Goal: Transaction & Acquisition: Purchase product/service

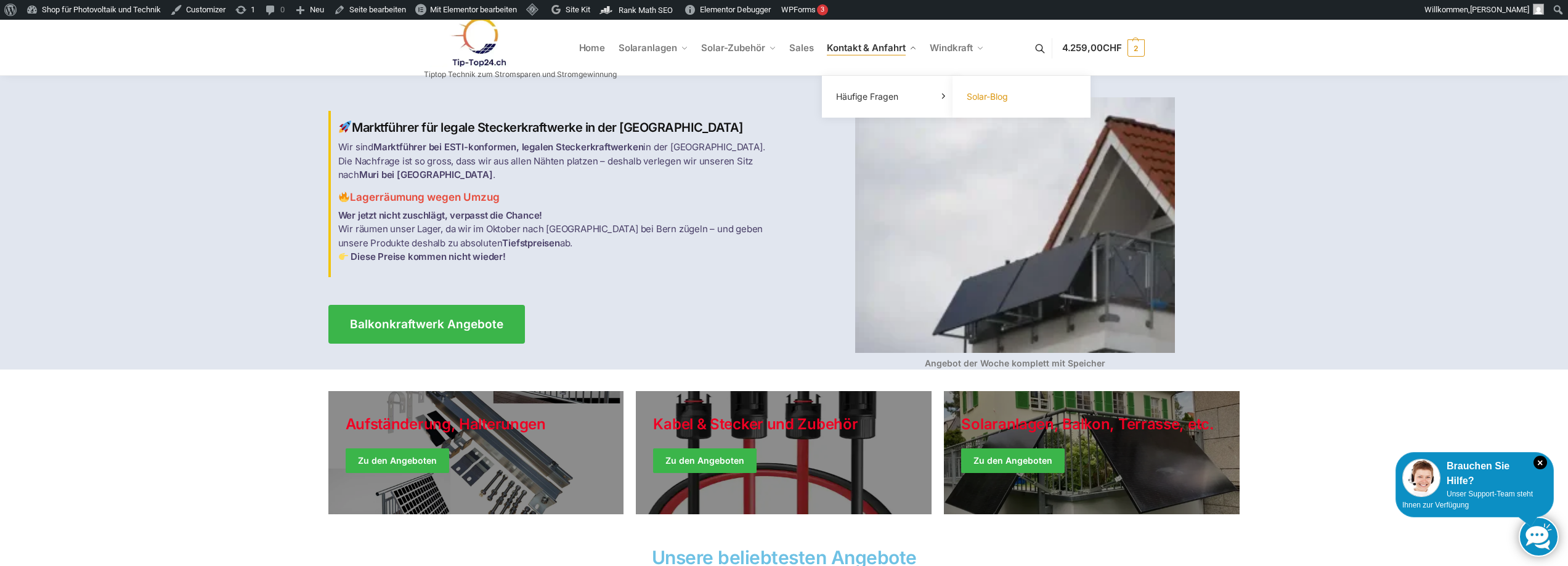
click at [992, 105] on link "Solar-Blog" at bounding box center [1021, 97] width 123 height 17
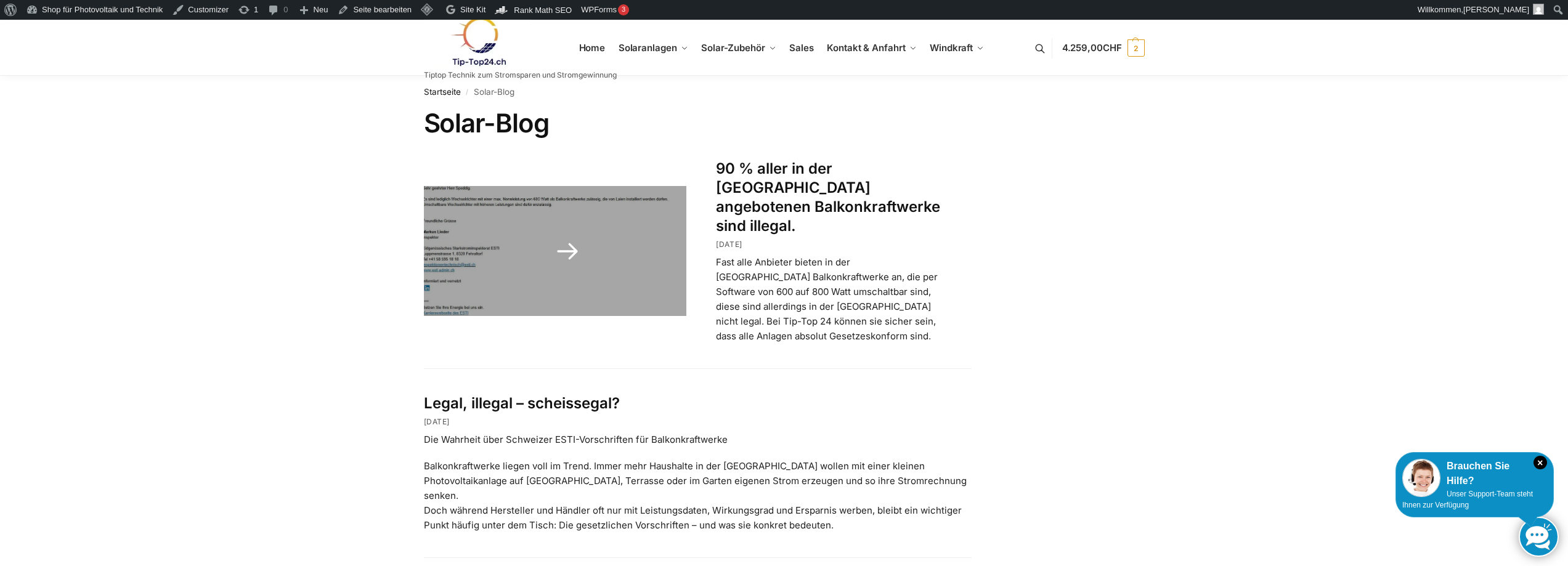
click at [832, 171] on link "90 % aller in der [GEOGRAPHIC_DATA] angebotenen Balkonkraftwerke sind illegal." at bounding box center [828, 197] width 224 height 76
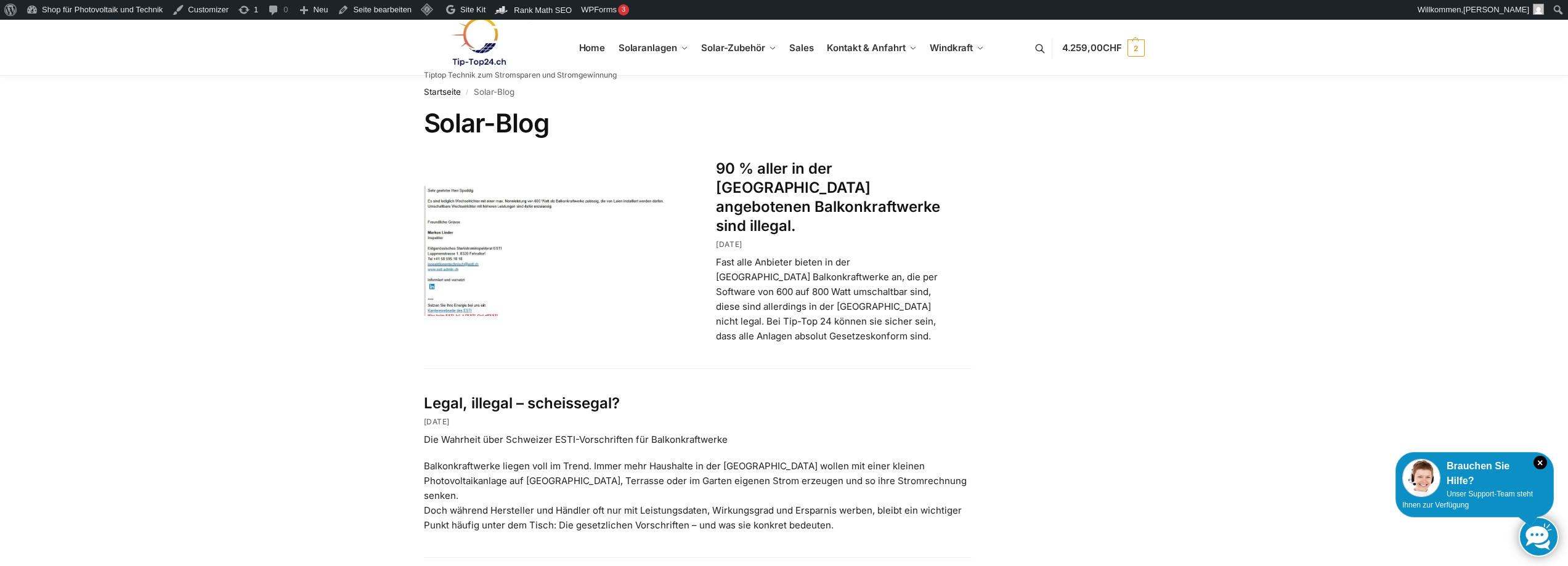
click at [554, 394] on link "Legal, illegal – scheissegal?" at bounding box center [522, 403] width 196 height 18
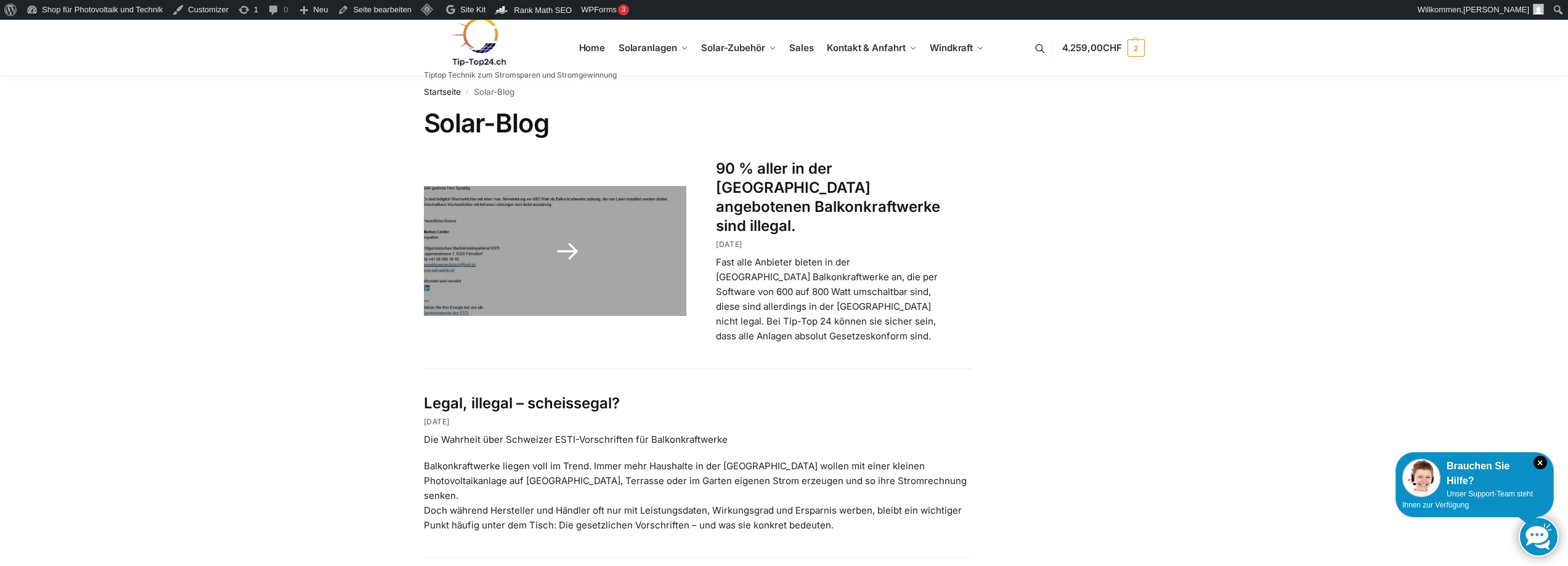
click at [855, 171] on link "90 % aller in der [GEOGRAPHIC_DATA] angebotenen Balkonkraftwerke sind illegal." at bounding box center [828, 197] width 224 height 76
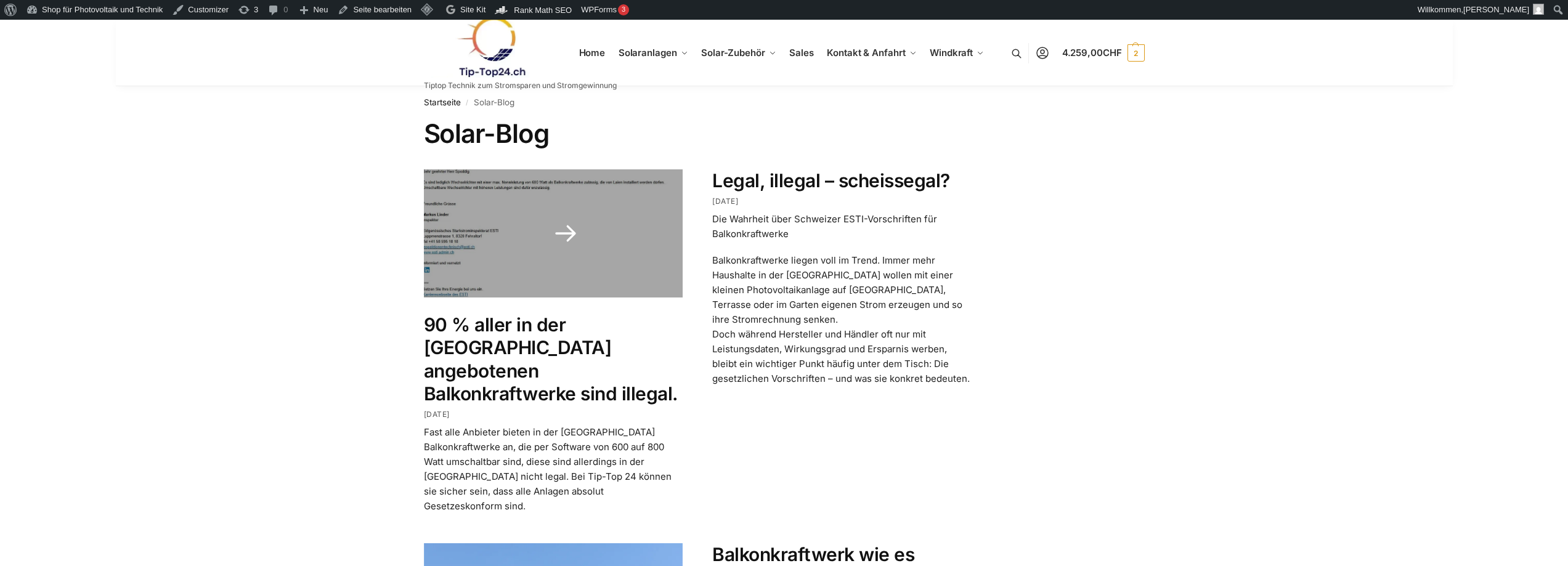
click at [448, 360] on link "90 % aller in der [GEOGRAPHIC_DATA] angebotenen Balkonkraftwerke sind illegal." at bounding box center [550, 359] width 254 height 92
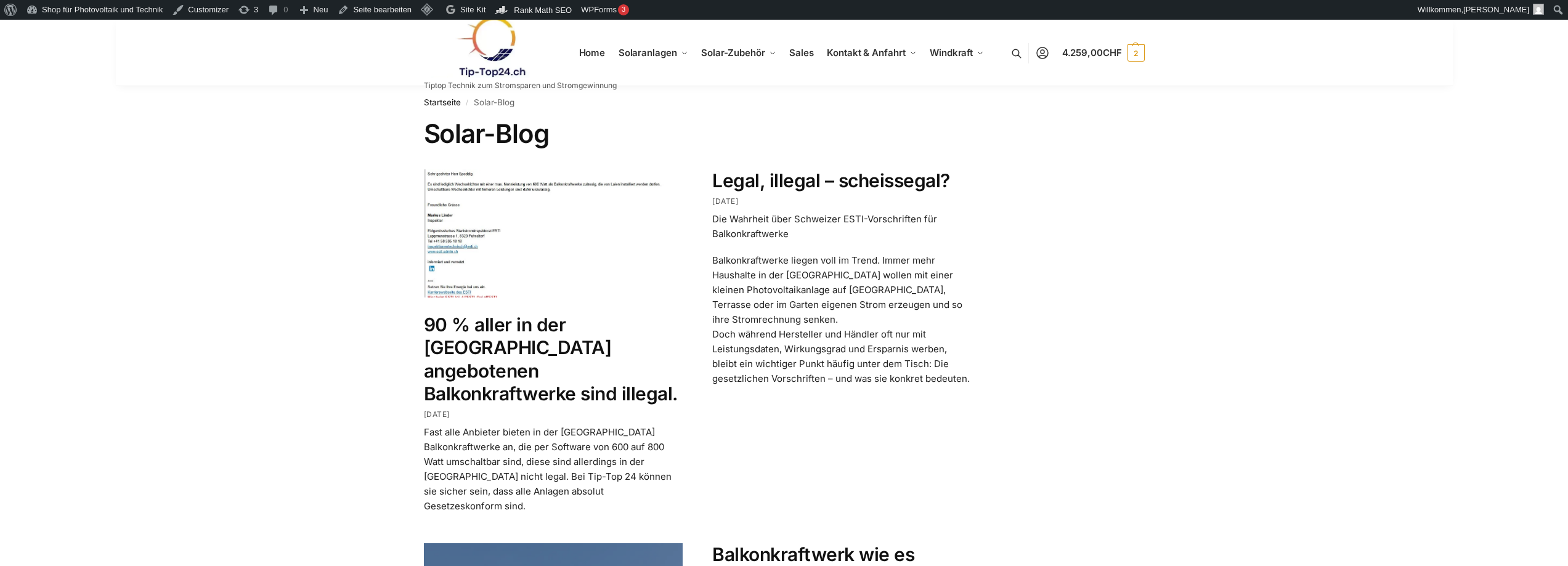
scroll to position [493, 0]
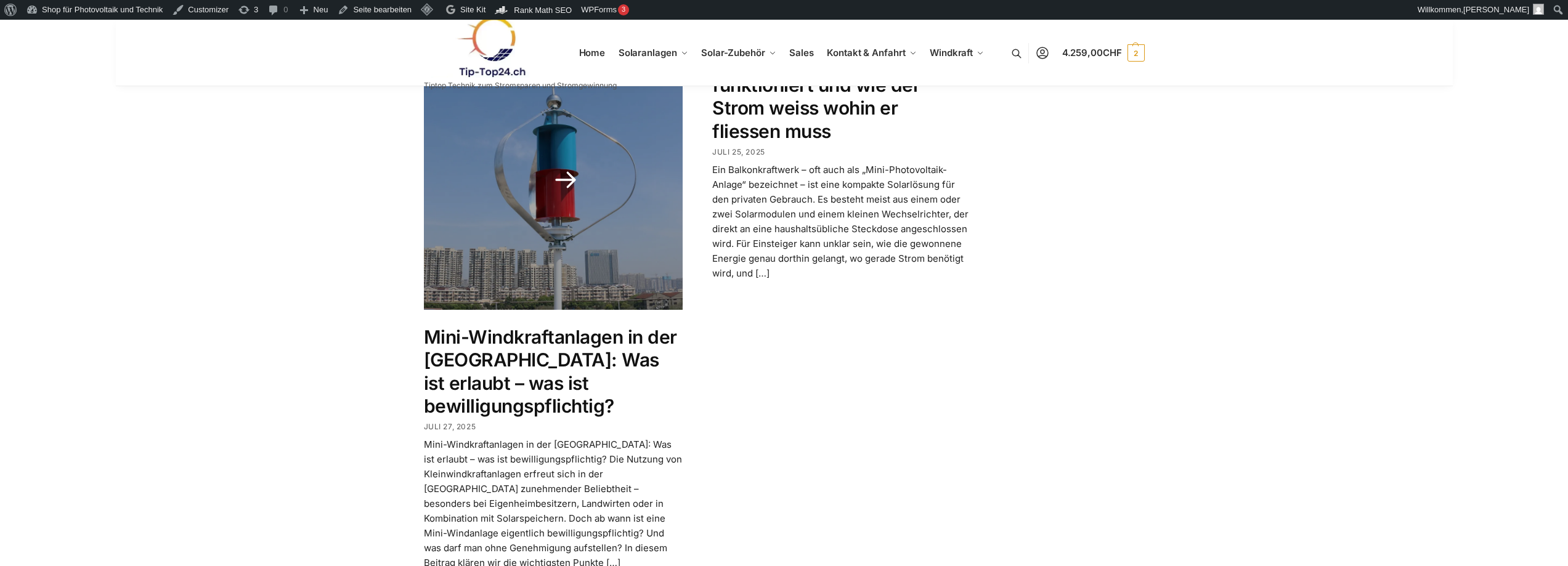
click at [548, 326] on link "Mini-Windkraftanlagen in der [GEOGRAPHIC_DATA]: Was ist erlaubt – was ist bewil…" at bounding box center [550, 372] width 253 height 92
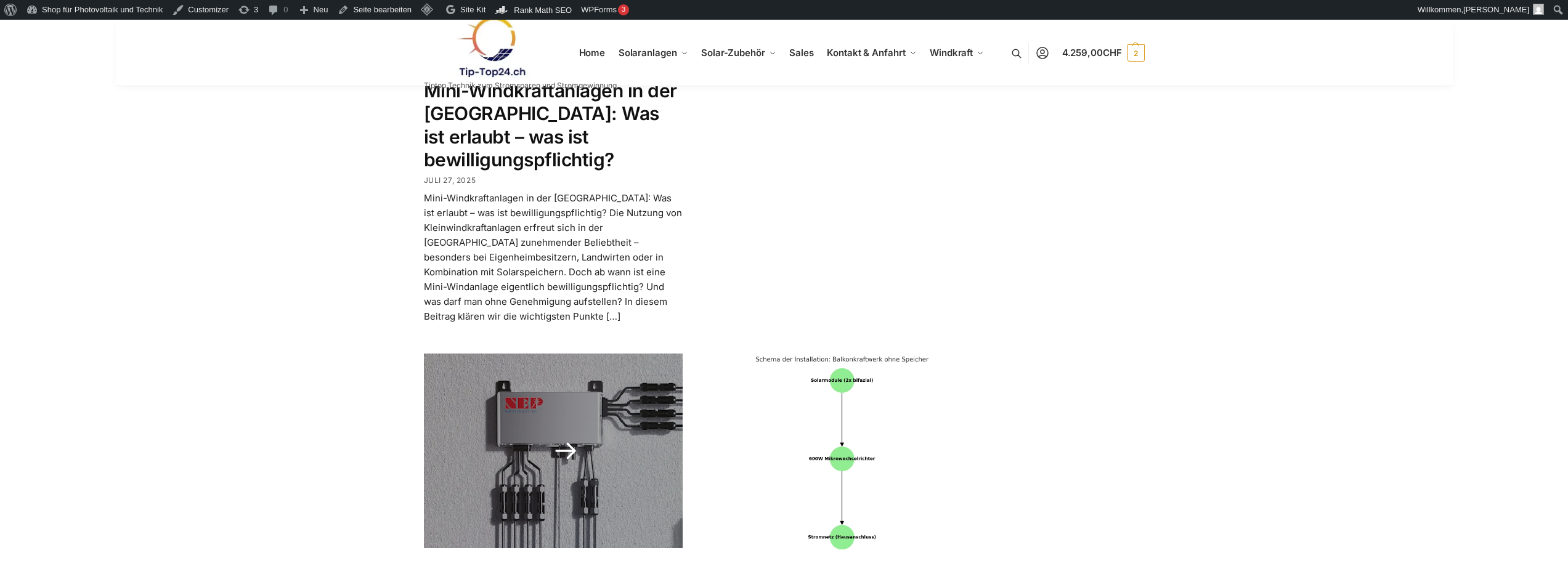
click at [501, 468] on link at bounding box center [553, 451] width 259 height 194
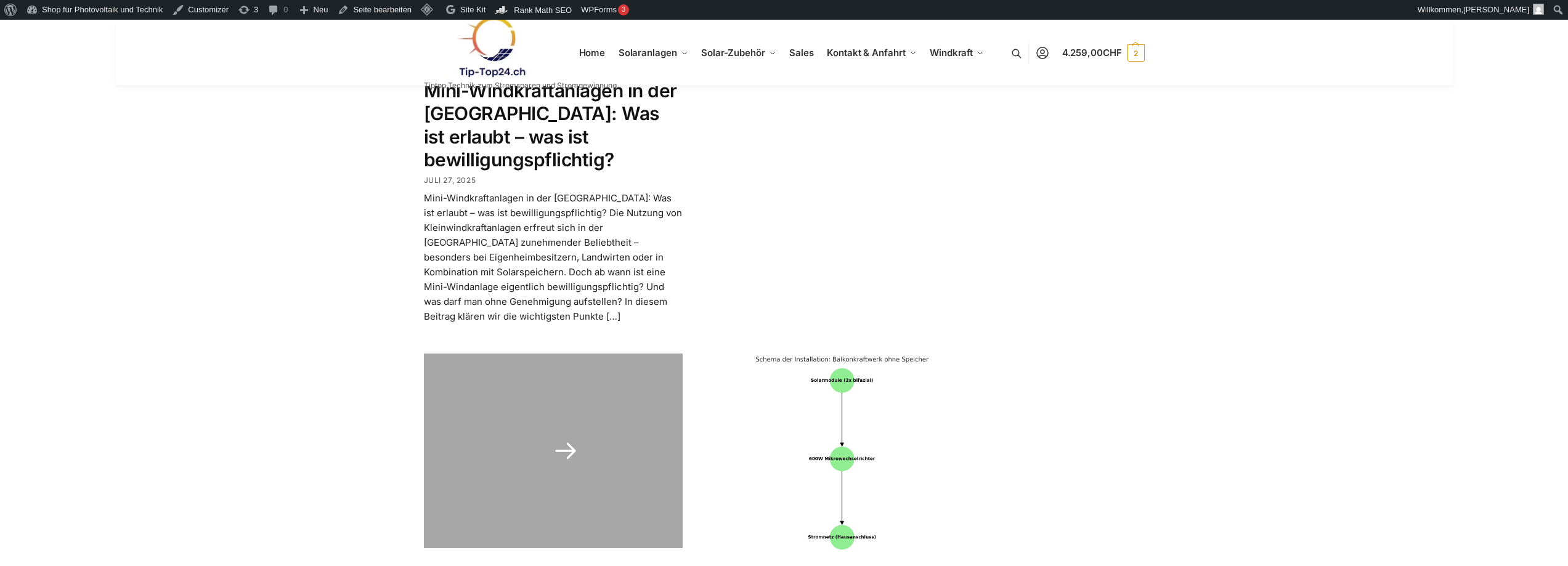
scroll to position [986, 0]
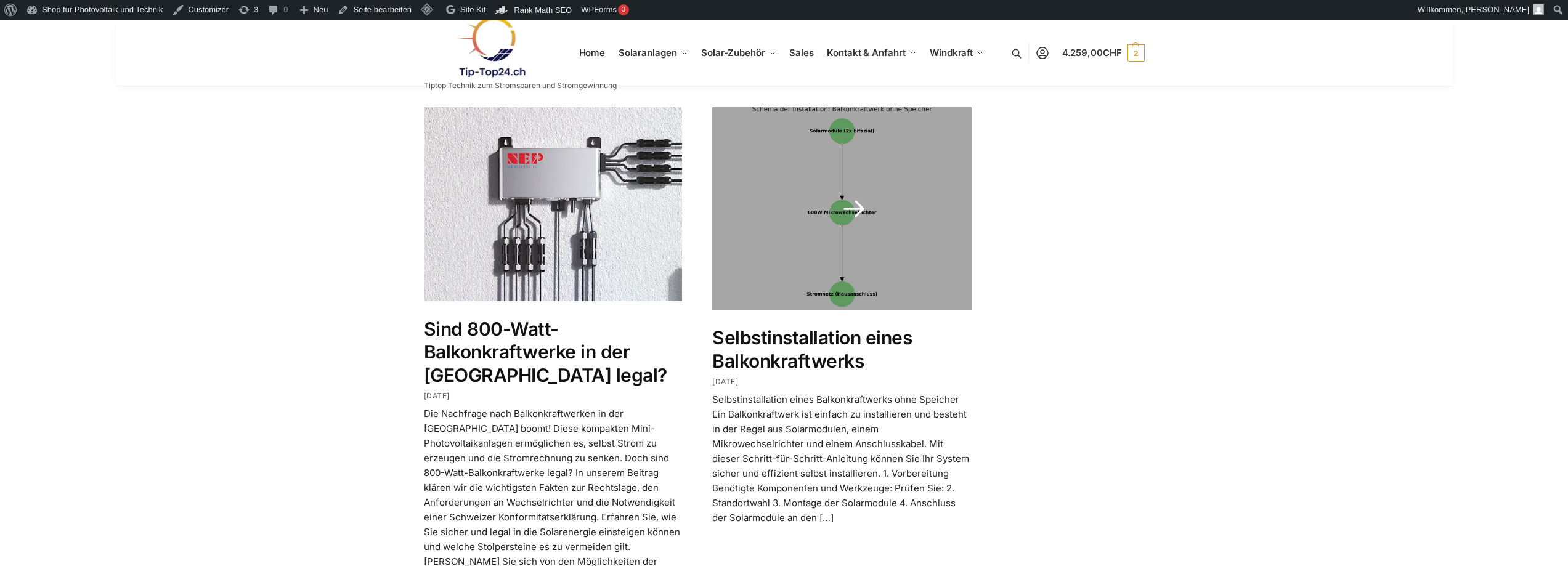
click at [768, 326] on link "Selbstinstallation eines Balkonkraftwerks" at bounding box center [812, 349] width 200 height 46
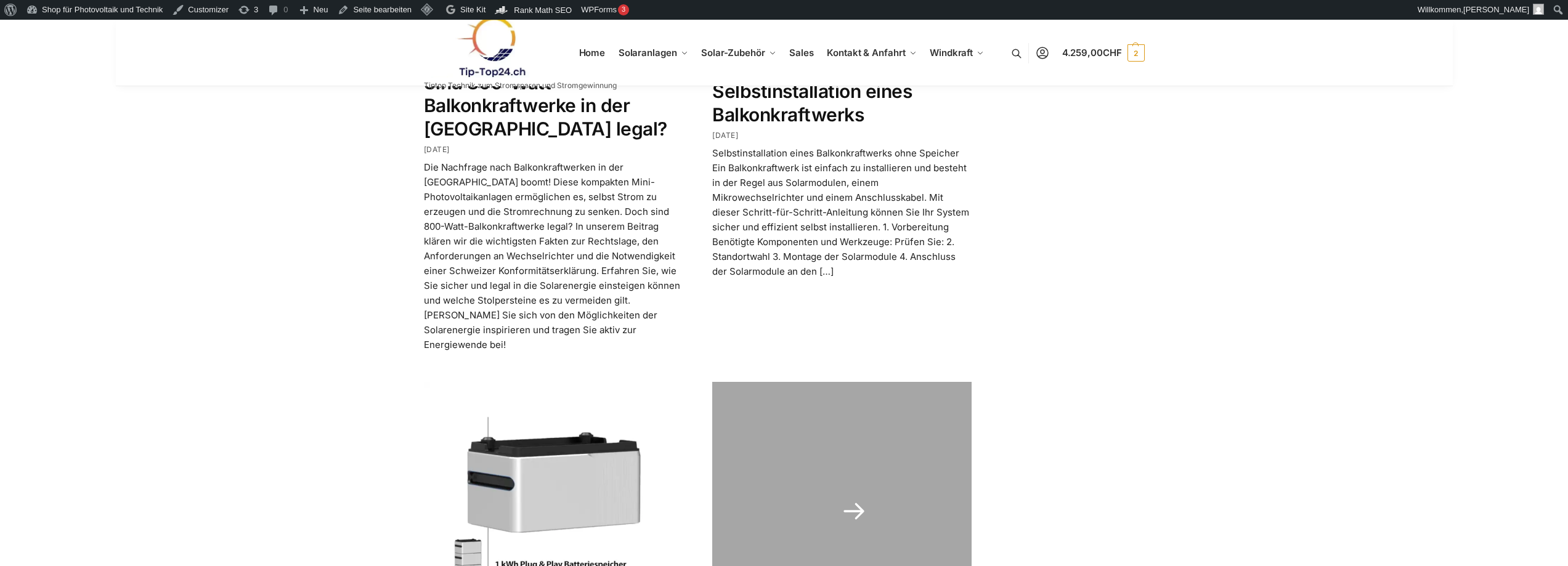
scroll to position [1479, 0]
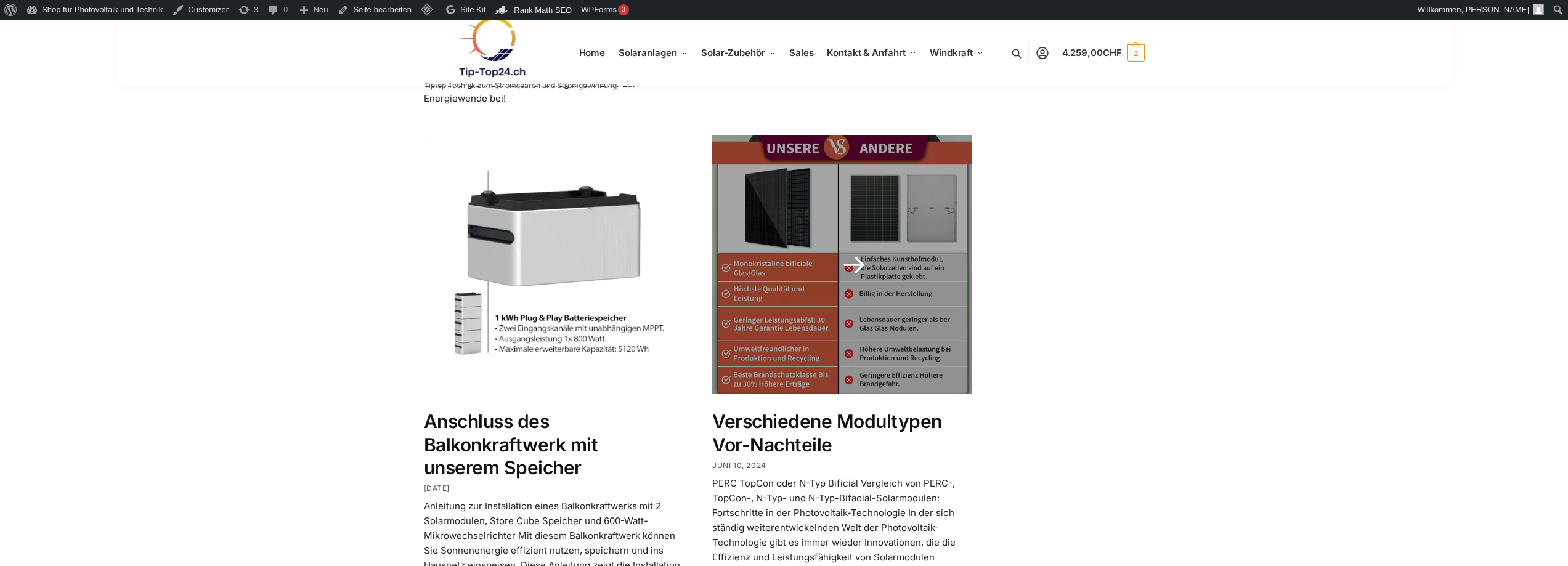
click at [793, 411] on link "Verschiedene Modultypen Vor-Nachteile" at bounding box center [827, 433] width 230 height 46
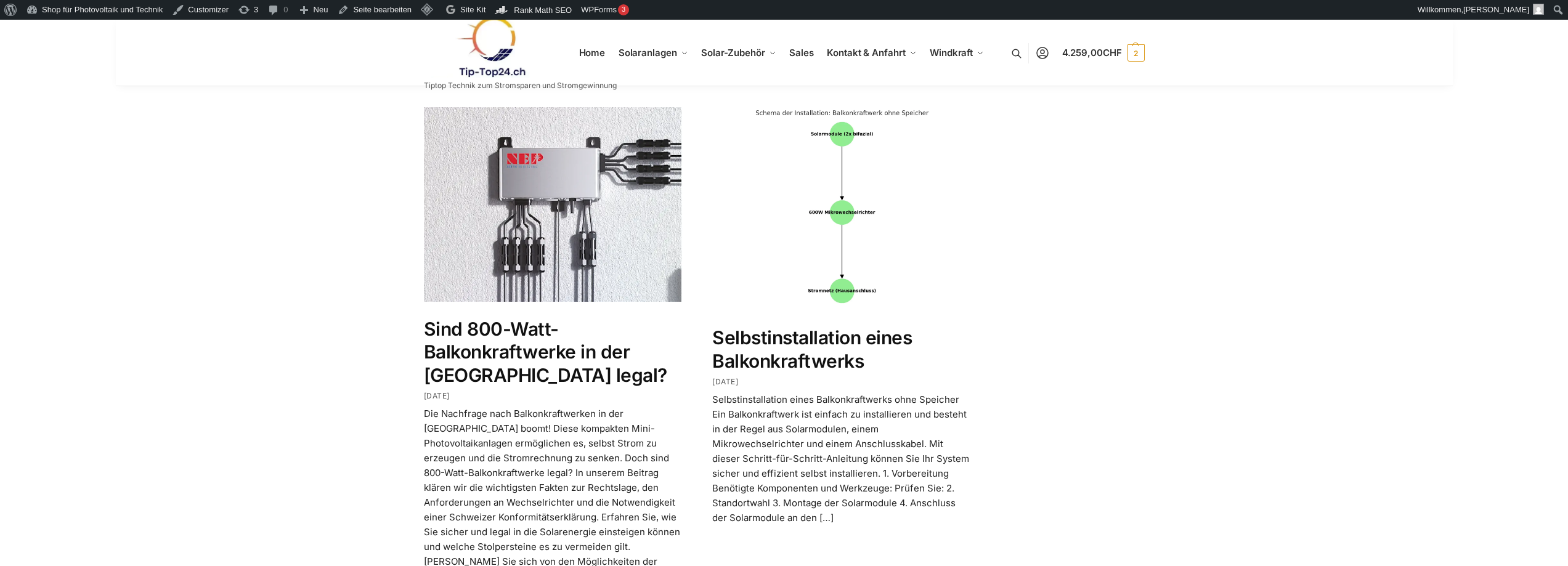
scroll to position [1479, 0]
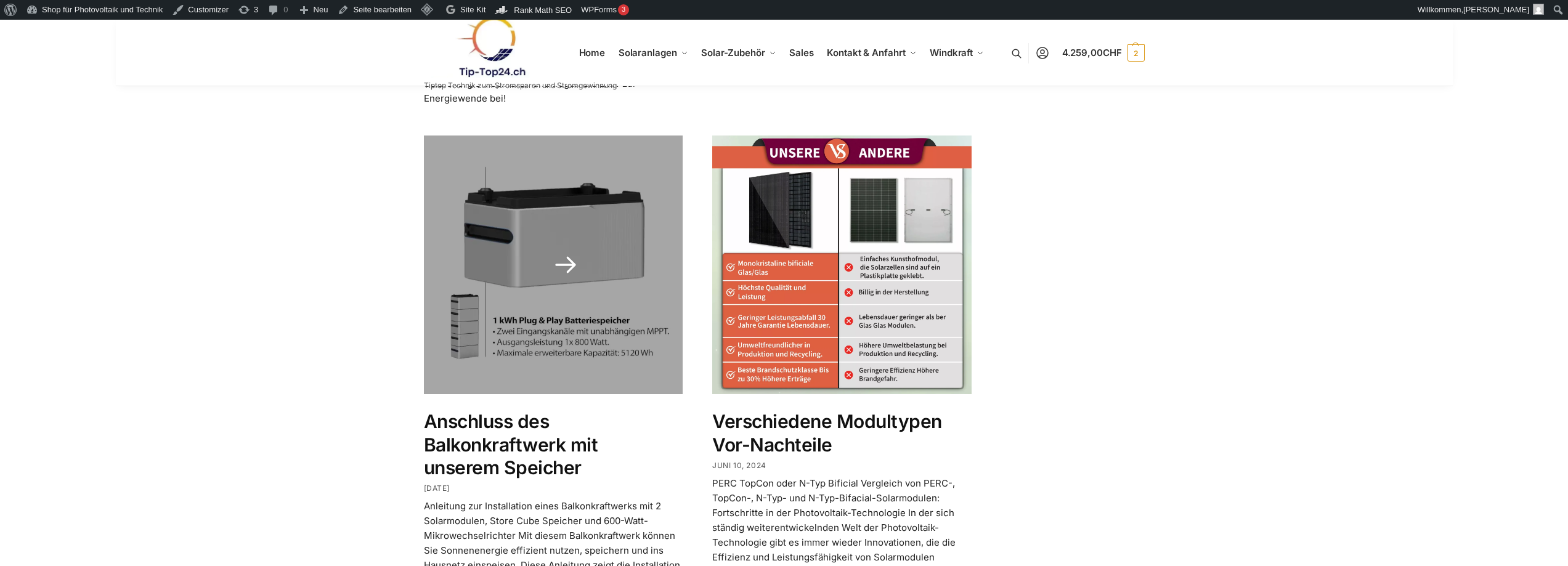
click at [514, 411] on link "Anschluss des Balkonkraftwerk mit unserem Speicher" at bounding box center [510, 444] width 174 height 69
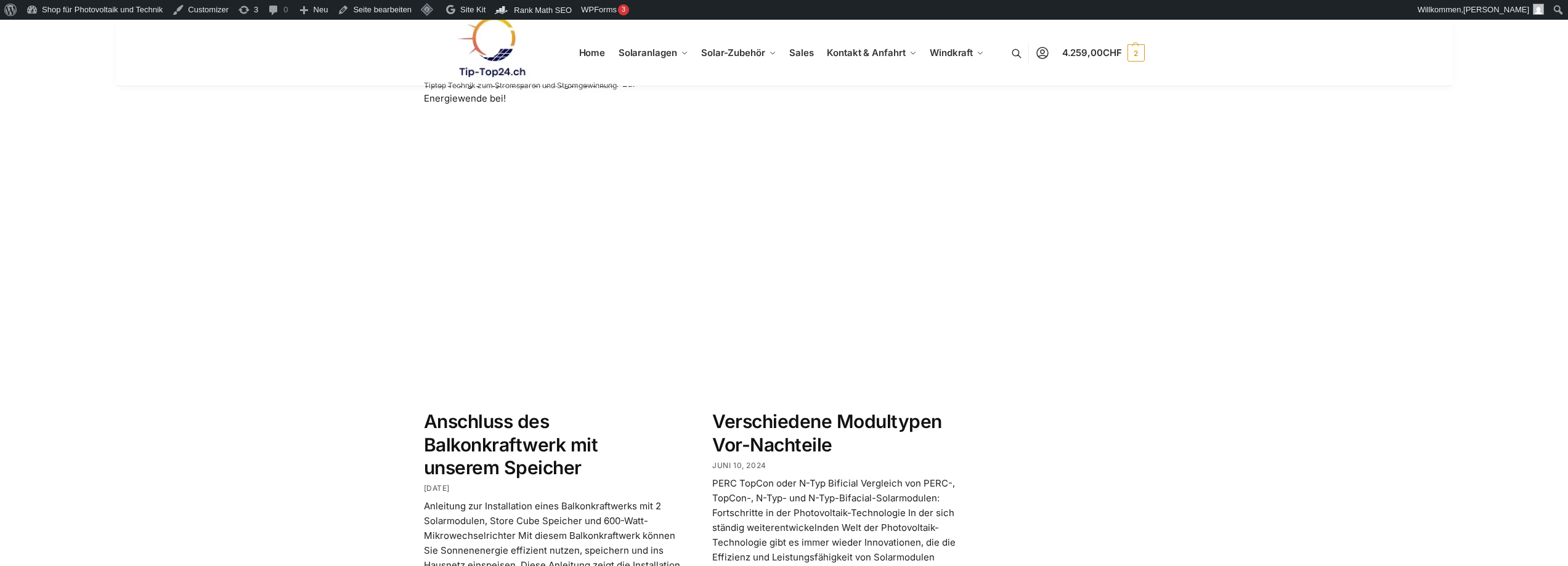
scroll to position [2076, 0]
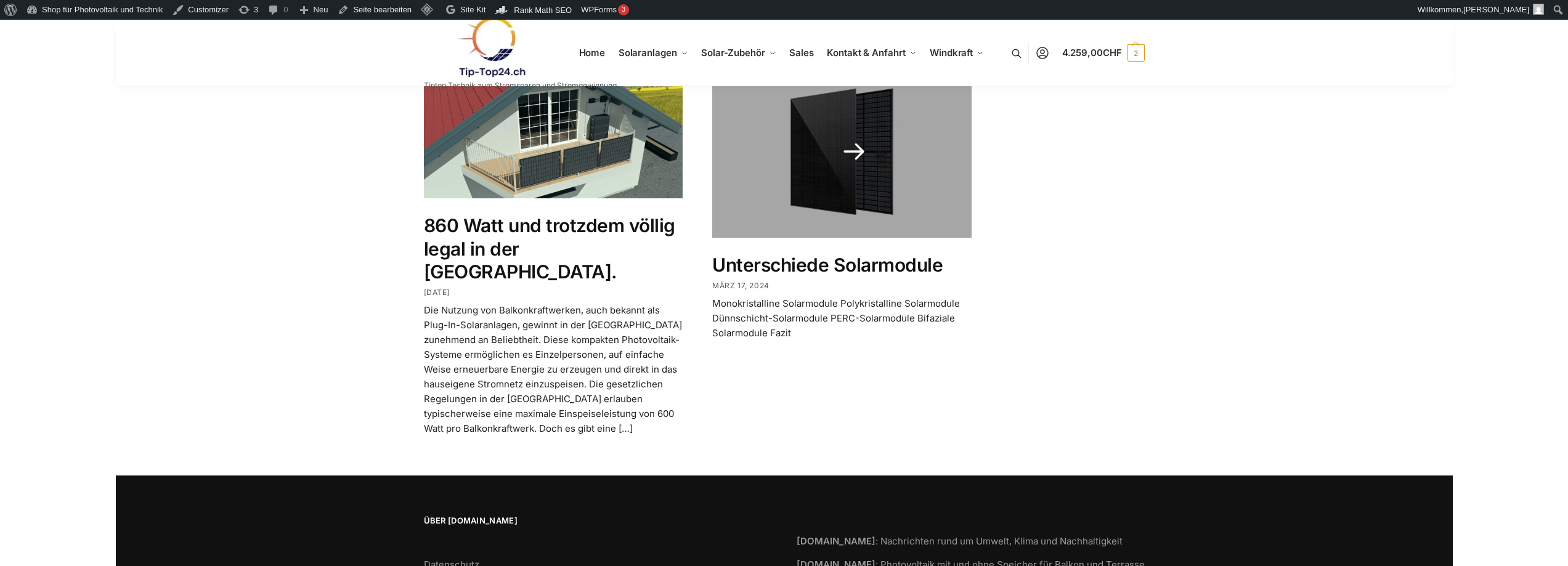
click at [867, 280] on span "März 17, 2024 Juli 25, 2025" at bounding box center [842, 286] width 259 height 11
click at [864, 253] on link "Unterschiede Solarmodule" at bounding box center [828, 265] width 231 height 23
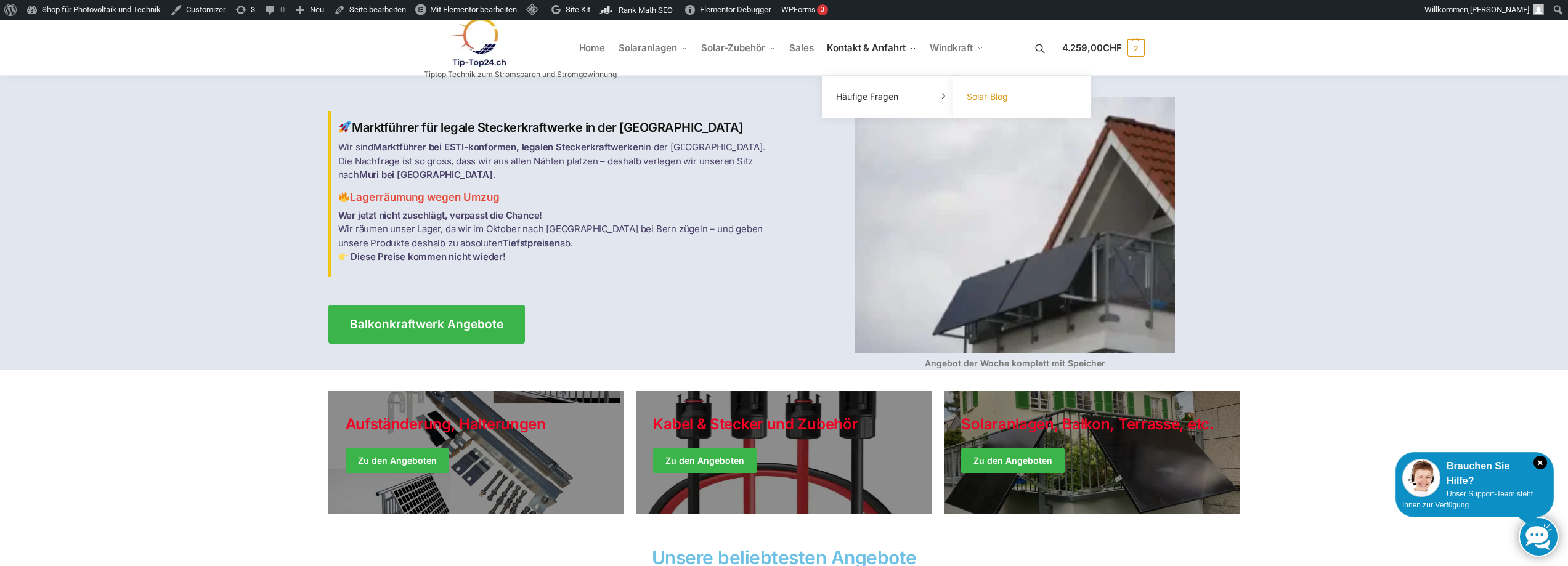
click at [998, 97] on span "Solar-Blog" at bounding box center [987, 96] width 42 height 10
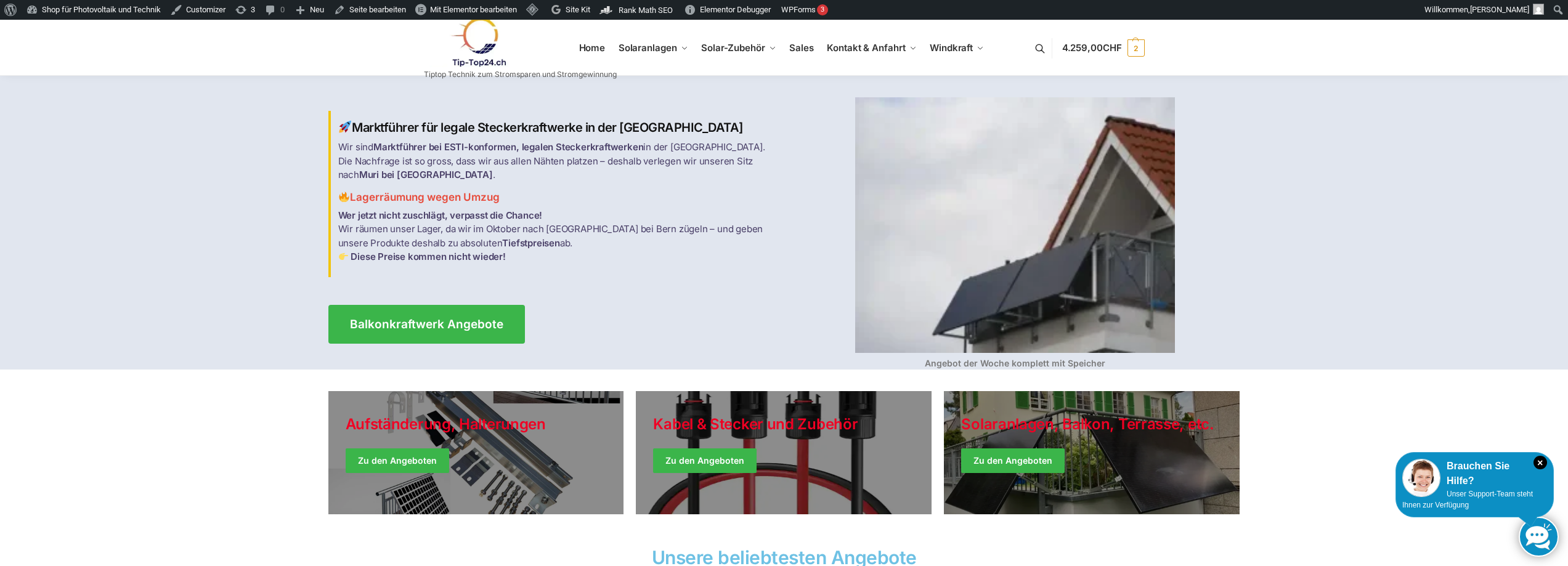
click at [584, 46] on link at bounding box center [520, 43] width 193 height 50
click at [416, 303] on link "Balkonkraftwerk Angebote" at bounding box center [426, 324] width 216 height 43
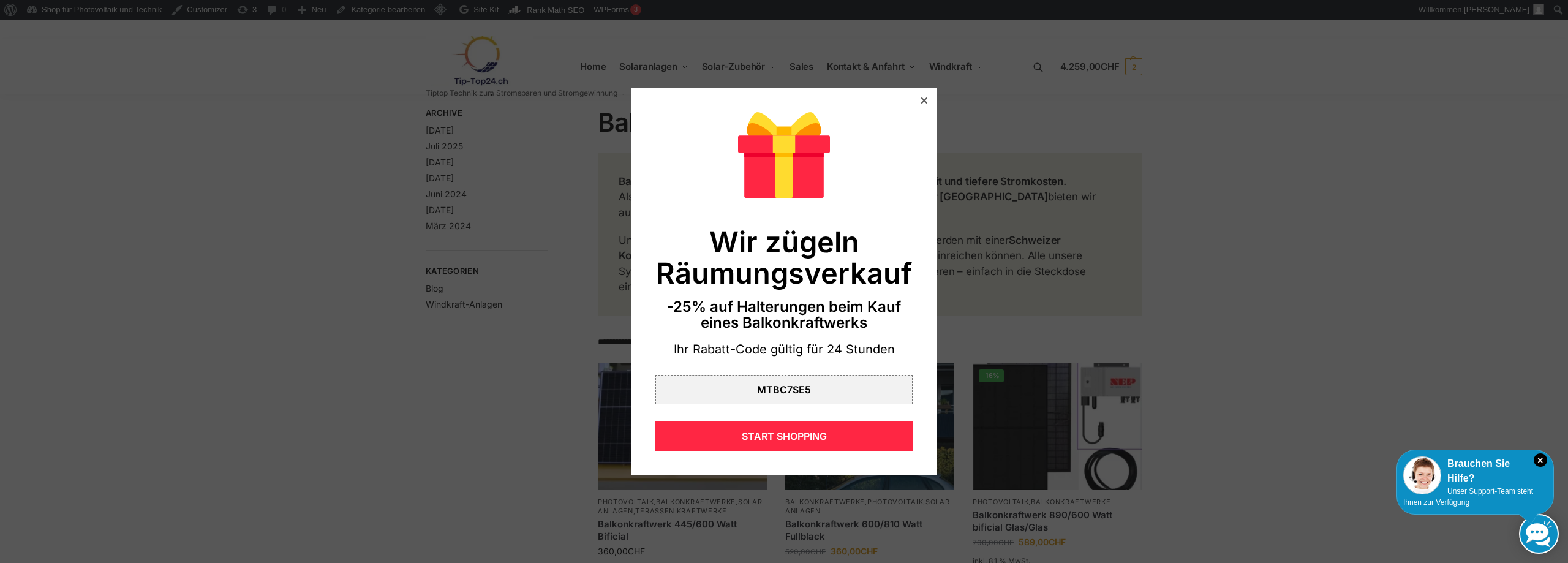
click at [922, 100] on icon at bounding box center [924, 100] width 6 height 6
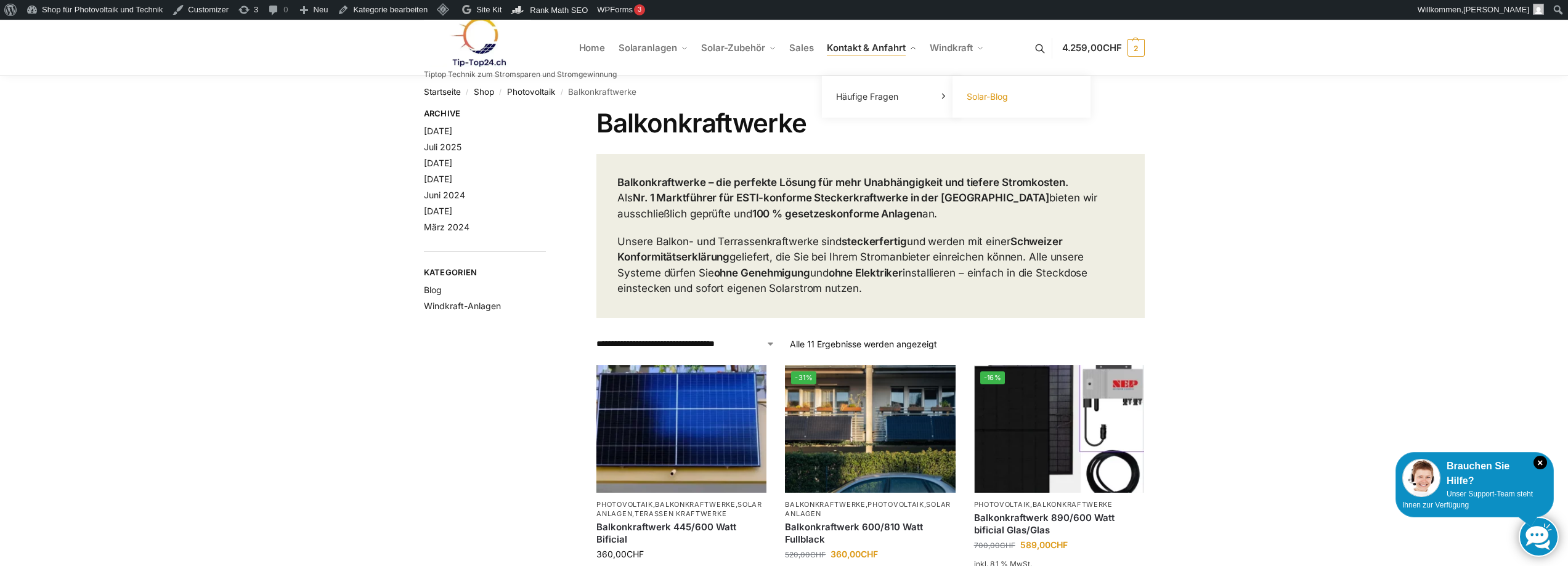
click at [1014, 99] on link "Solar-Blog" at bounding box center [1021, 97] width 123 height 17
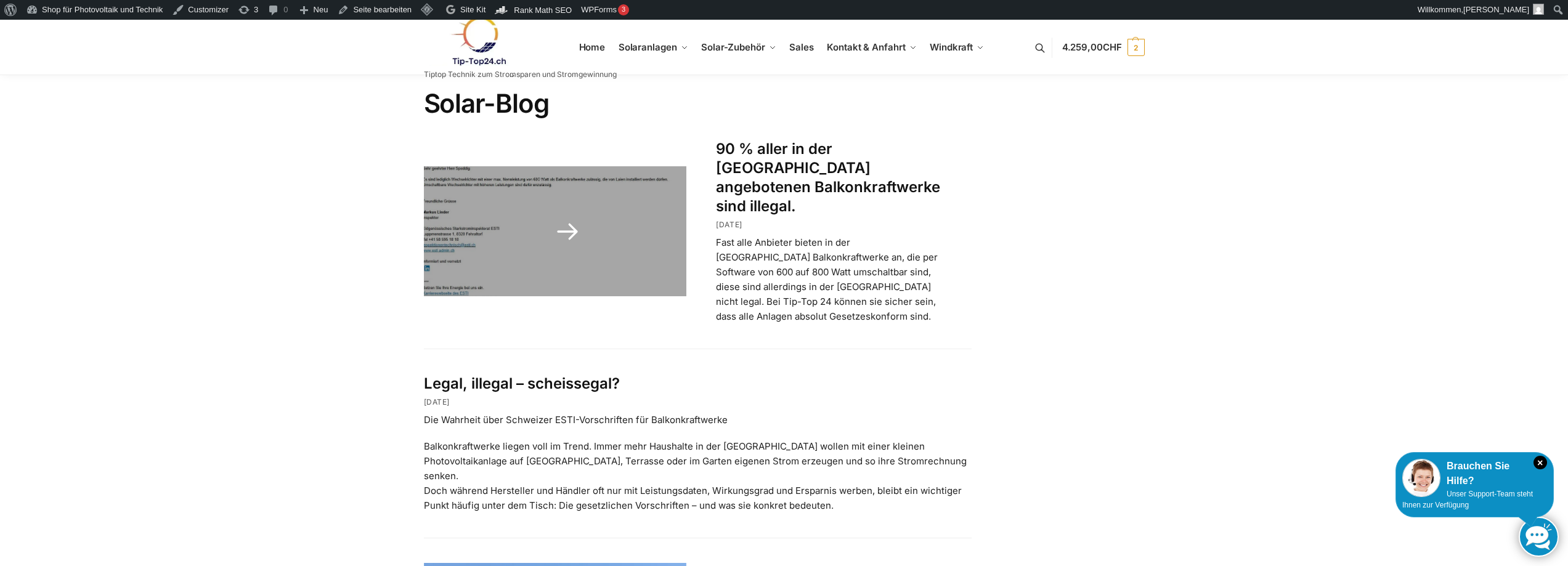
click at [840, 155] on link "90 % aller in der [GEOGRAPHIC_DATA] angebotenen Balkonkraftwerke sind illegal." at bounding box center [828, 177] width 224 height 76
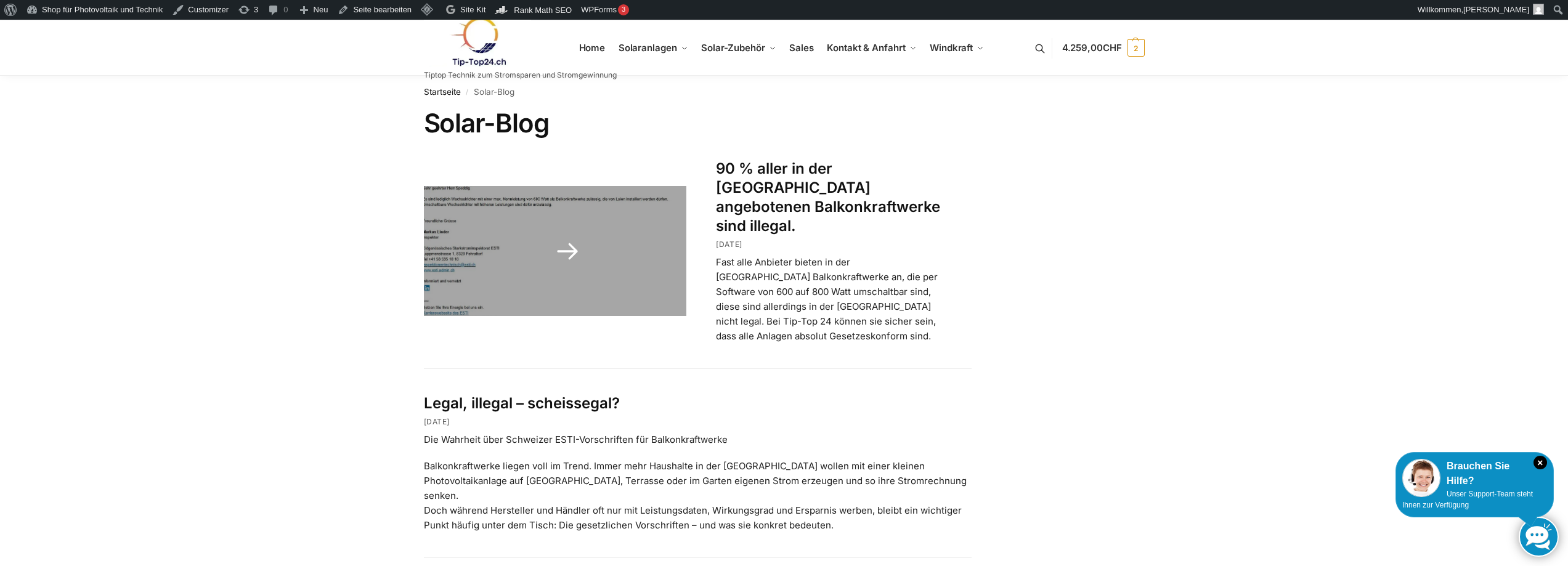
click at [569, 239] on link at bounding box center [554, 251] width 263 height 130
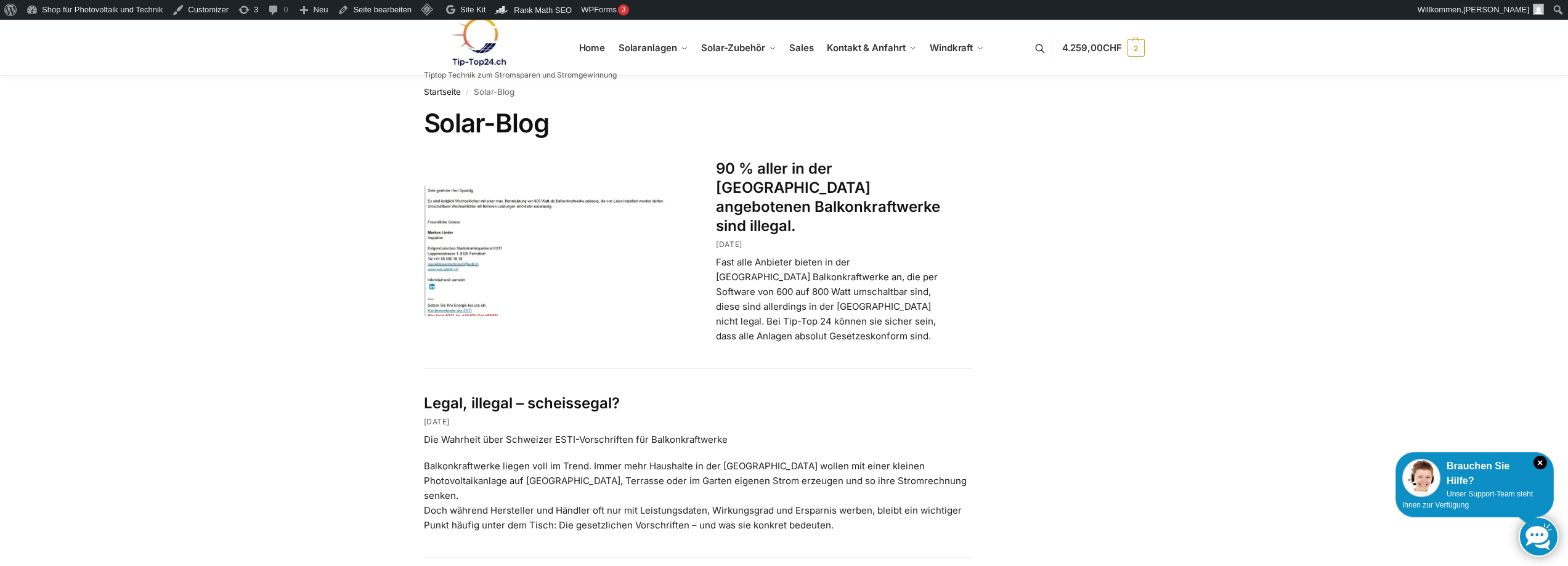
click at [537, 394] on link "Legal, illegal – scheissegal?" at bounding box center [522, 403] width 196 height 18
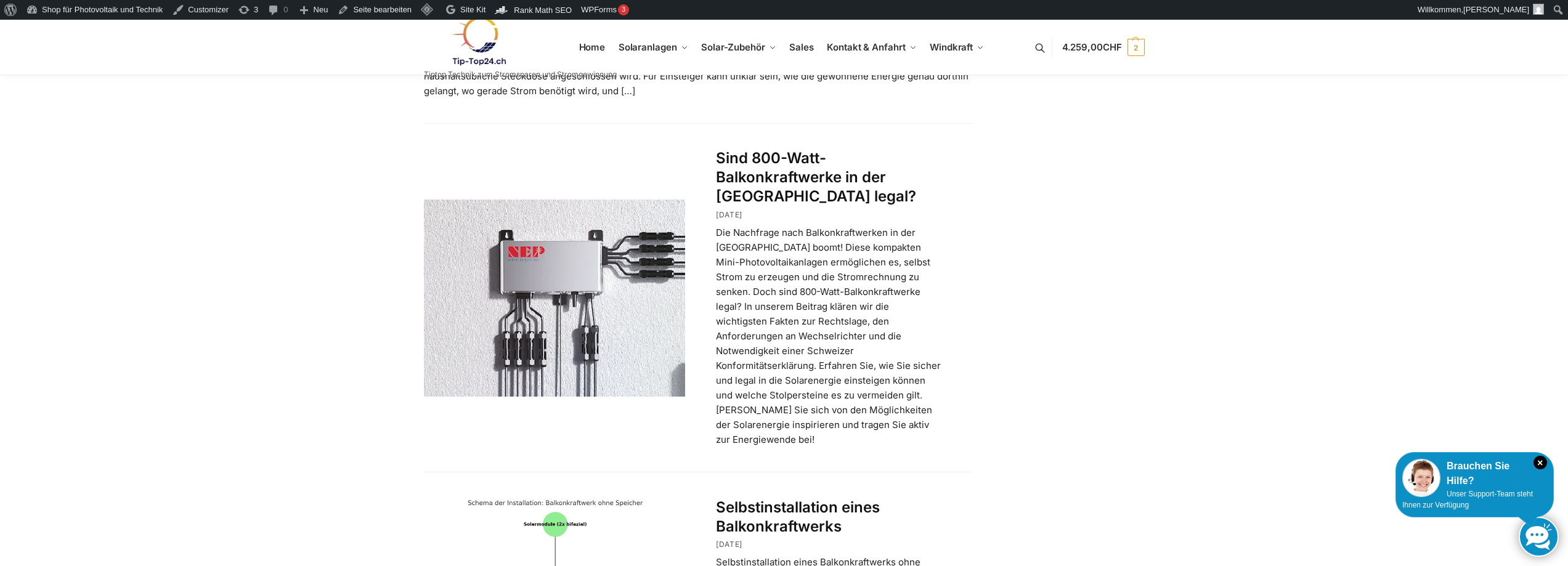
scroll to position [668, 0]
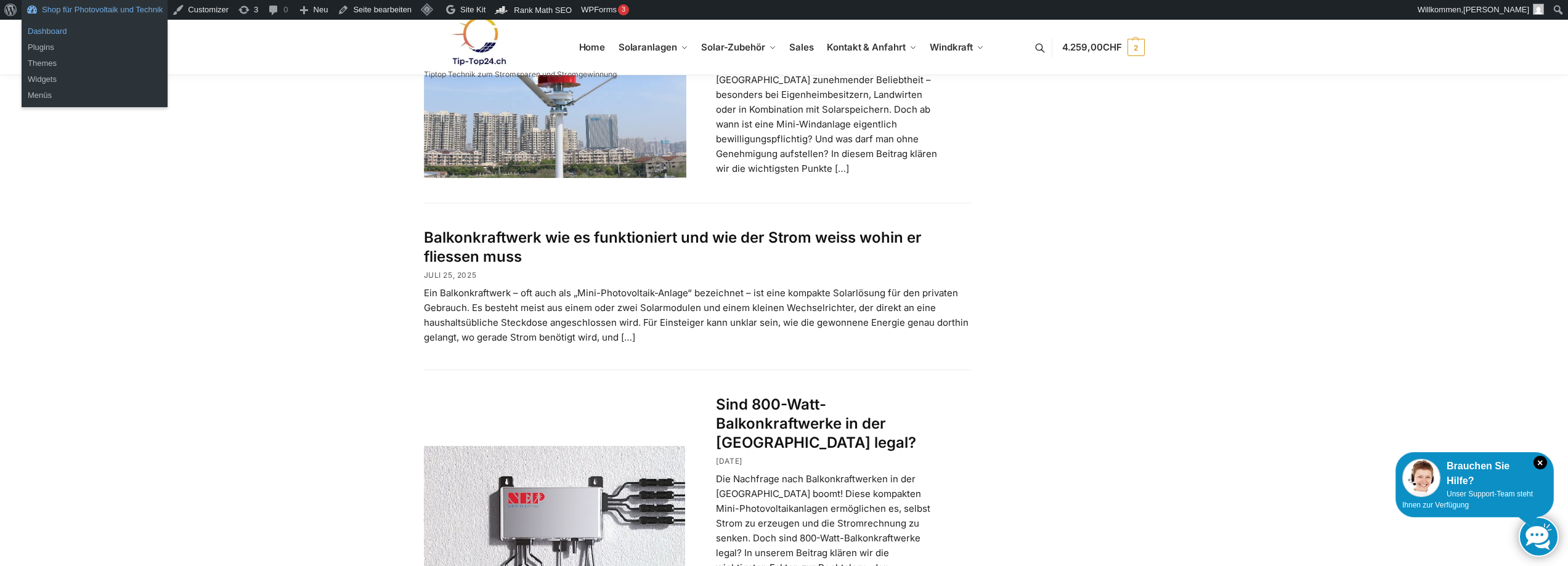
click at [52, 31] on link "Dashboard" at bounding box center [95, 31] width 146 height 16
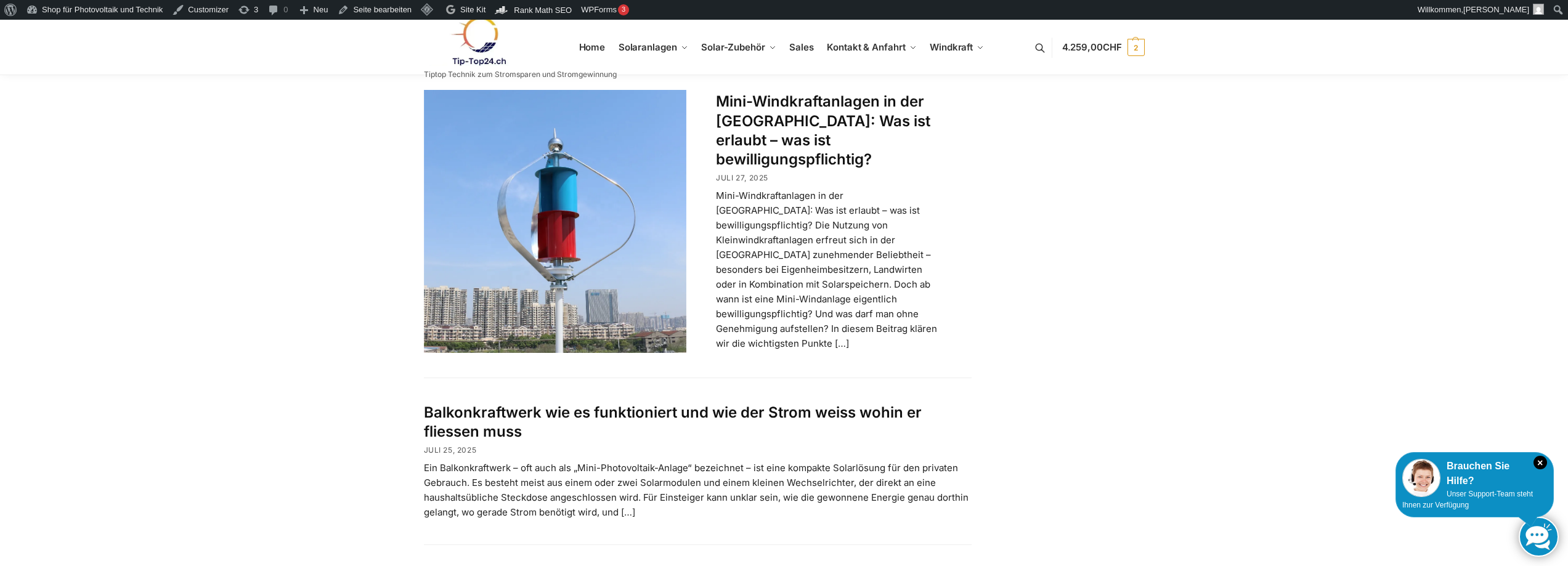
scroll to position [740, 0]
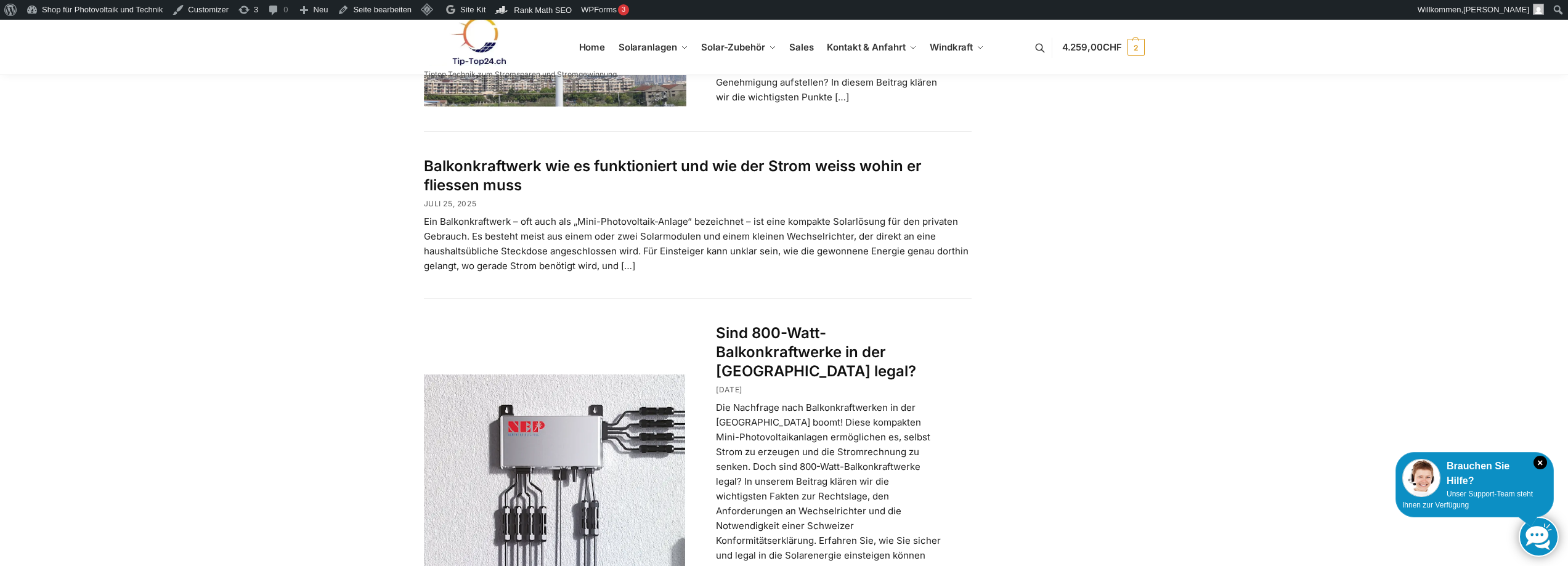
click at [613, 157] on link "Balkonkraftwerk wie es funktioniert und wie der Strom weiss wohin er fliessen m…" at bounding box center [672, 175] width 498 height 37
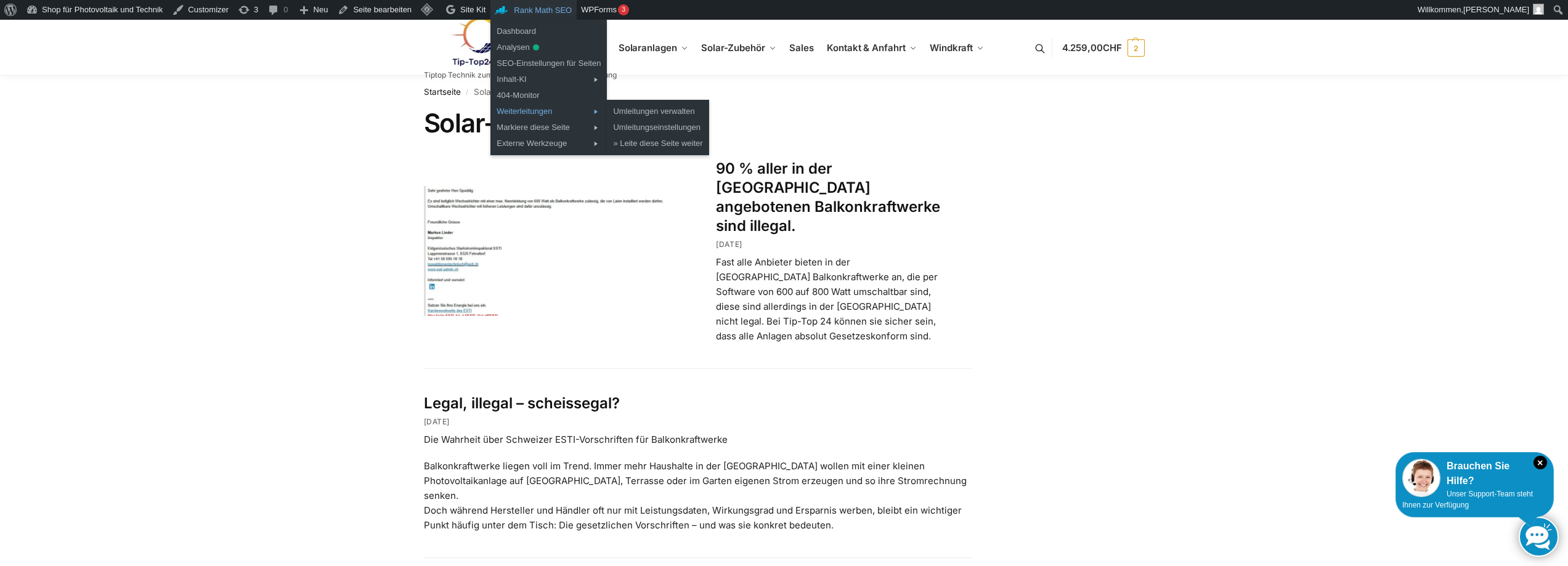
click at [536, 108] on link "Weiterleitungen" at bounding box center [548, 111] width 116 height 16
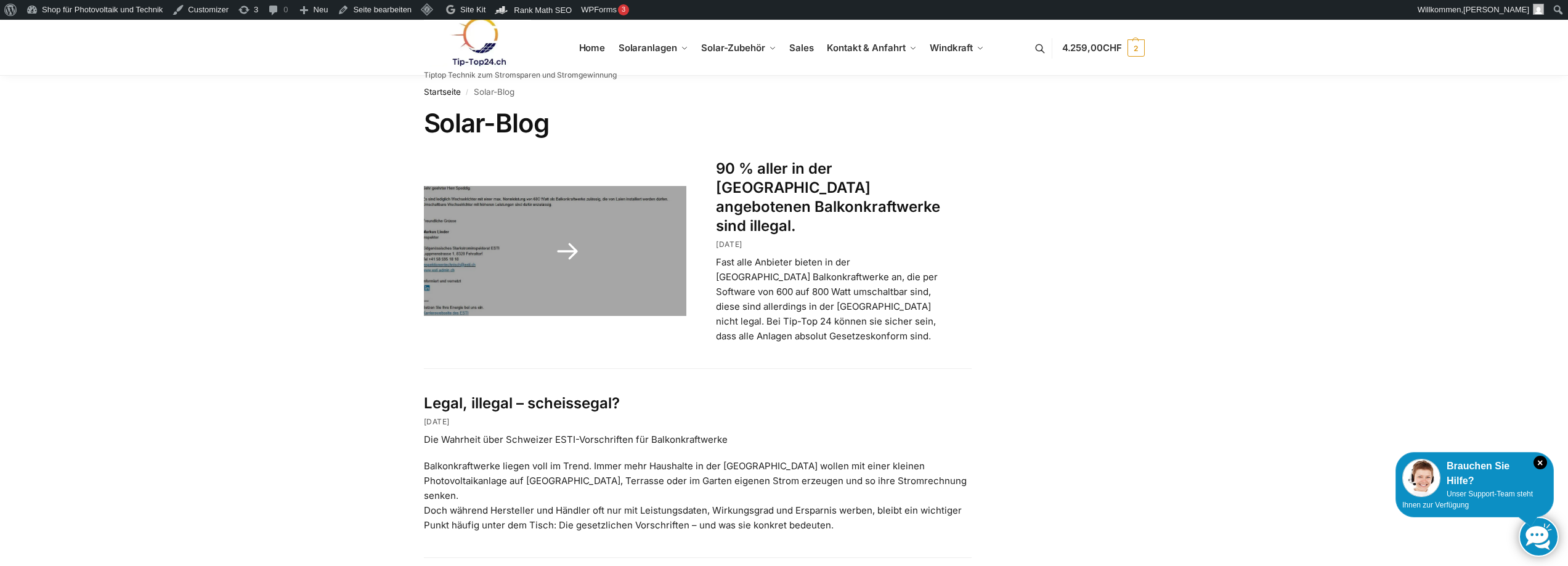
click at [784, 171] on link "90 % aller in der [GEOGRAPHIC_DATA] angebotenen Balkonkraftwerke sind illegal." at bounding box center [828, 197] width 224 height 76
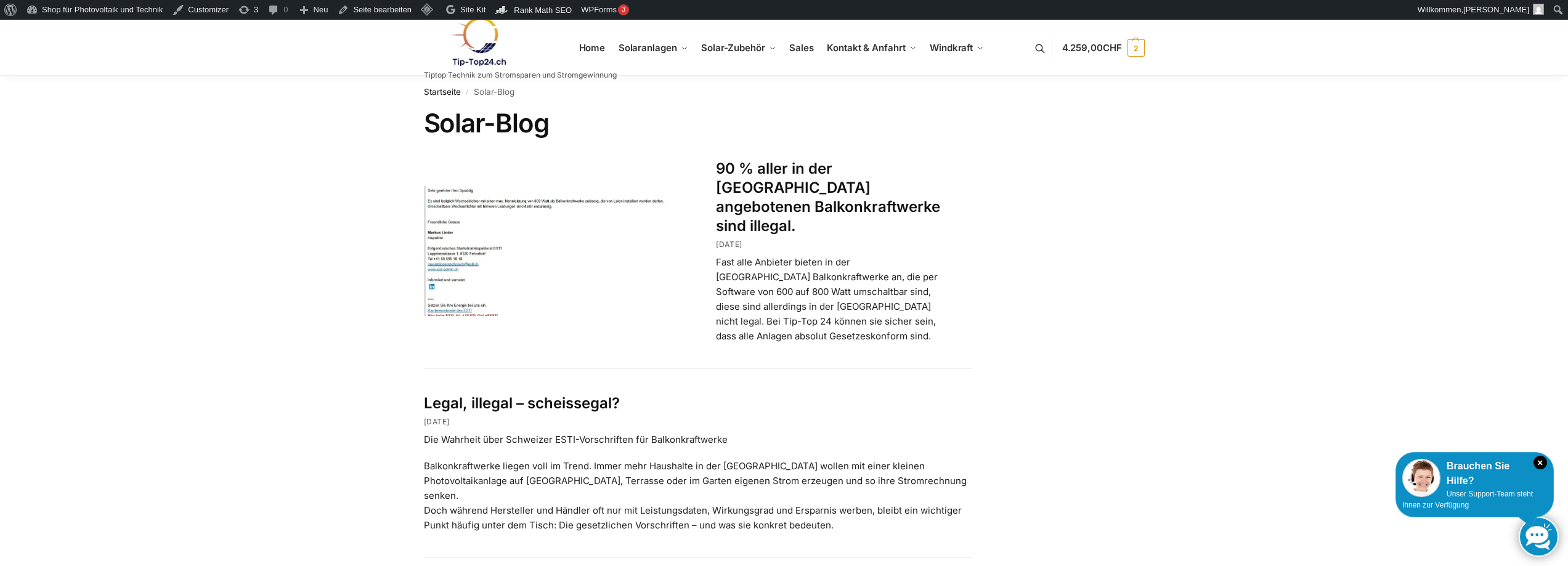
click at [553, 394] on link "Legal, illegal – scheissegal?" at bounding box center [522, 403] width 196 height 18
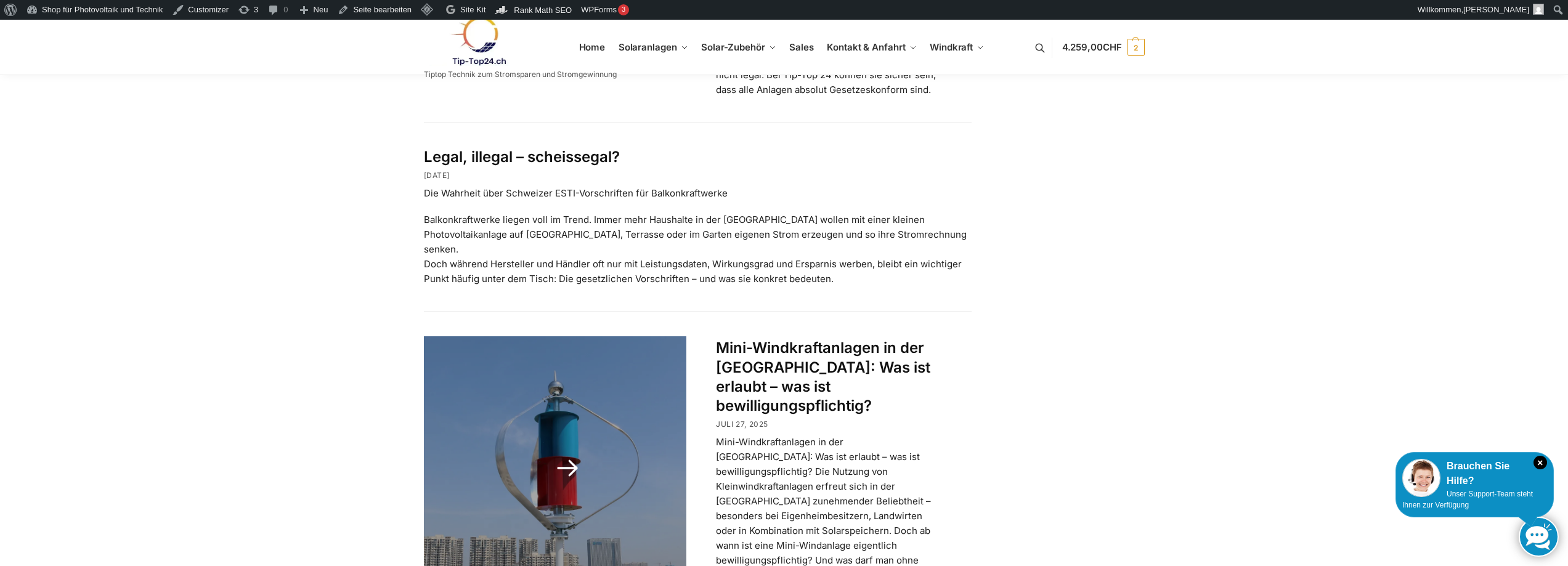
scroll to position [493, 0]
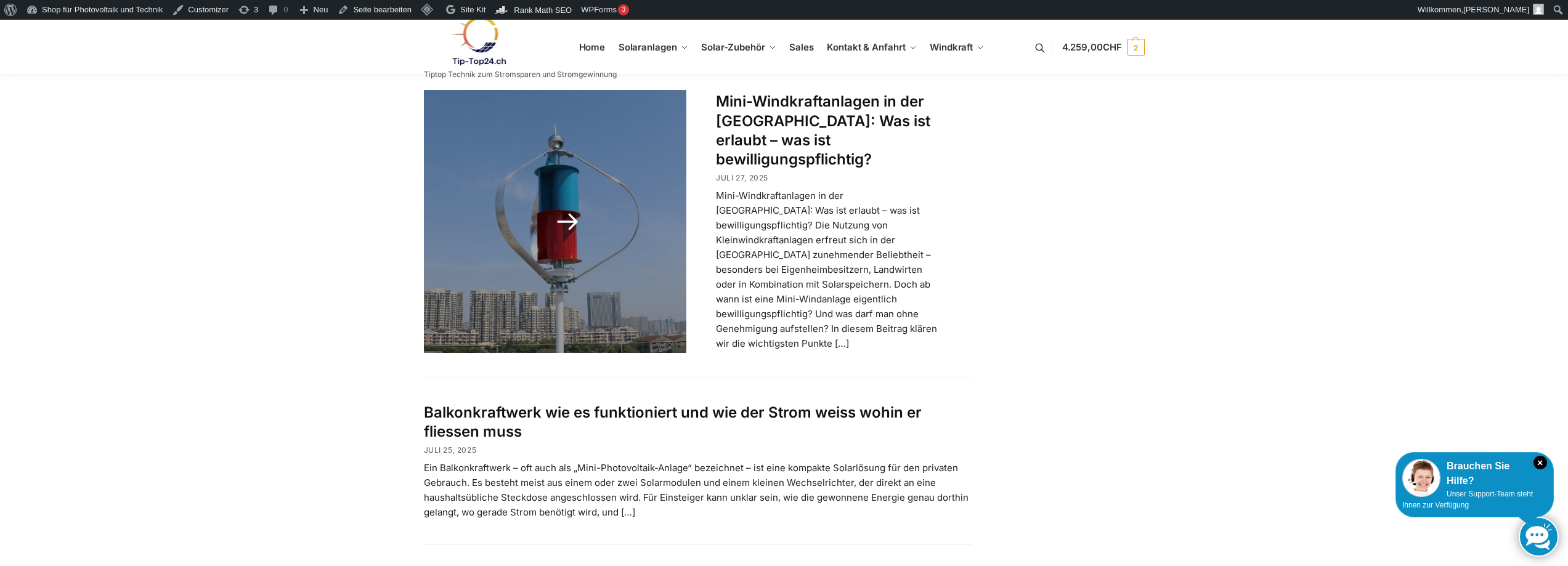
click at [796, 109] on link "Mini-Windkraftanlagen in der Schweiz: Was ist erlaubt – was ist bewilligungspfl…" at bounding box center [823, 129] width 214 height 76
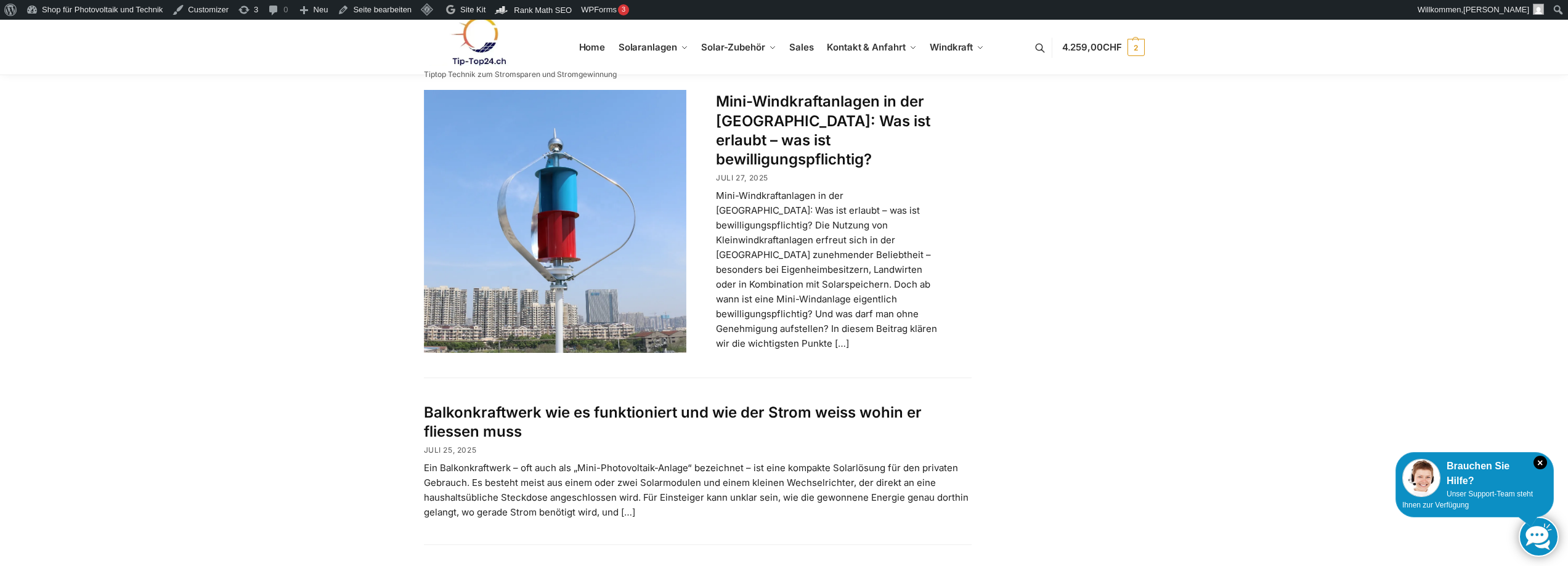
click at [676, 404] on link "Balkonkraftwerk wie es funktioniert und wie der Strom weiss wohin er fliessen m…" at bounding box center [672, 422] width 498 height 37
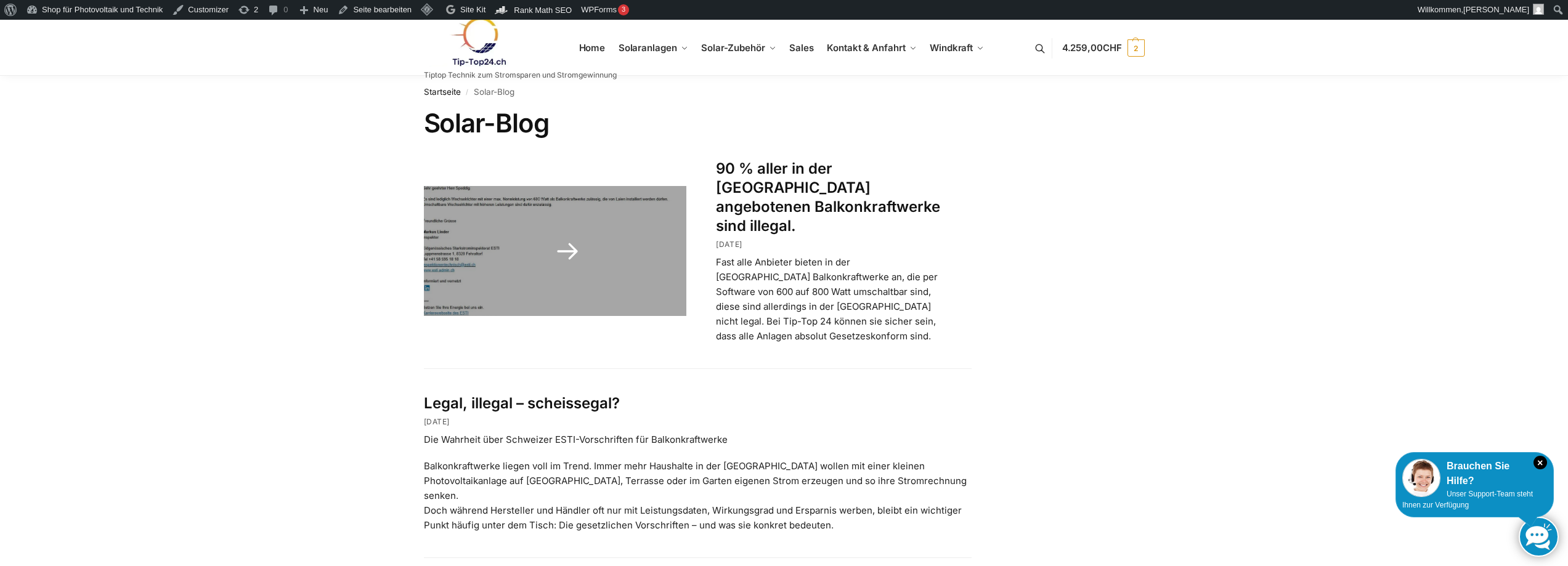
click at [815, 165] on link "90 % aller in der [GEOGRAPHIC_DATA] angebotenen Balkonkraftwerke sind illegal." at bounding box center [828, 197] width 224 height 76
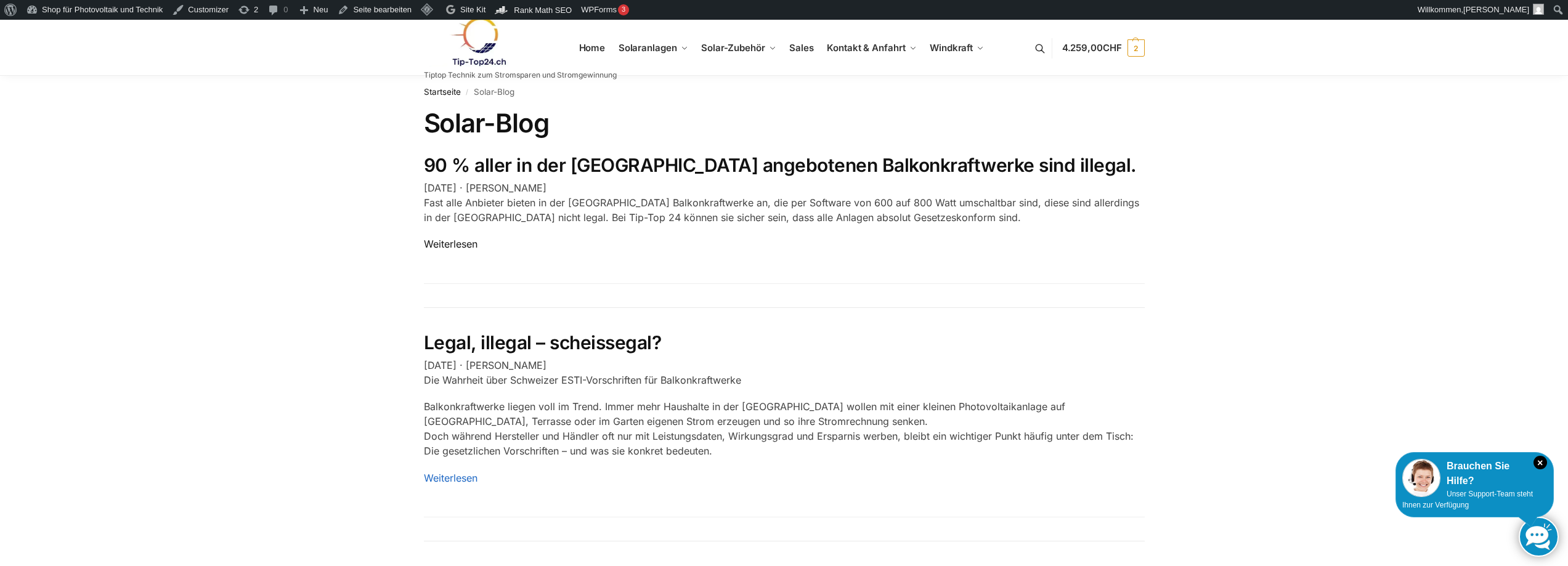
click at [437, 241] on link "Weiterlesen" at bounding box center [450, 244] width 54 height 12
click at [462, 241] on link "Weiterlesen" at bounding box center [450, 244] width 54 height 12
click at [463, 476] on link "Weiterlesen" at bounding box center [450, 478] width 54 height 12
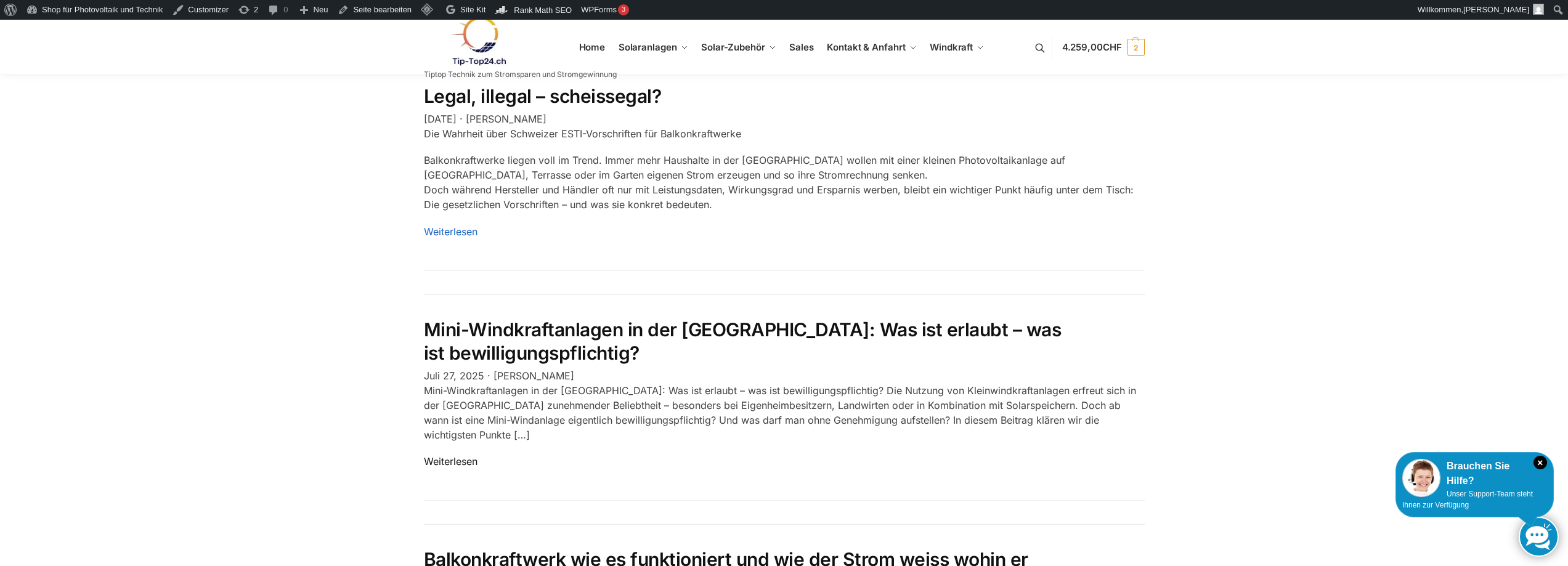
click at [457, 456] on link "Weiterlesen" at bounding box center [450, 462] width 54 height 12
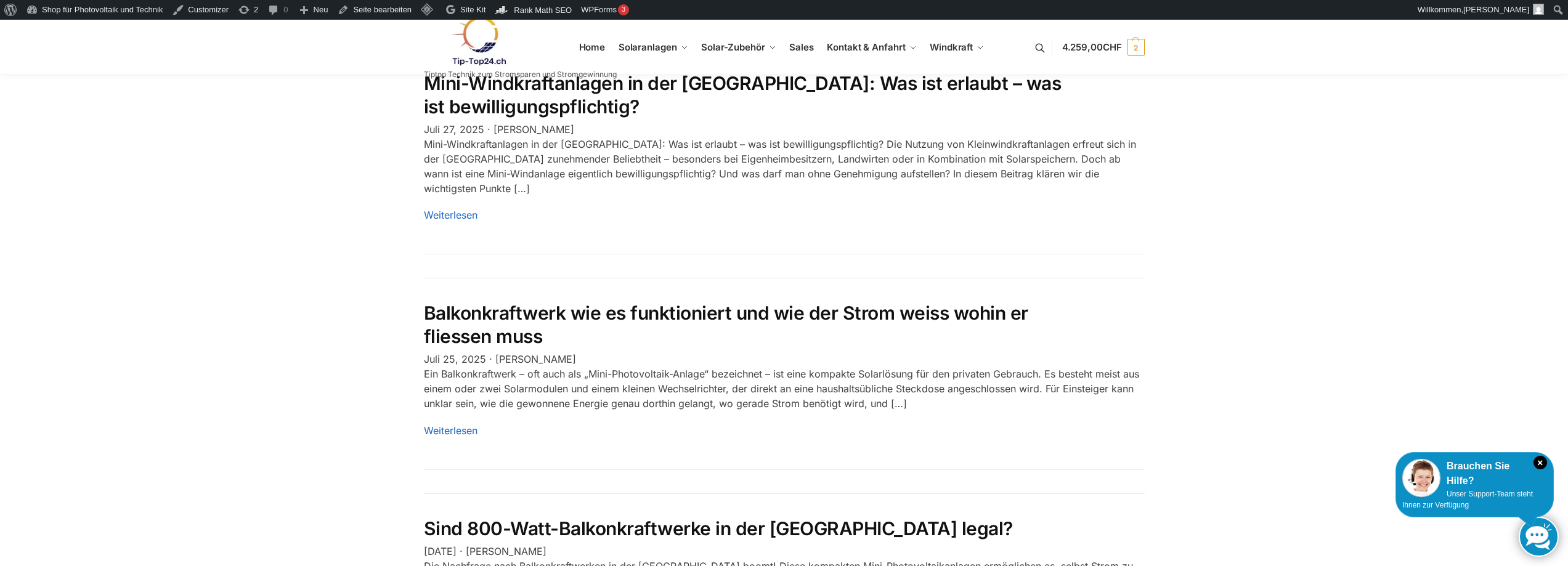
scroll to position [740, 0]
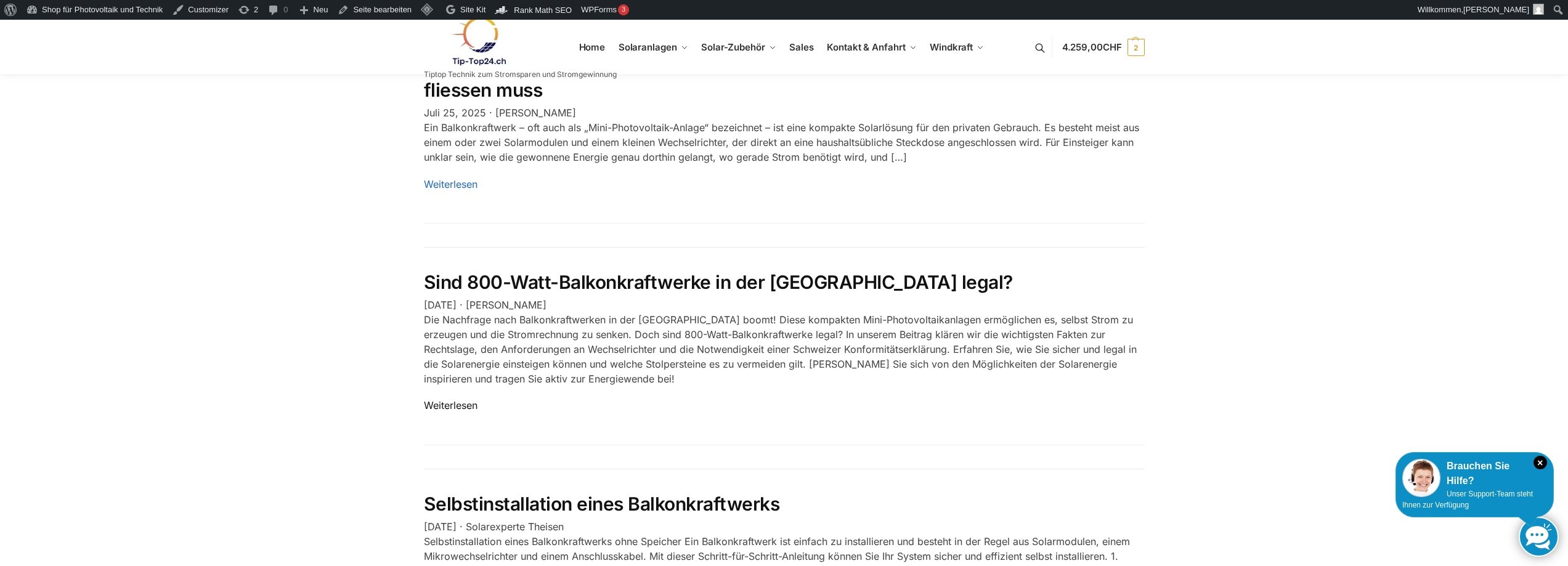
click at [453, 399] on link "Weiterlesen" at bounding box center [450, 405] width 54 height 12
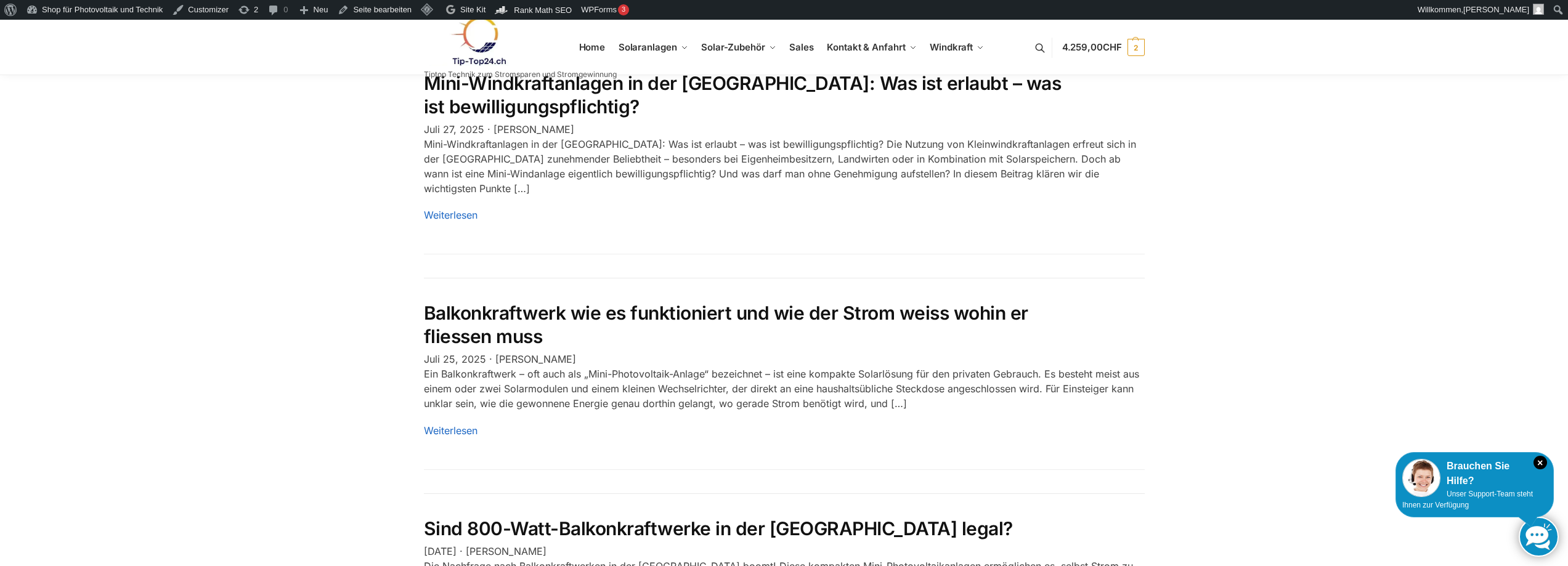
scroll to position [740, 0]
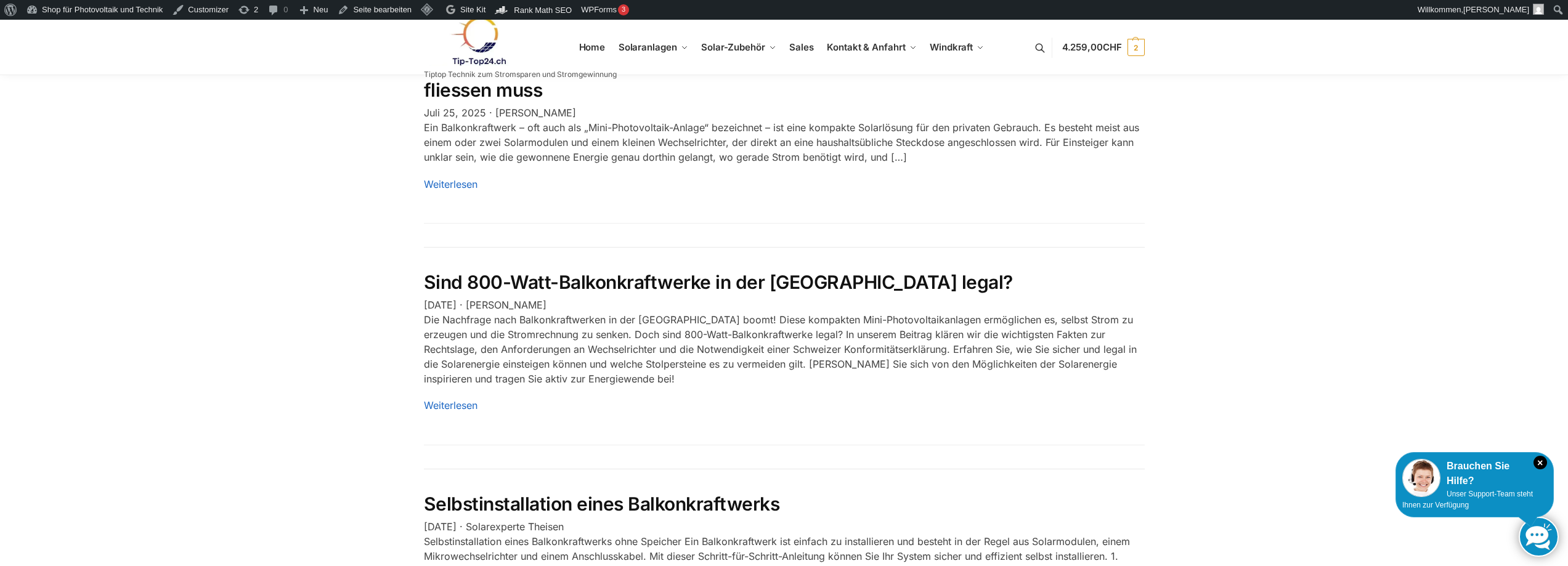
click at [508, 271] on link "Sind 800-Watt-Balkonkraftwerke in der [GEOGRAPHIC_DATA] legal?" at bounding box center [718, 282] width 589 height 23
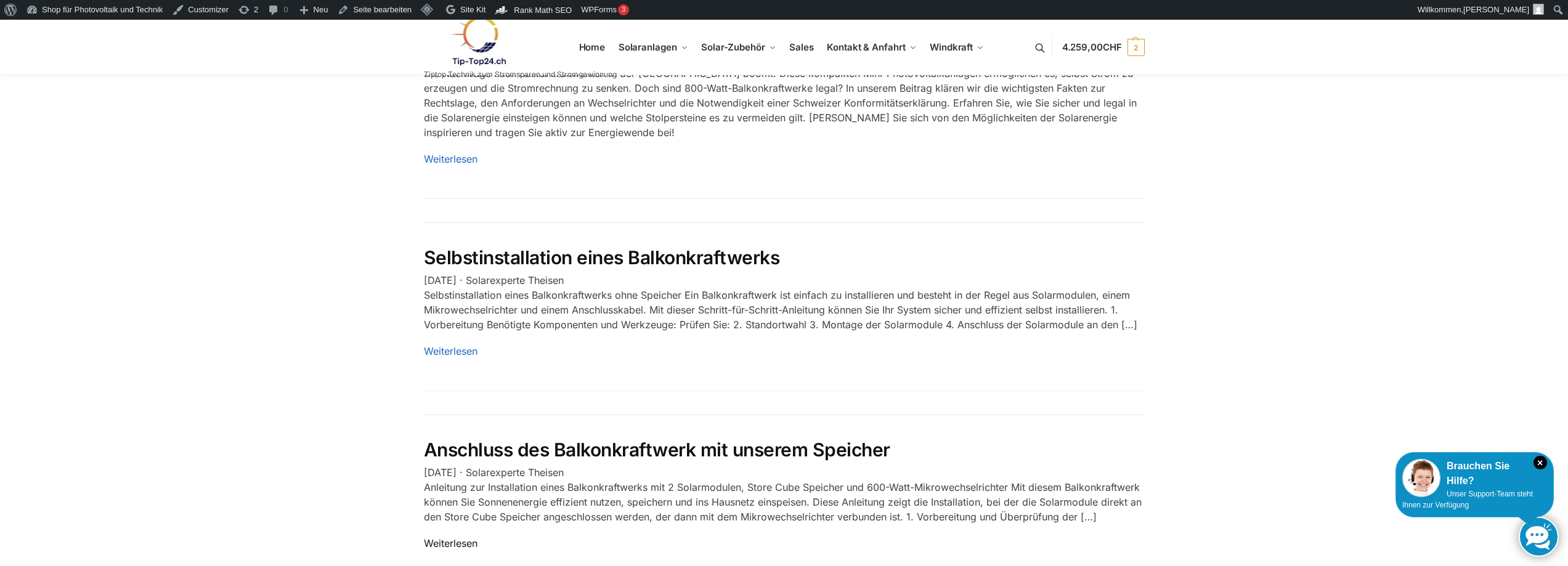
click at [447, 537] on link "Weiterlesen" at bounding box center [450, 543] width 54 height 12
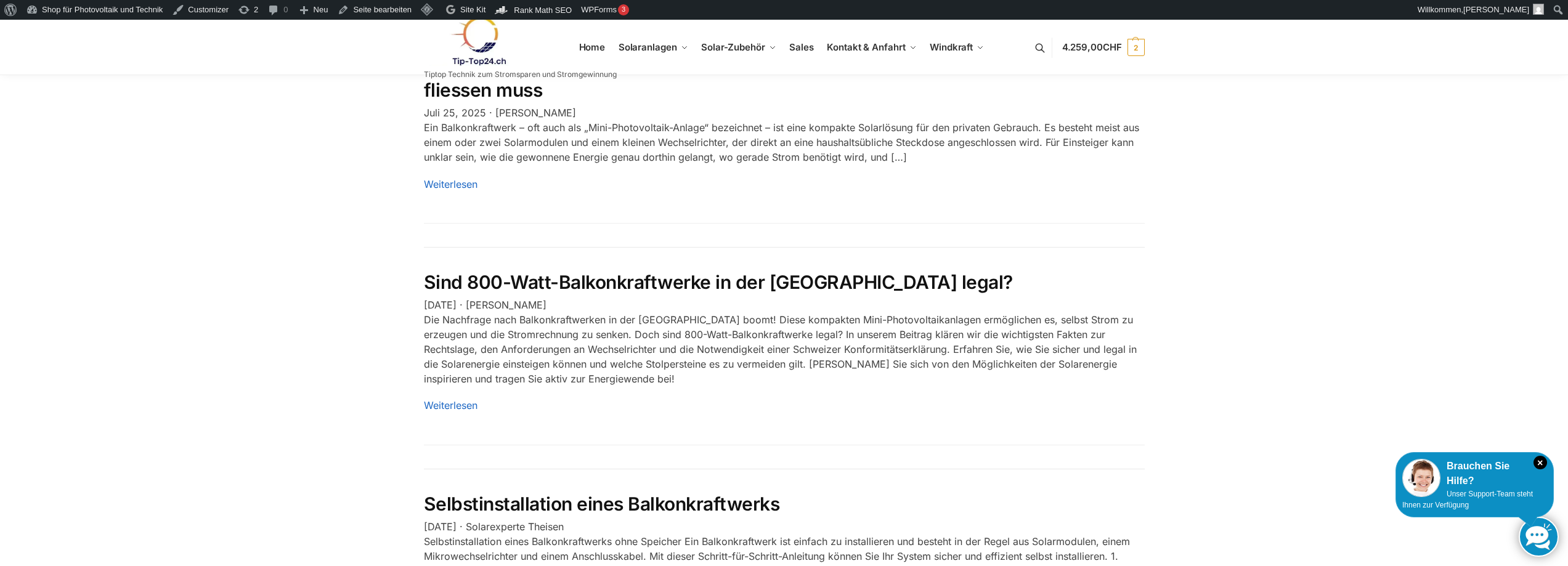
scroll to position [1233, 0]
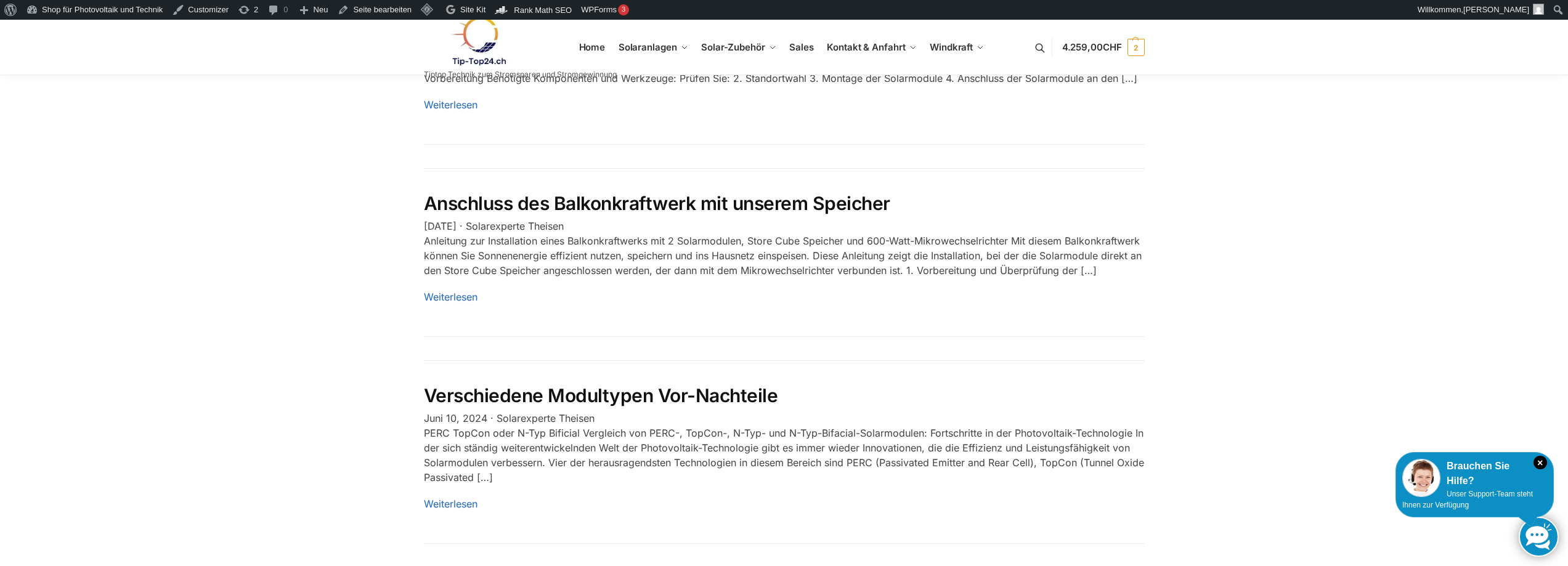
click at [528, 392] on h2 "Verschiedene Modultypen Vor-Nachteile" at bounding box center [784, 396] width 721 height 23
click at [463, 498] on link "Weiterlesen" at bounding box center [450, 504] width 54 height 12
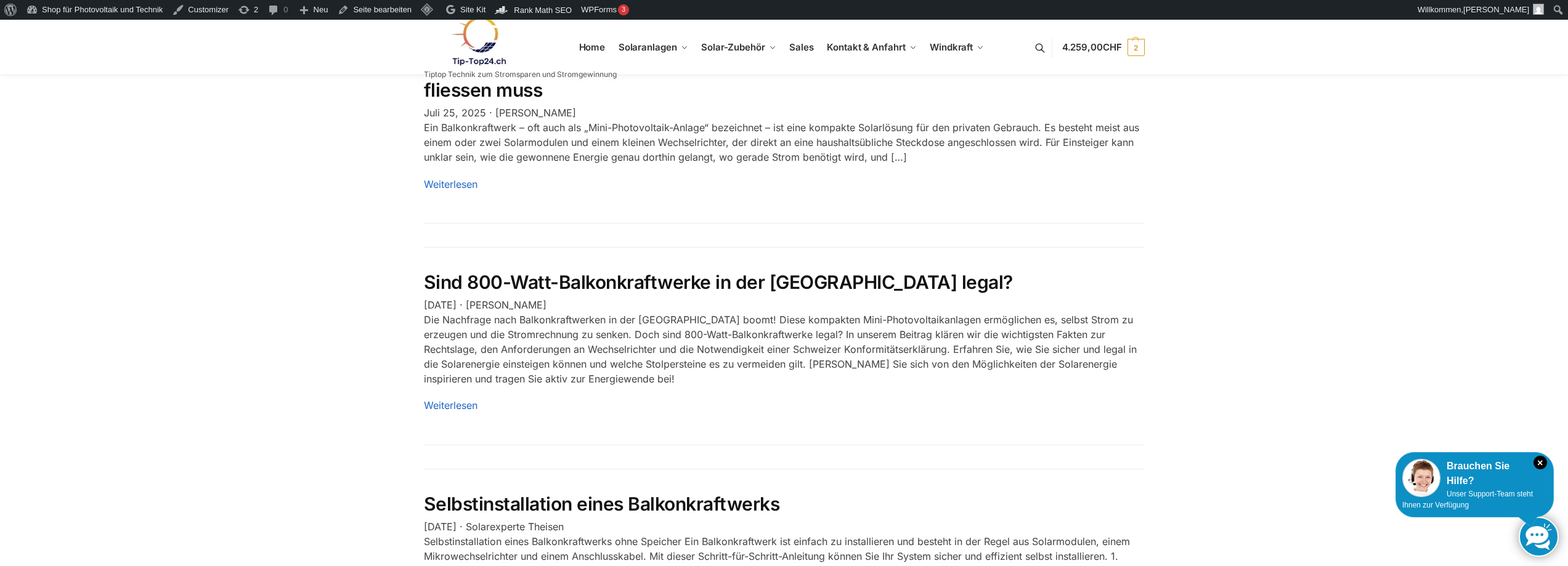
scroll to position [493, 0]
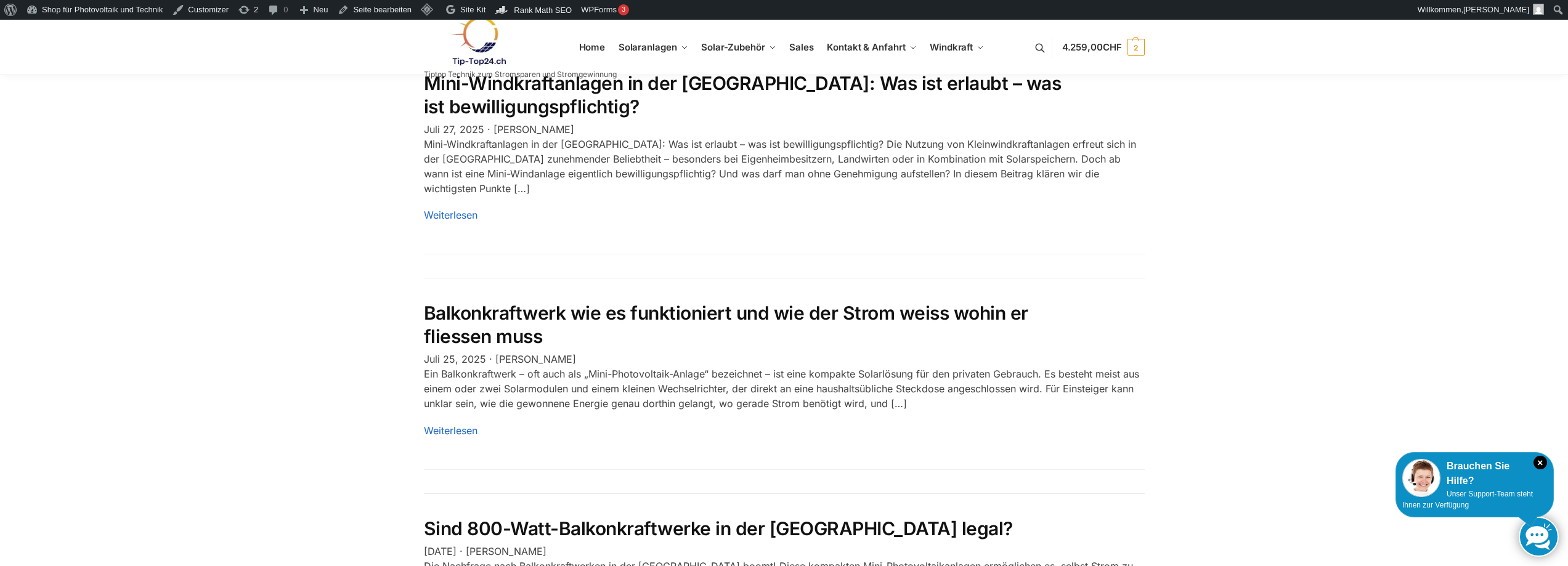
click at [740, 305] on link "Balkonkraftwerk wie es funktioniert und wie der Strom weiss wohin er fliessen m…" at bounding box center [725, 325] width 604 height 46
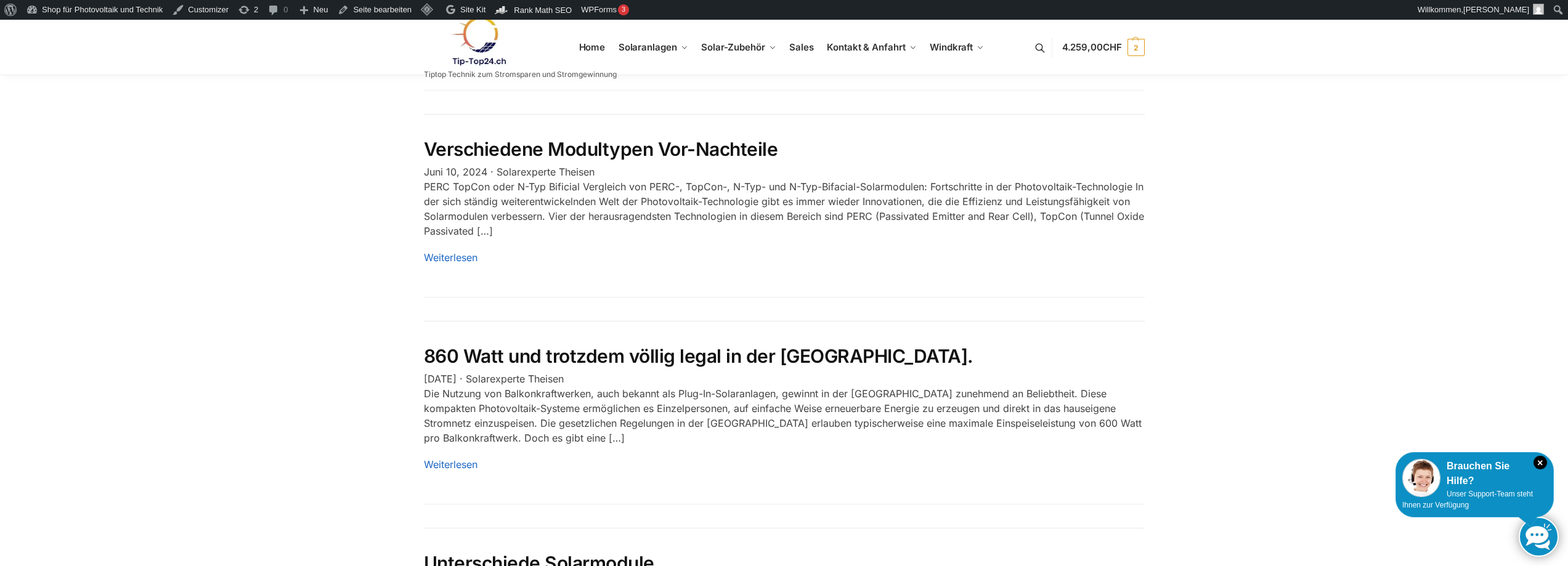
scroll to position [1832, 0]
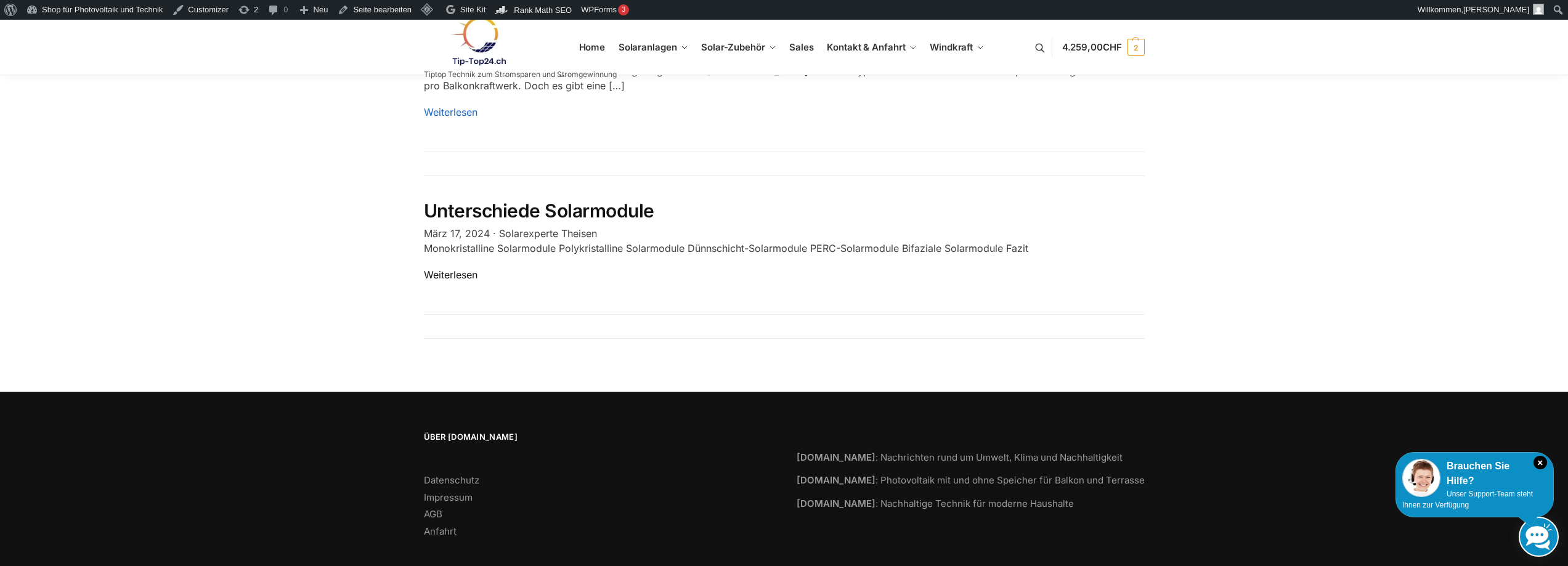
click at [454, 269] on link "Weiterlesen" at bounding box center [450, 275] width 54 height 12
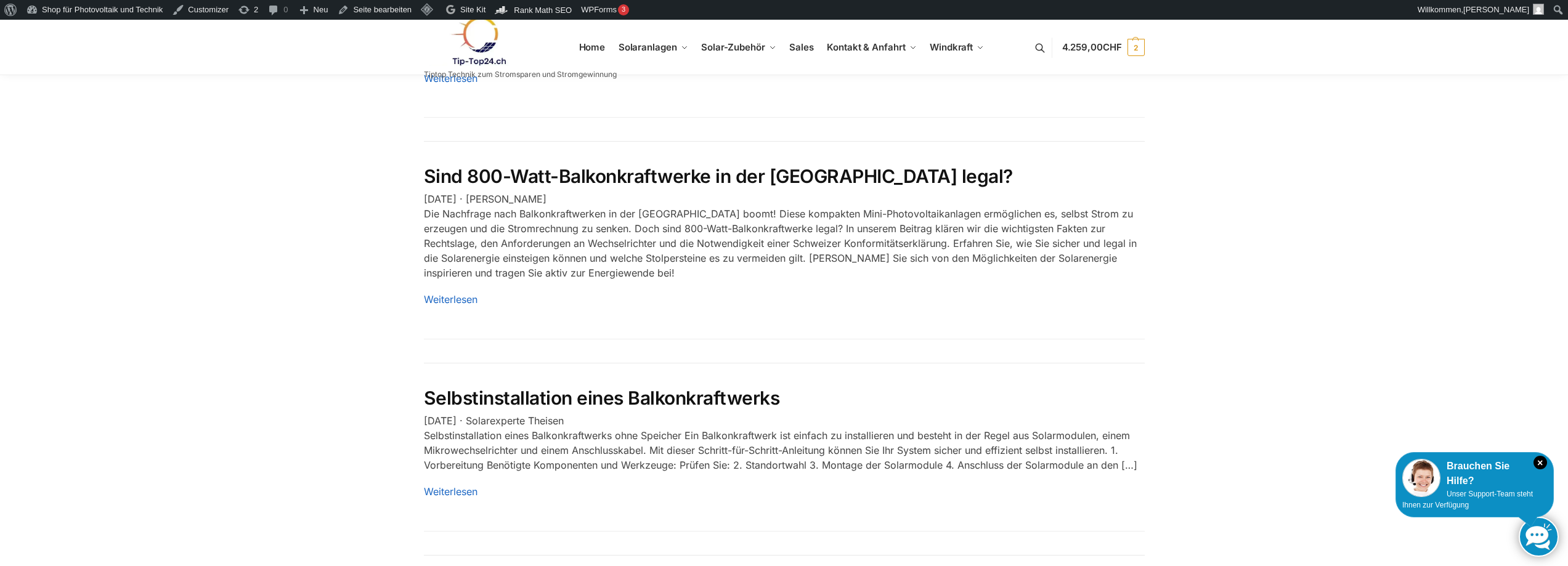
click at [759, 165] on link "Sind 800-Watt-Balkonkraftwerke in der [GEOGRAPHIC_DATA] legal?" at bounding box center [718, 176] width 589 height 23
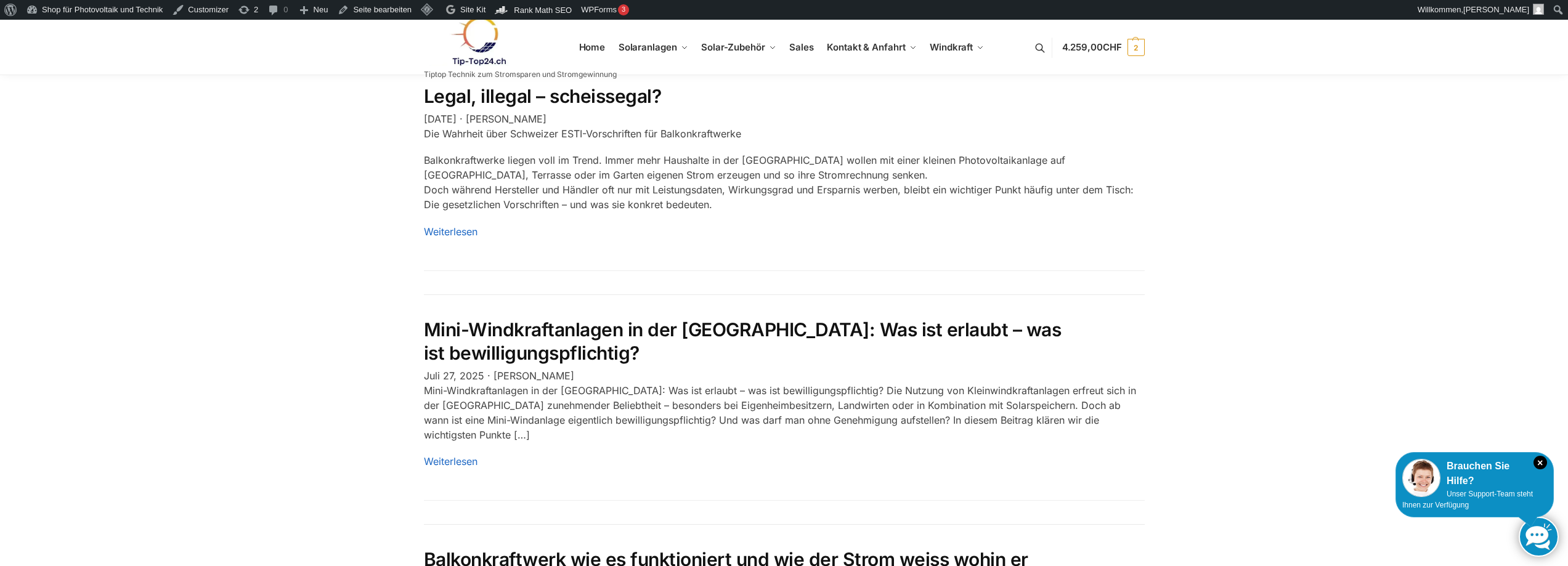
scroll to position [1233, 0]
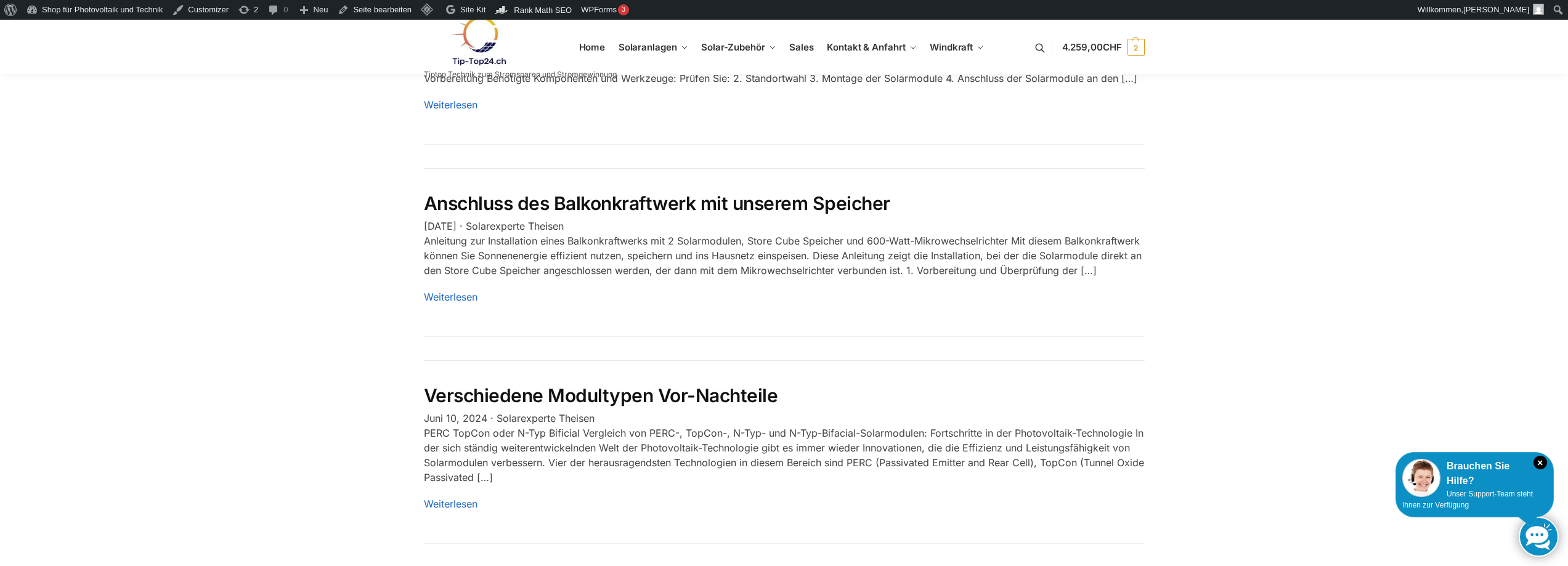
click at [612, 385] on link "Verschiedene Modultypen Vor-Nachteile" at bounding box center [600, 396] width 354 height 23
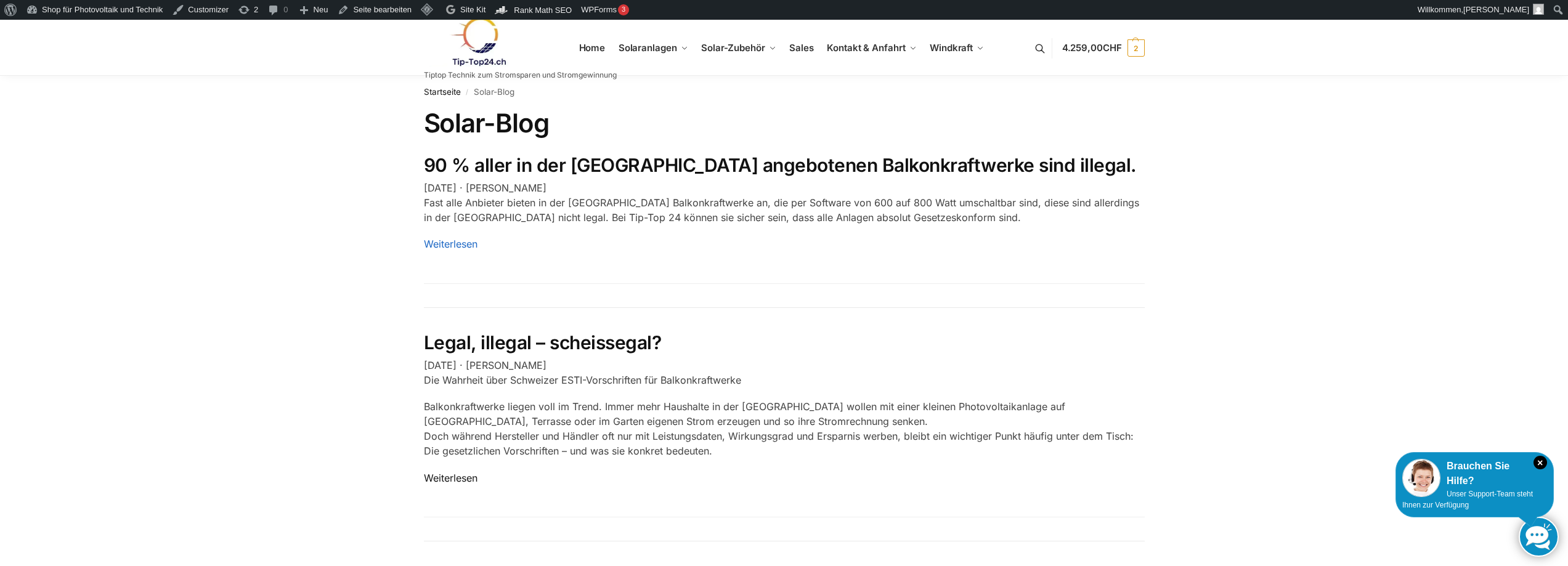
click at [457, 479] on link "Weiterlesen" at bounding box center [450, 478] width 54 height 12
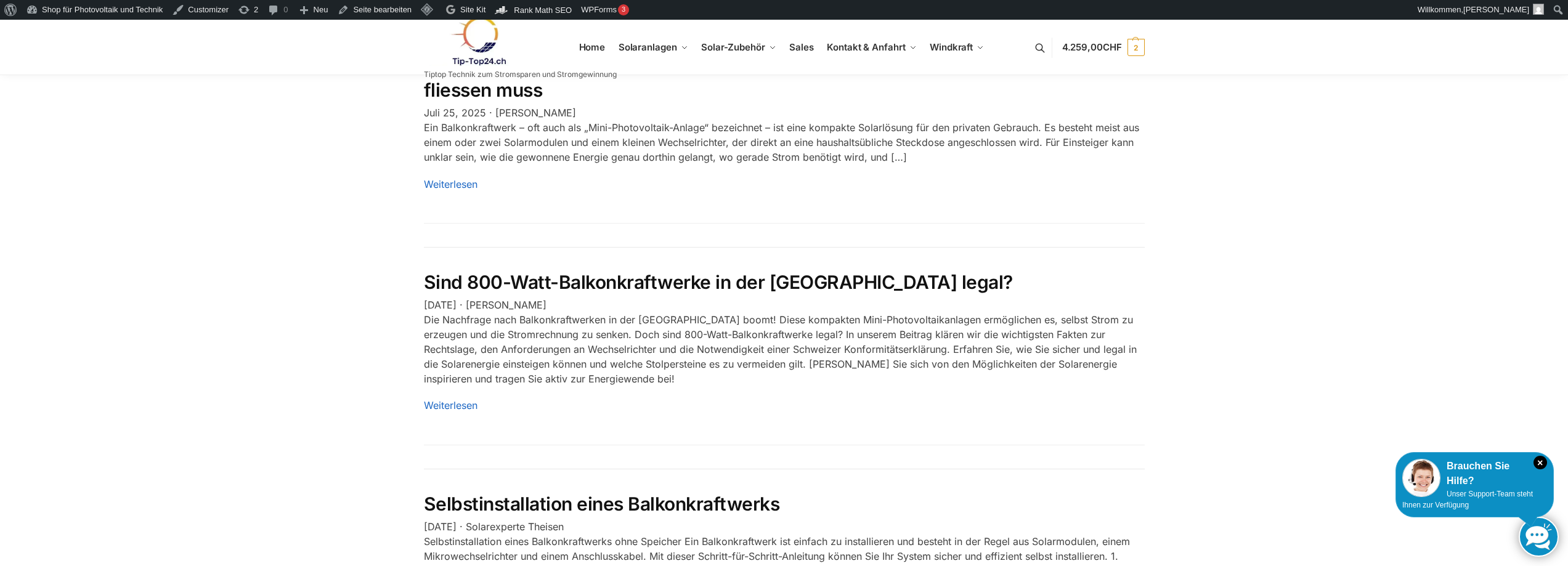
scroll to position [986, 0]
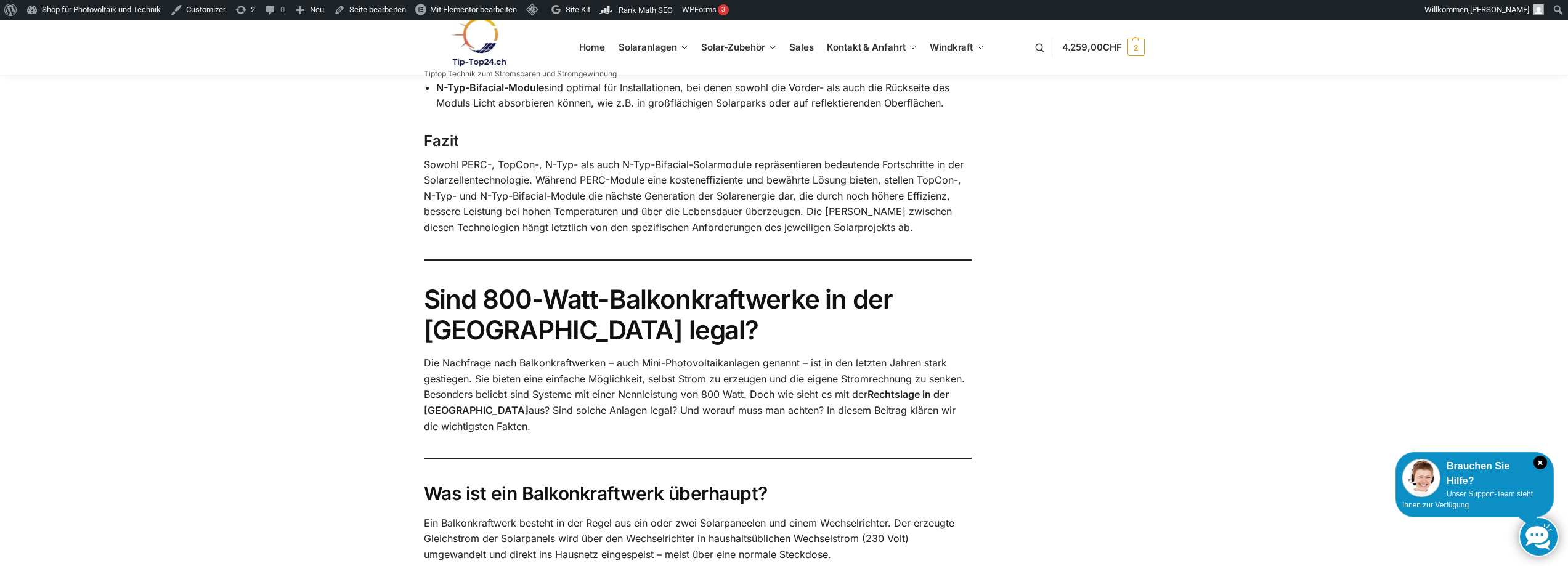
scroll to position [1592, 0]
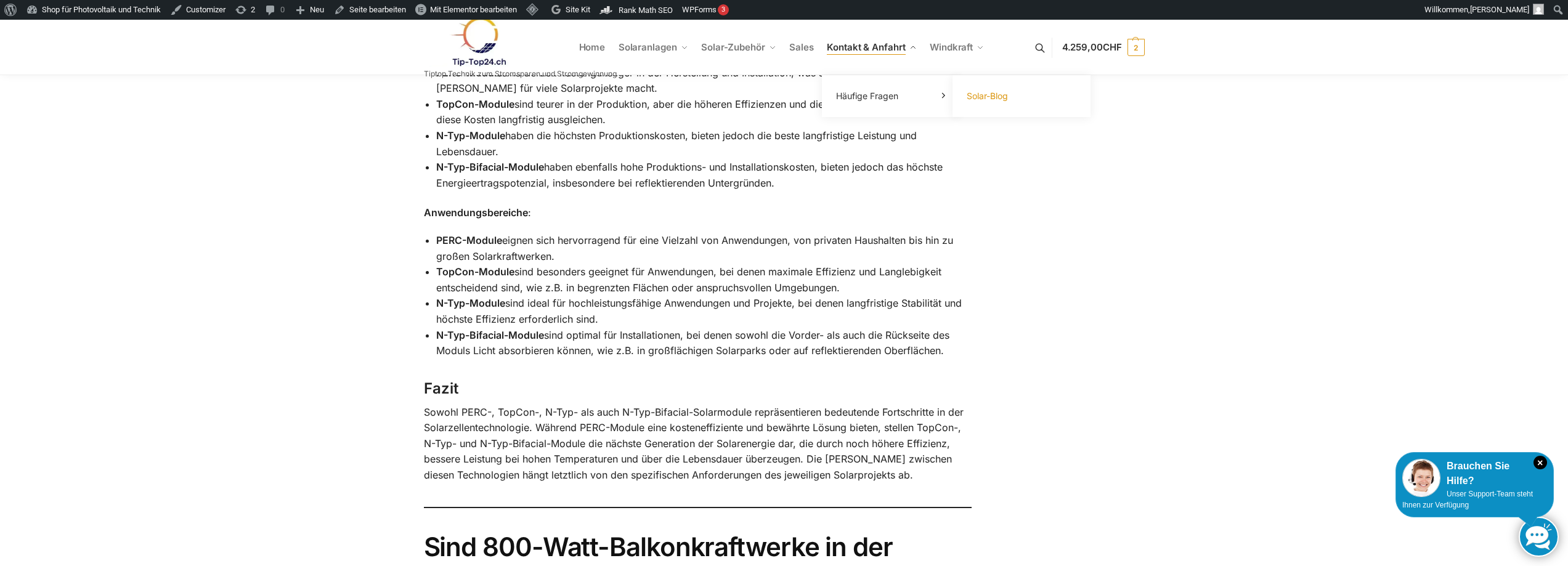
click at [973, 99] on span "Solar-Blog" at bounding box center [987, 95] width 42 height 10
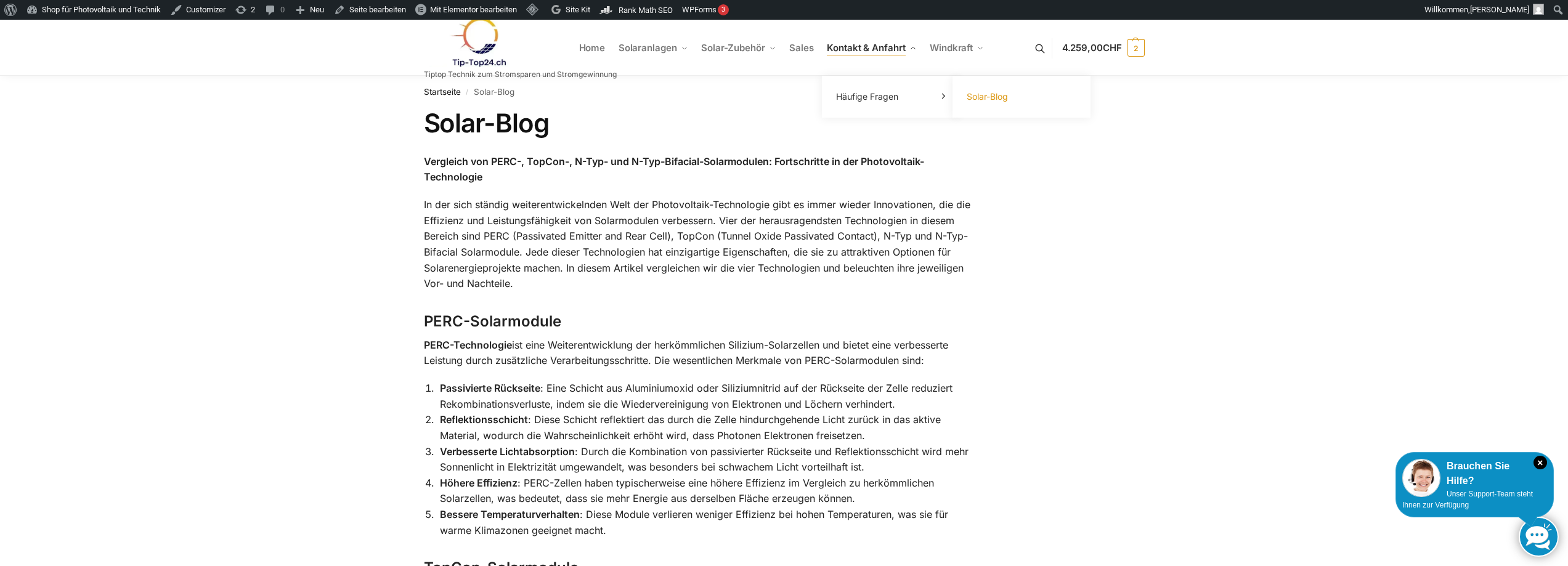
click at [981, 99] on span "Solar-Blog" at bounding box center [987, 96] width 42 height 10
click at [980, 94] on span "Solar-Blog" at bounding box center [987, 96] width 42 height 10
click at [992, 100] on span "Solar-Blog" at bounding box center [987, 96] width 42 height 10
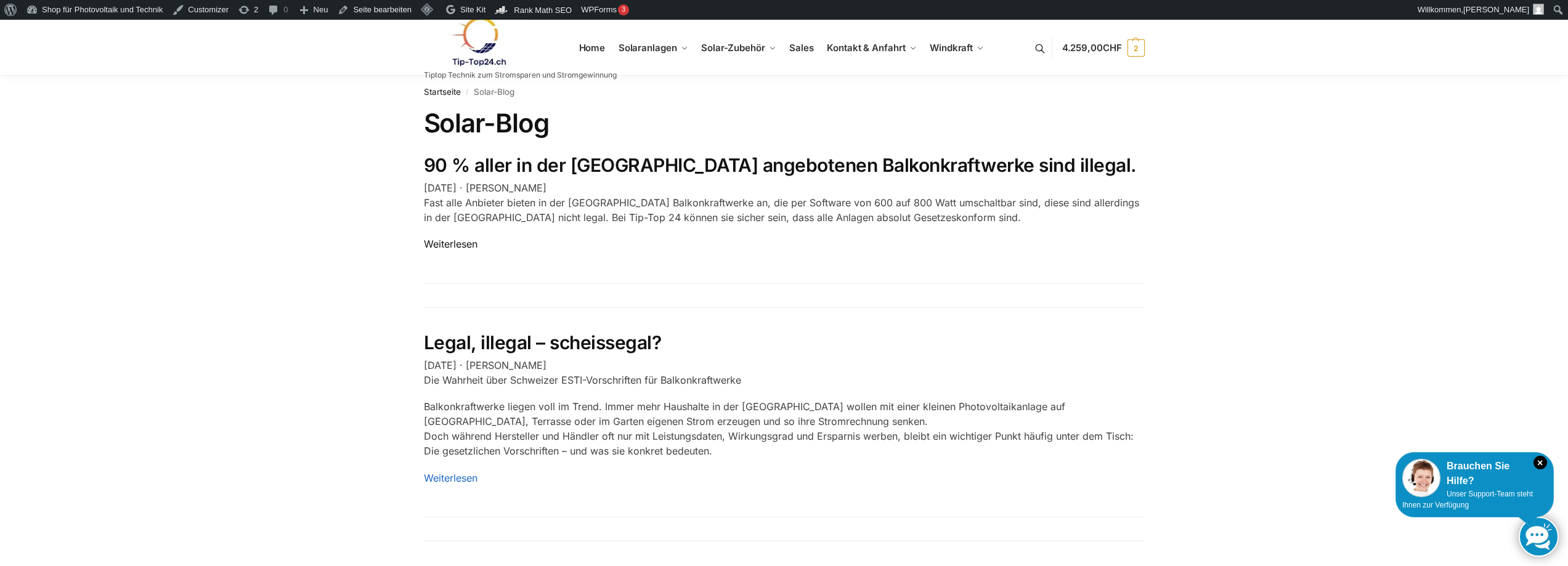
click at [450, 241] on link "Weiterlesen" at bounding box center [450, 244] width 54 height 12
click at [463, 239] on link "Weiterlesen" at bounding box center [450, 244] width 54 height 12
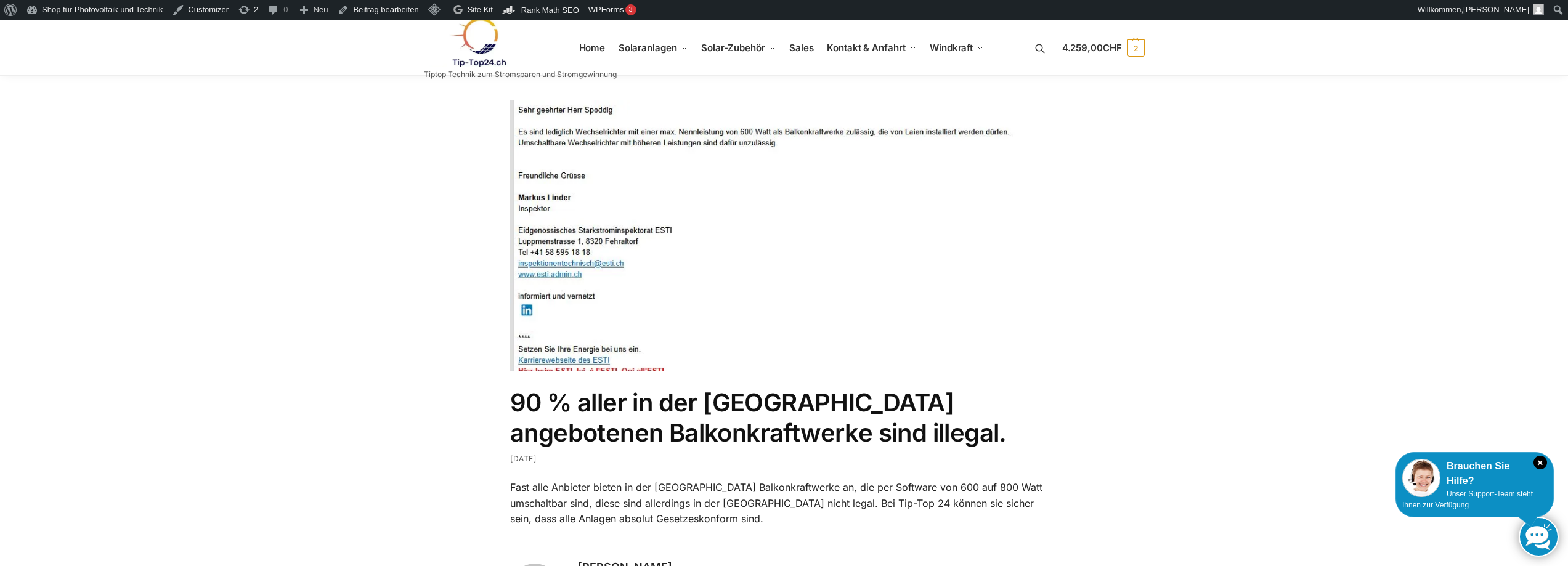
click at [469, 38] on img at bounding box center [477, 43] width 108 height 50
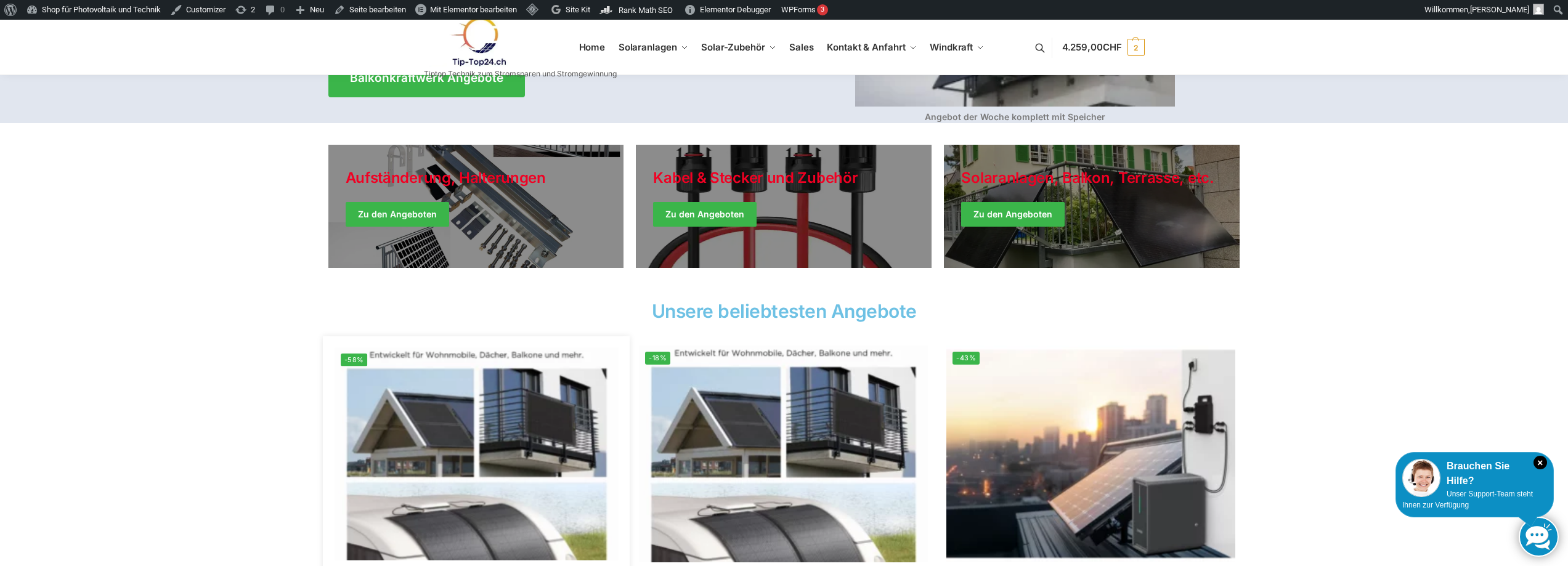
scroll to position [493, 0]
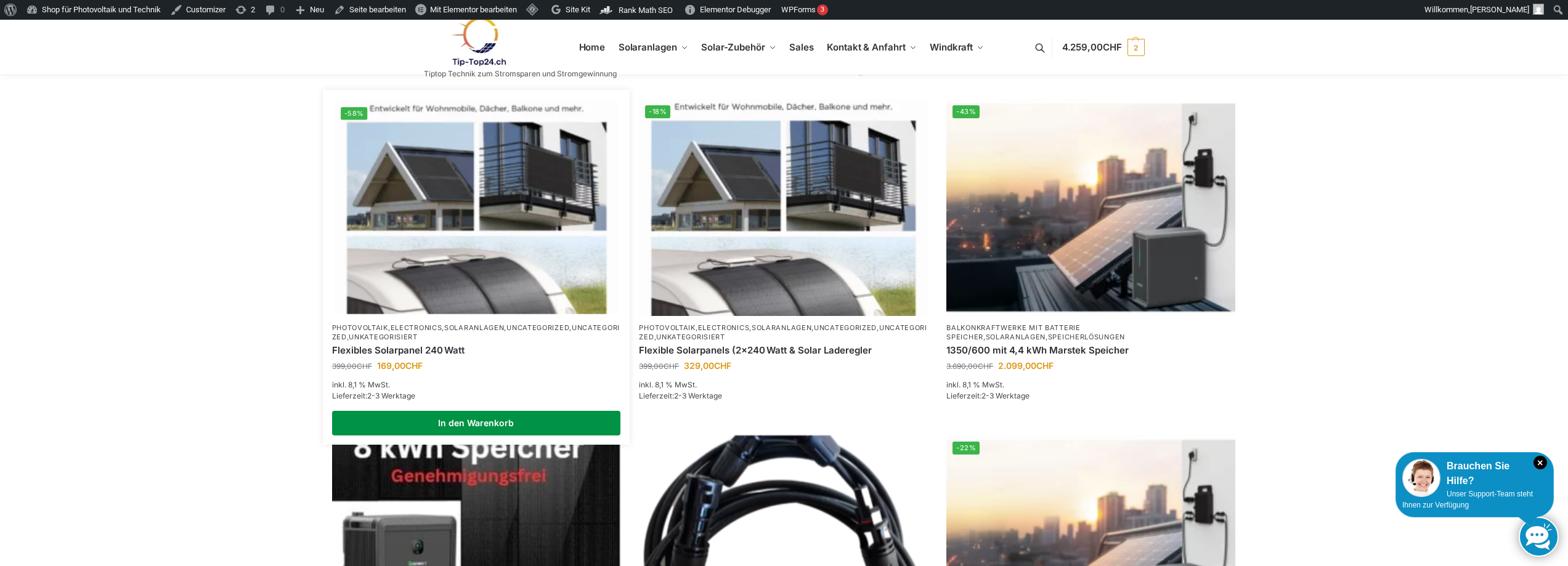
click at [455, 429] on link "In den Warenkorb" at bounding box center [476, 424] width 289 height 24
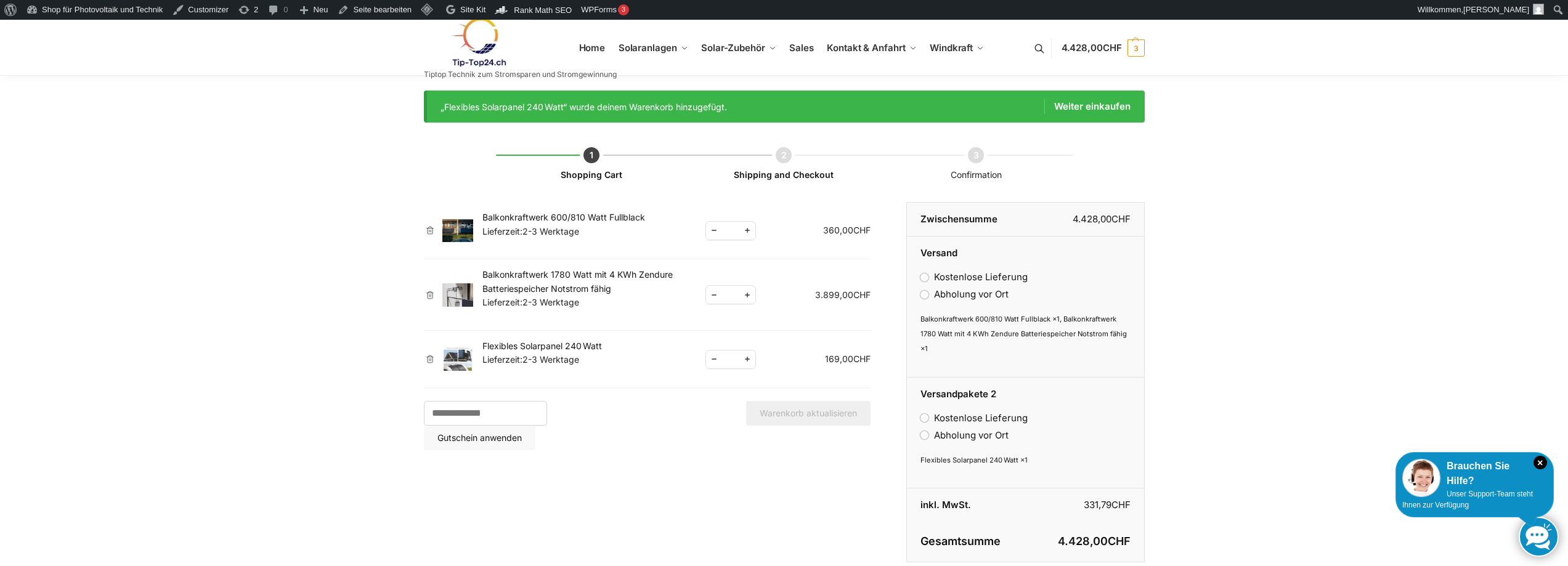
click at [482, 48] on img at bounding box center [477, 43] width 108 height 50
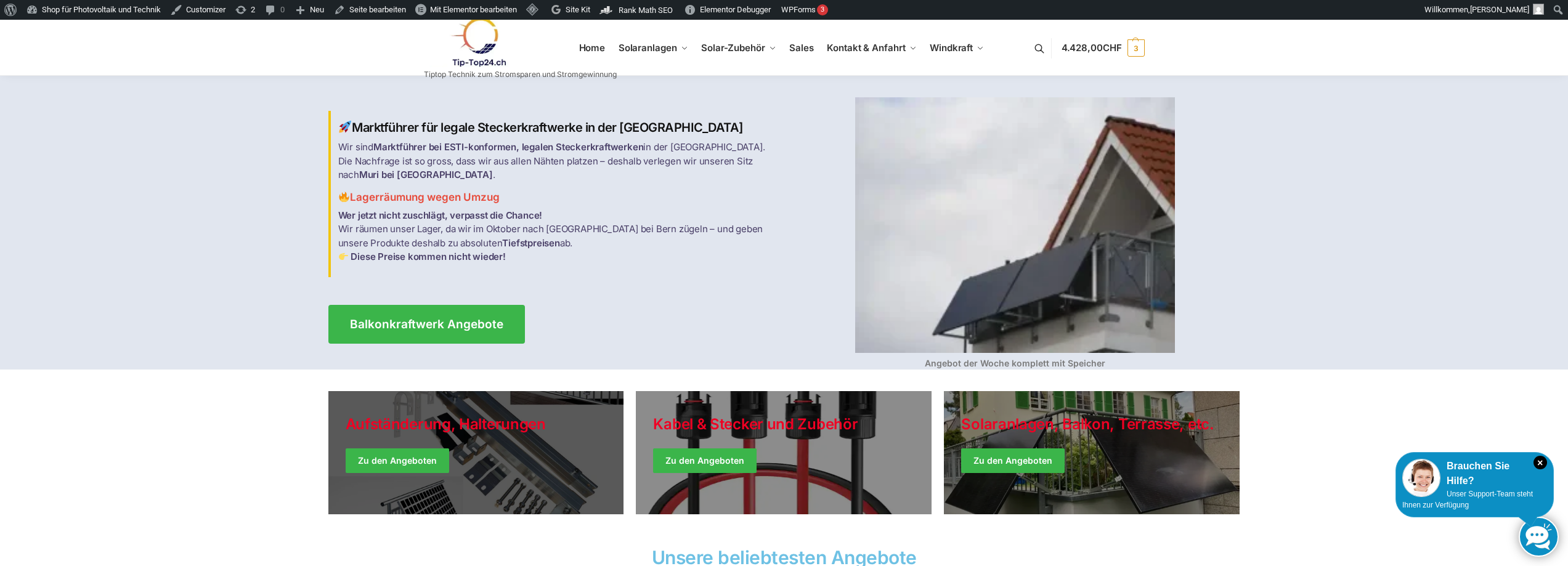
scroll to position [247, 0]
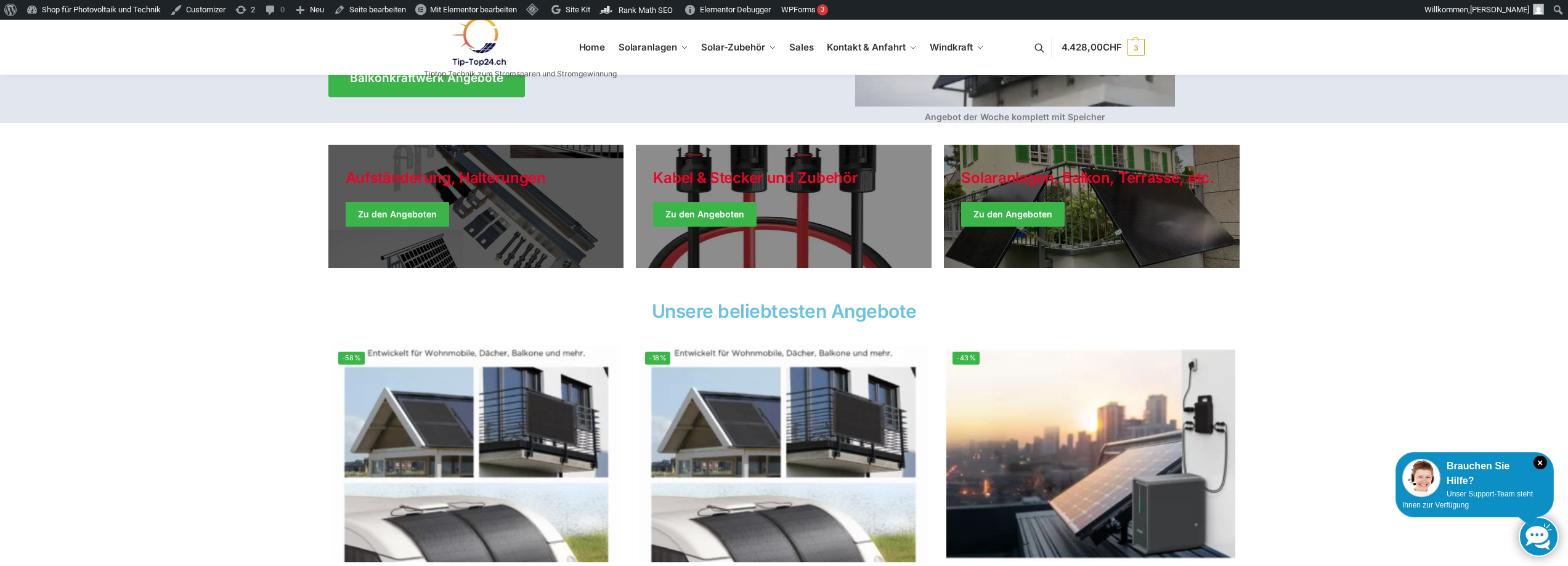
click at [411, 215] on link "Holiday Style" at bounding box center [476, 207] width 296 height 123
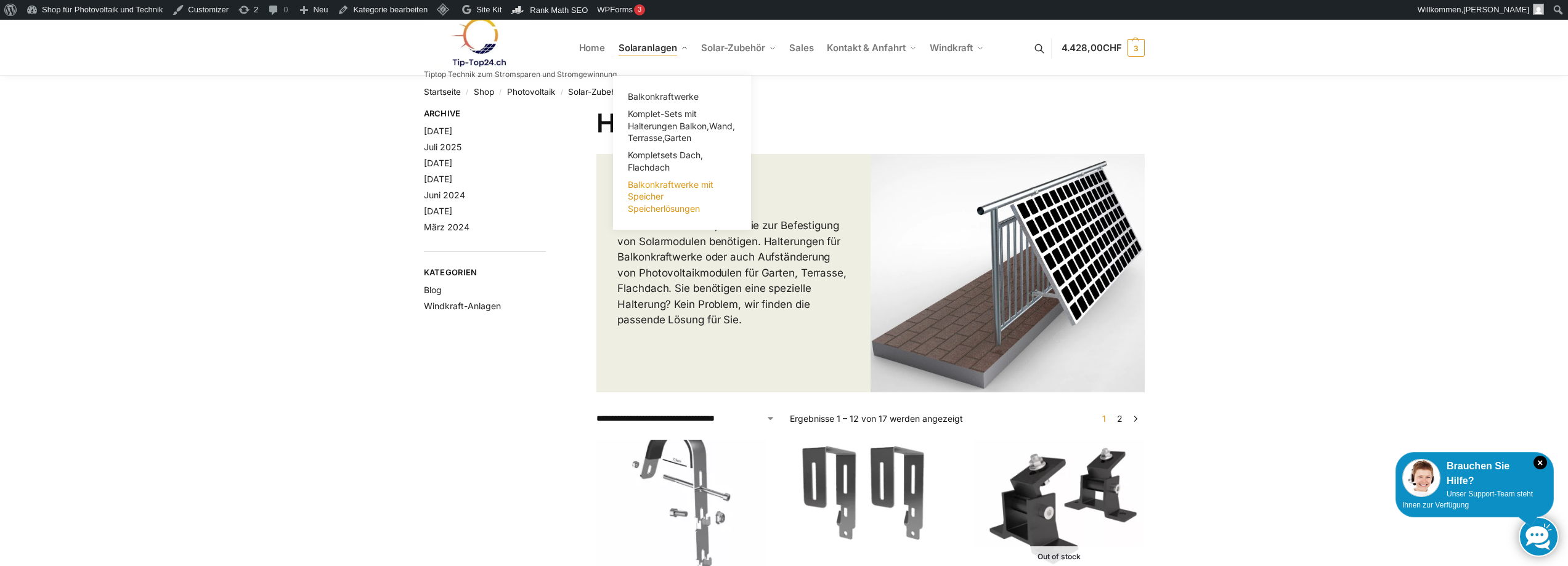
click at [649, 200] on span "Balkonkraftwerke mit Speicher Speicherlösungen" at bounding box center [670, 197] width 86 height 35
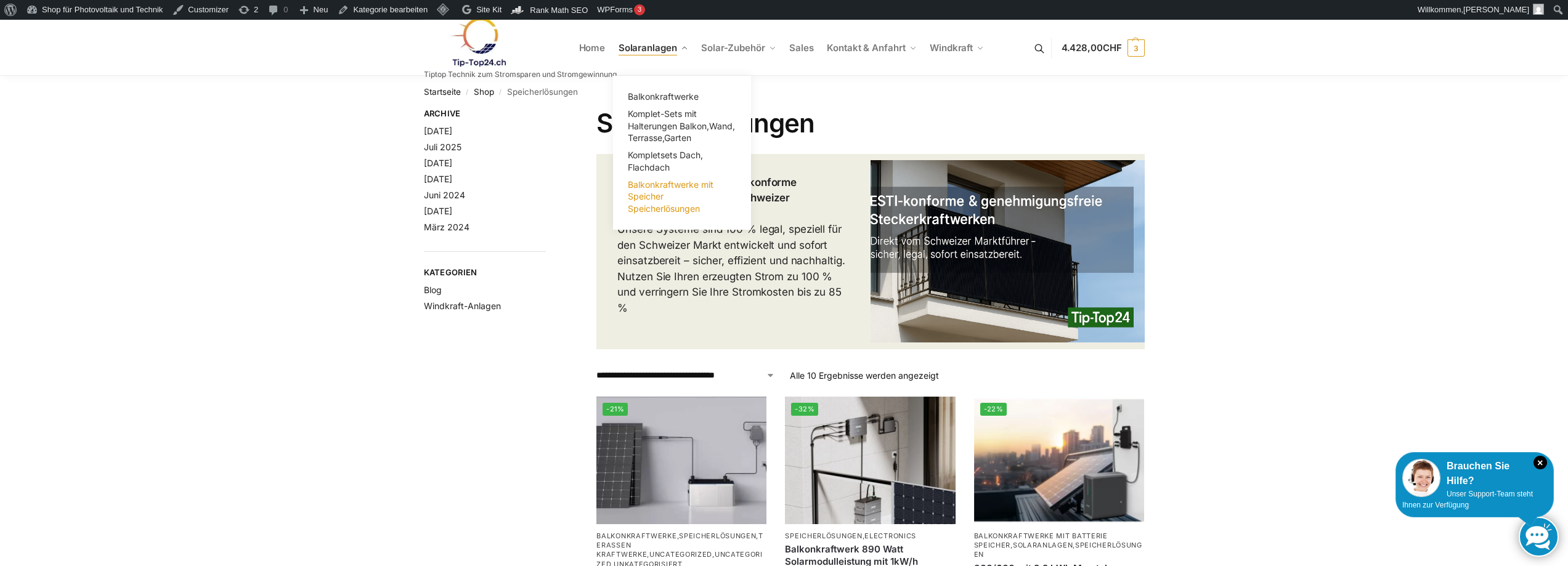
click at [651, 195] on span "Balkonkraftwerke mit Speicher Speicherlösungen" at bounding box center [670, 197] width 86 height 35
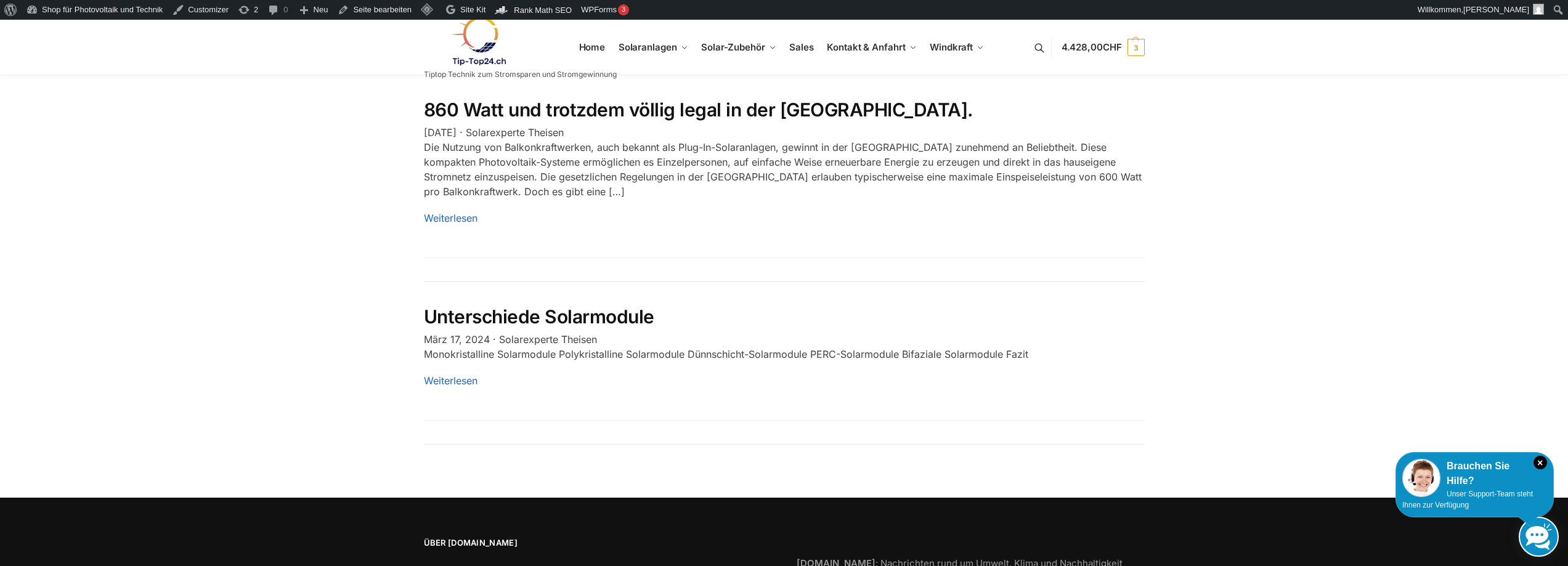
scroll to position [1832, 0]
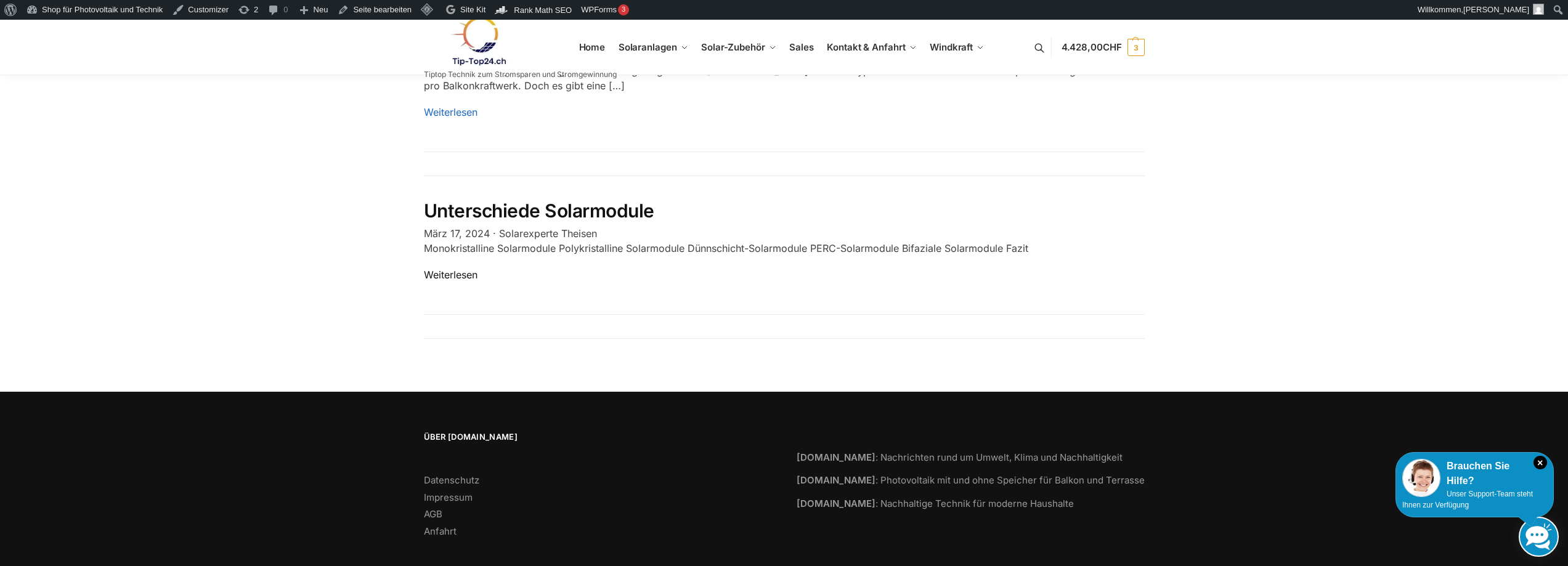
click at [454, 269] on link "Weiterlesen" at bounding box center [450, 275] width 54 height 12
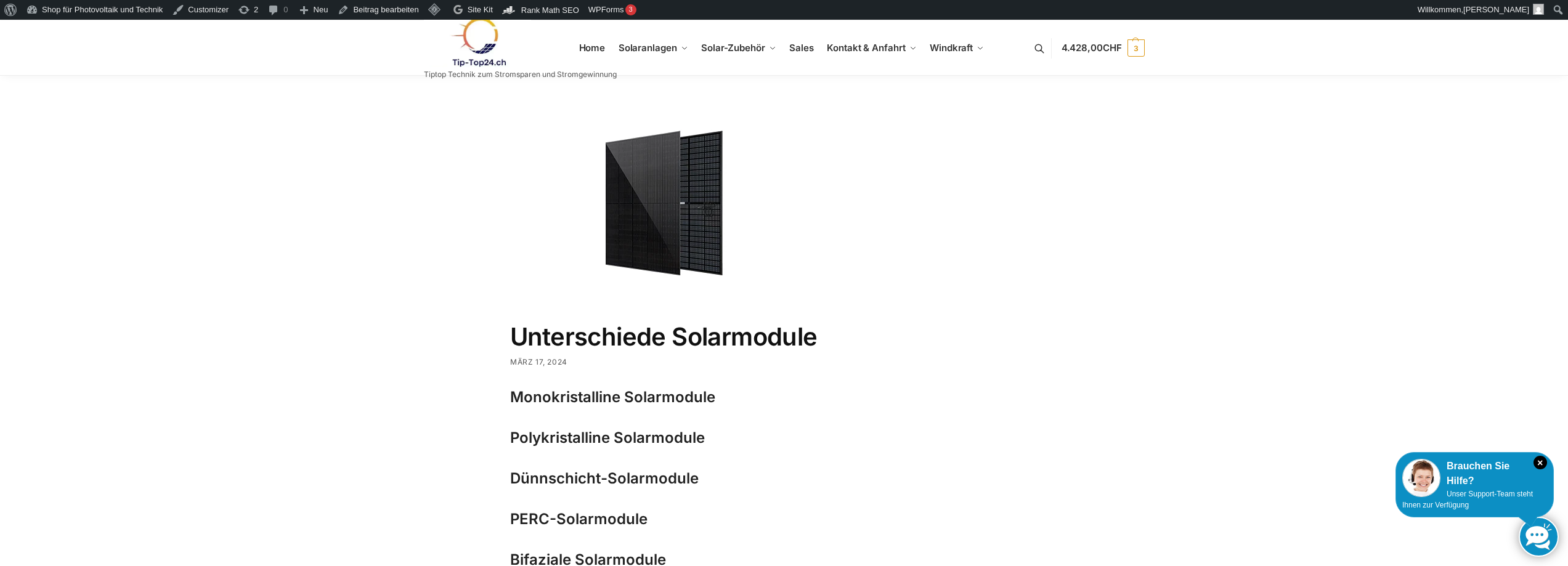
click at [495, 41] on img at bounding box center [477, 43] width 108 height 50
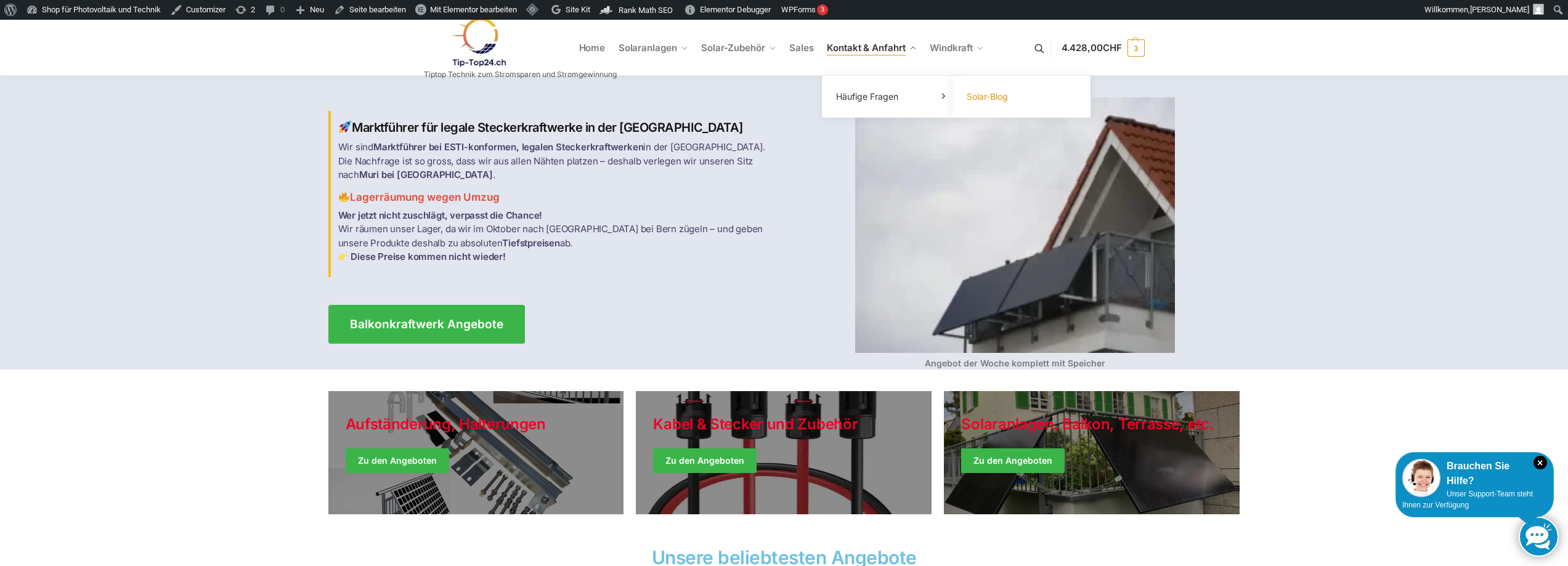
click at [982, 105] on link "Solar-Blog" at bounding box center [1021, 97] width 123 height 17
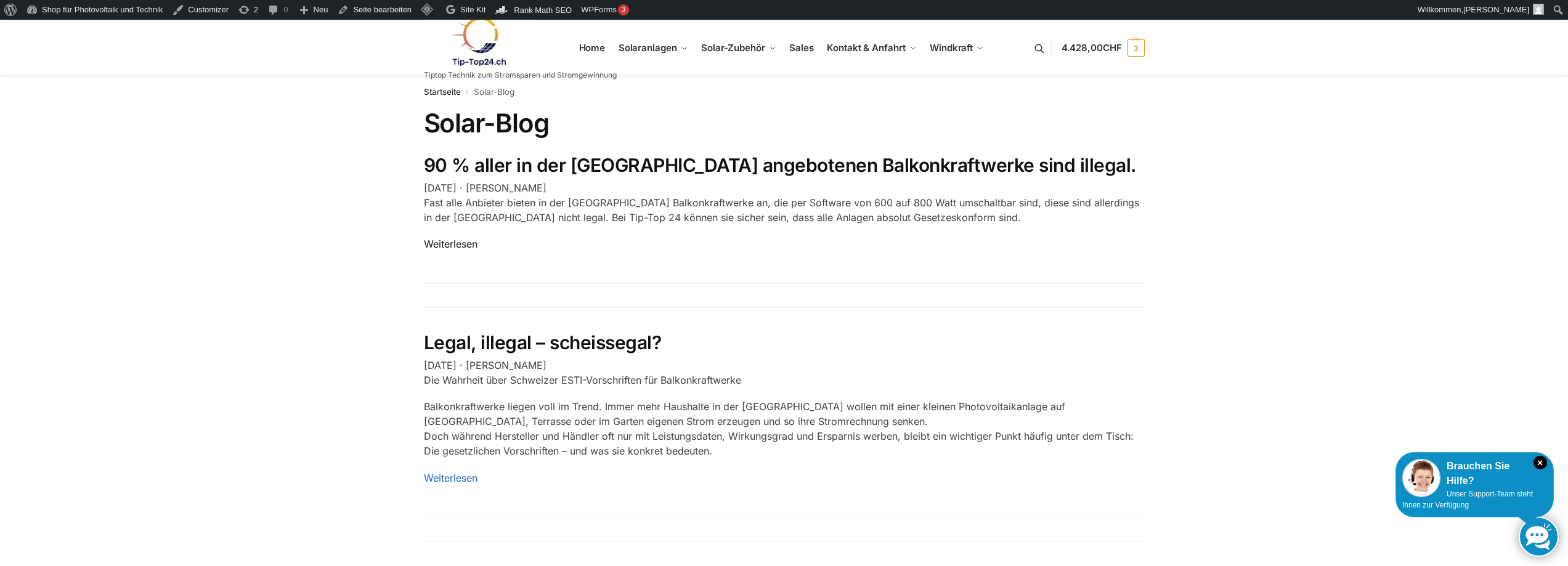
click at [454, 240] on link "Weiterlesen" at bounding box center [450, 244] width 54 height 12
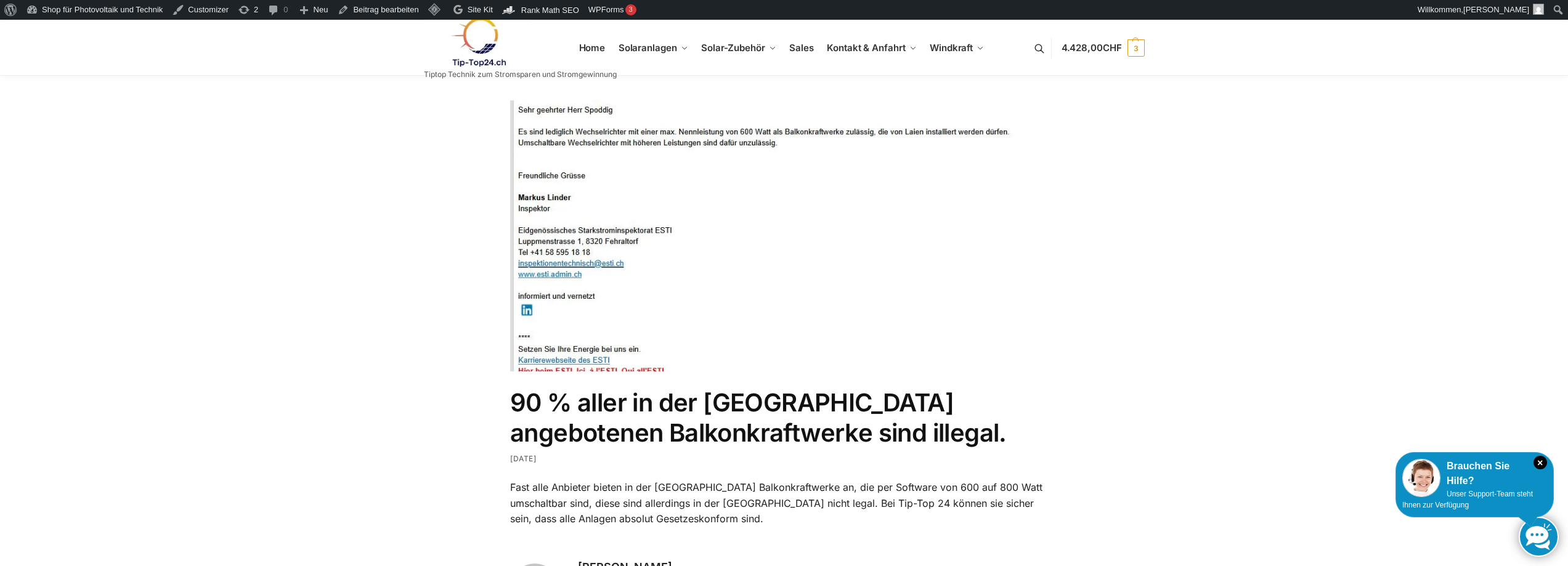
click at [465, 42] on img at bounding box center [477, 43] width 108 height 50
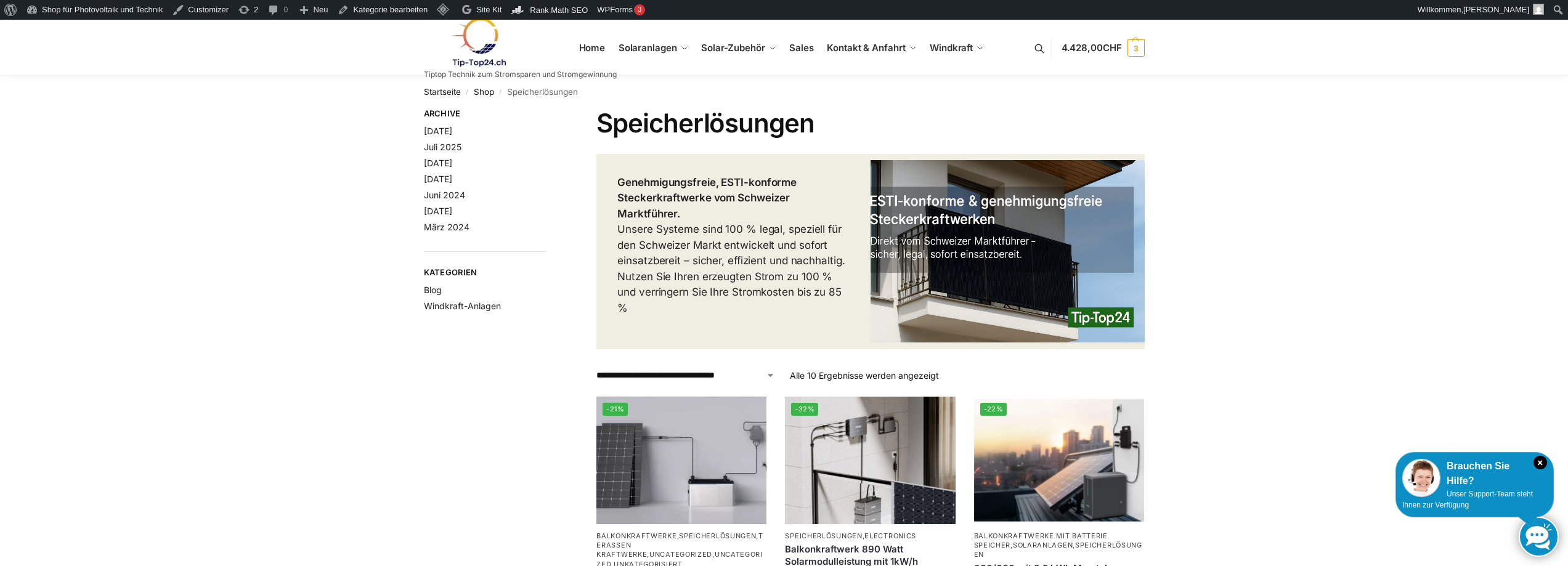
drag, startPoint x: 1284, startPoint y: 192, endPoint x: 1220, endPoint y: 112, distance: 102.4
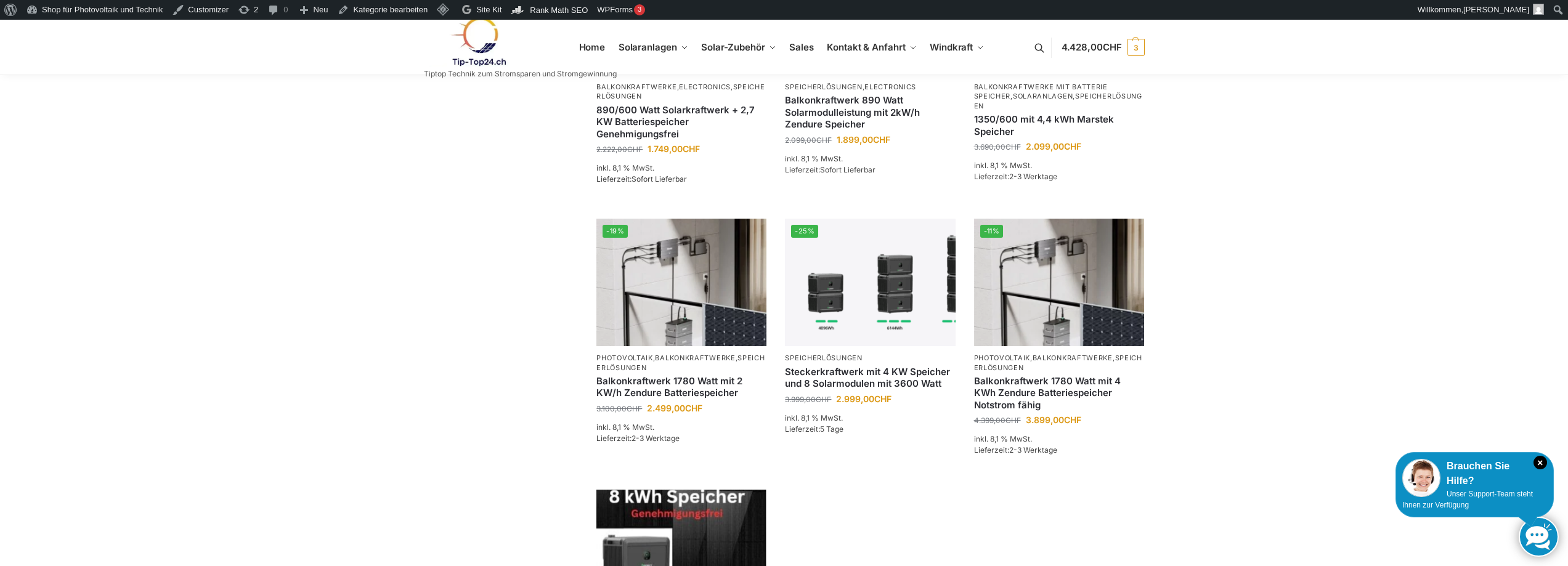
scroll to position [986, 0]
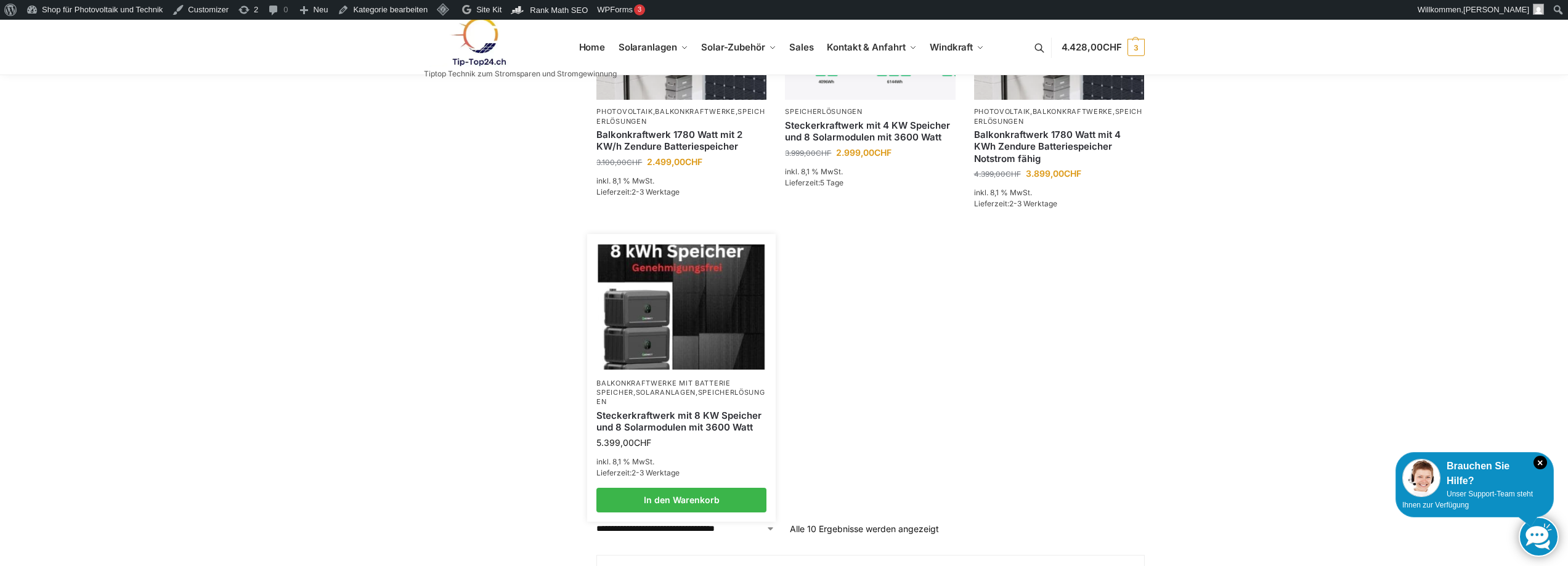
click at [647, 410] on link "Steckerkraftwerk mit 8 KW Speicher und 8 Solarmodulen mit 3600 Watt" at bounding box center [681, 422] width 170 height 24
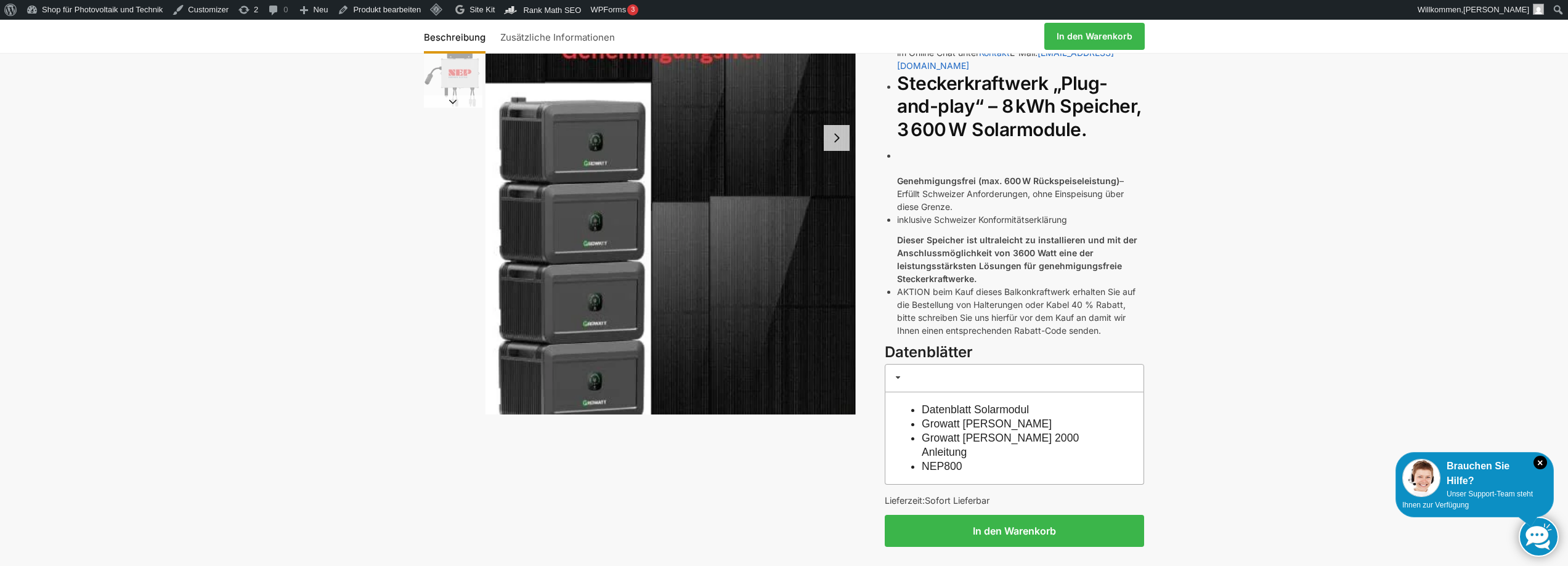
scroll to position [493, 0]
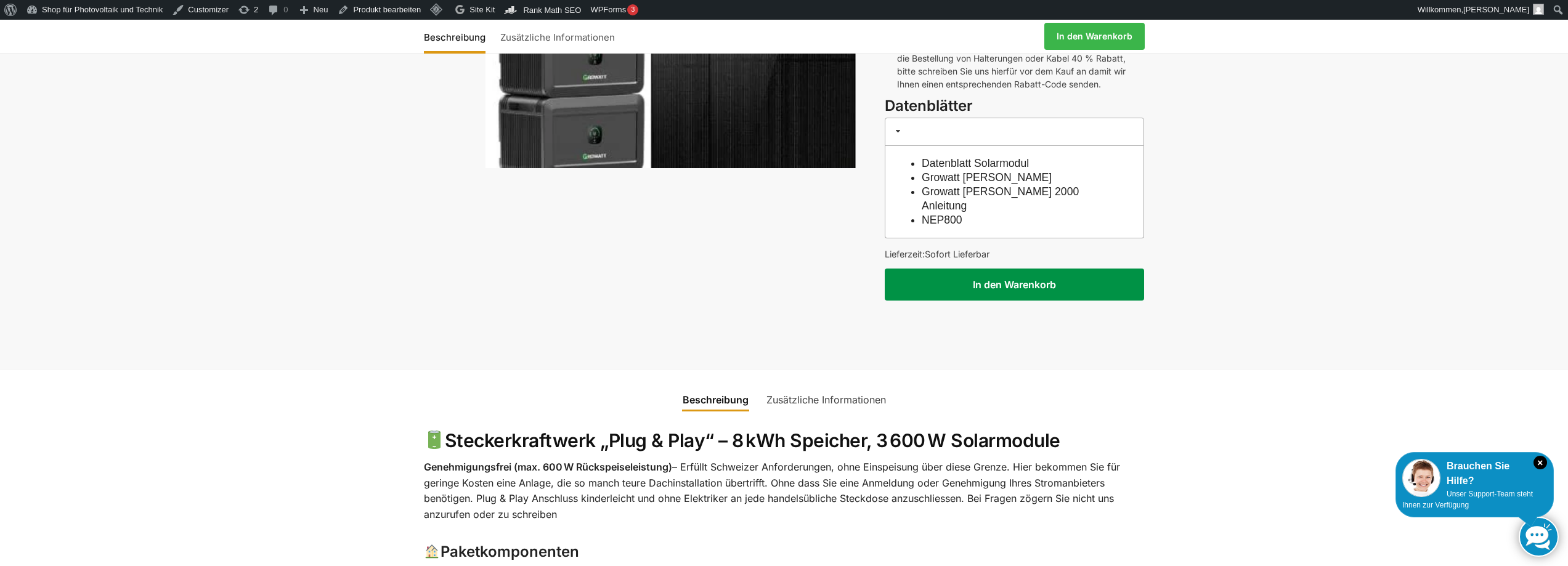
click at [994, 269] on button "In den Warenkorb" at bounding box center [1014, 285] width 259 height 32
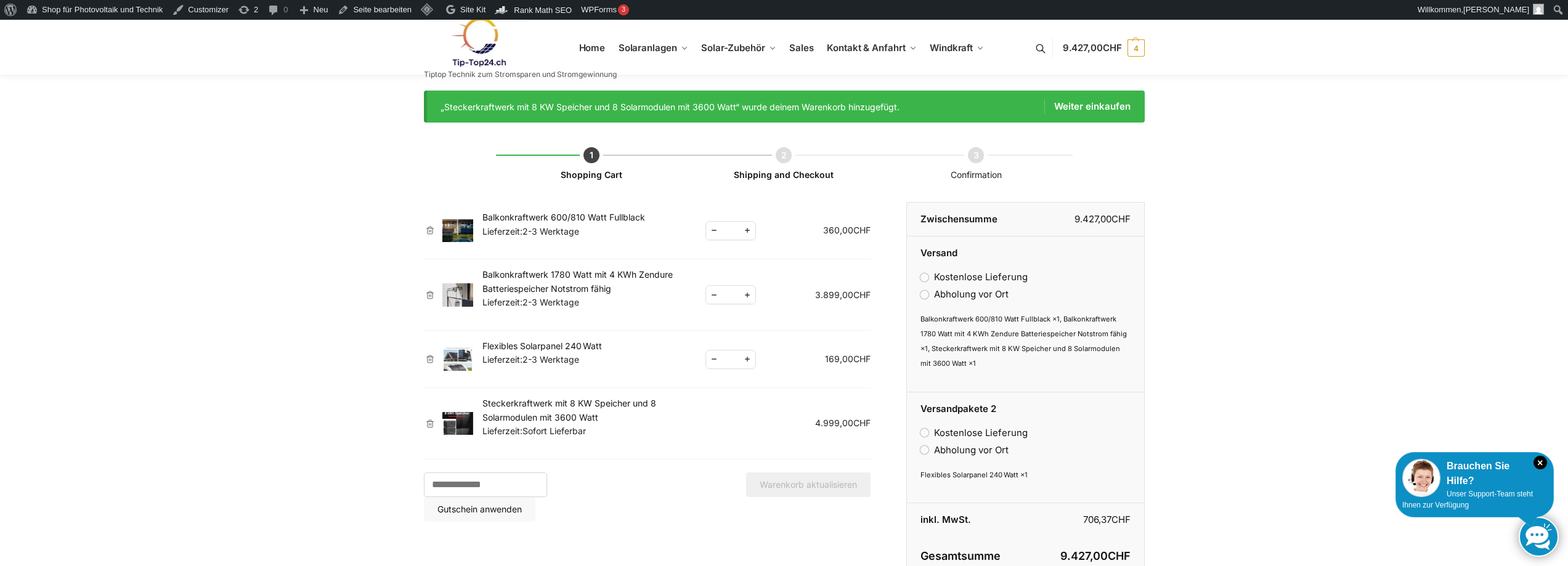
click at [430, 359] on link "×" at bounding box center [430, 359] width 12 height 9
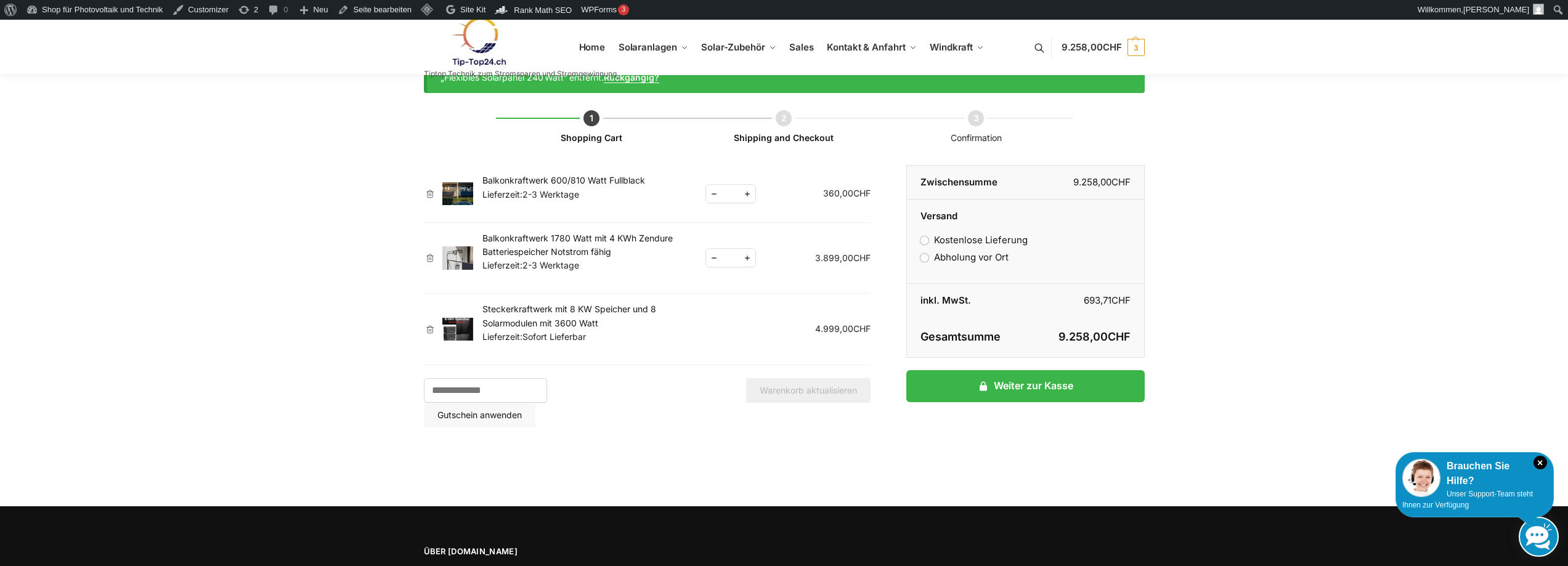
click at [433, 264] on td "×" at bounding box center [430, 259] width 12 height 71
click at [430, 253] on link "×" at bounding box center [430, 258] width 12 height 9
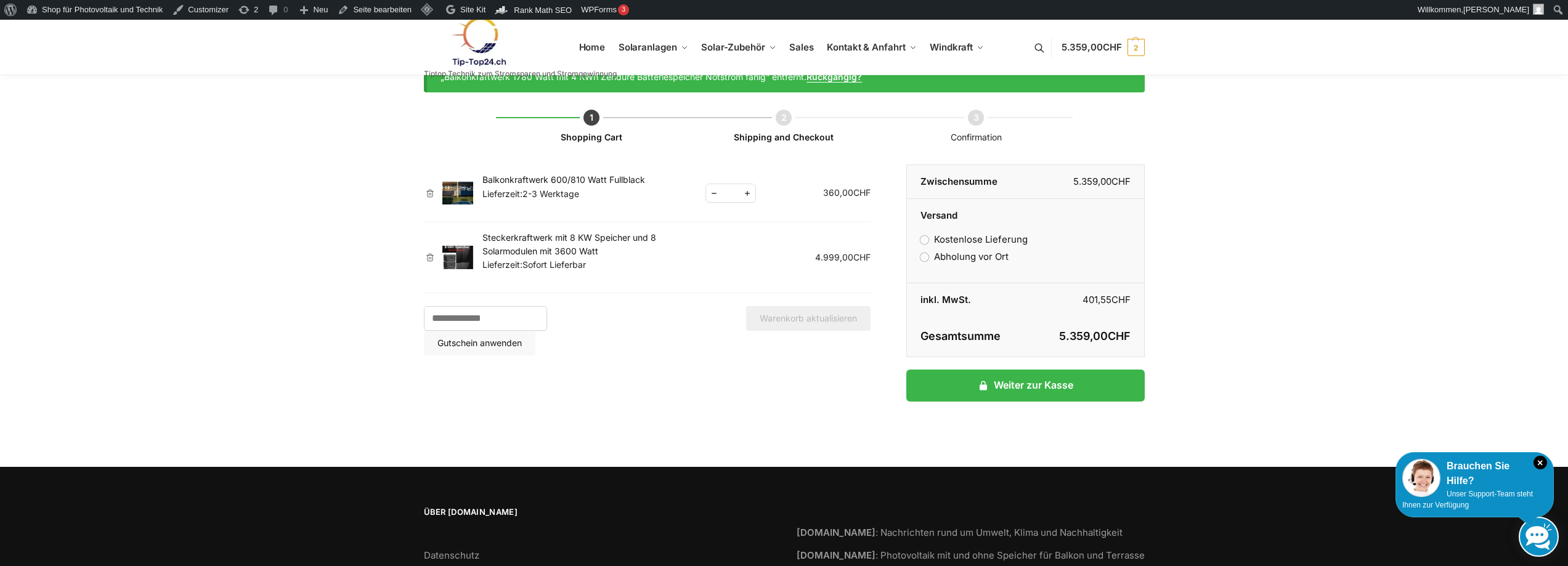
click at [429, 195] on link "×" at bounding box center [430, 194] width 12 height 9
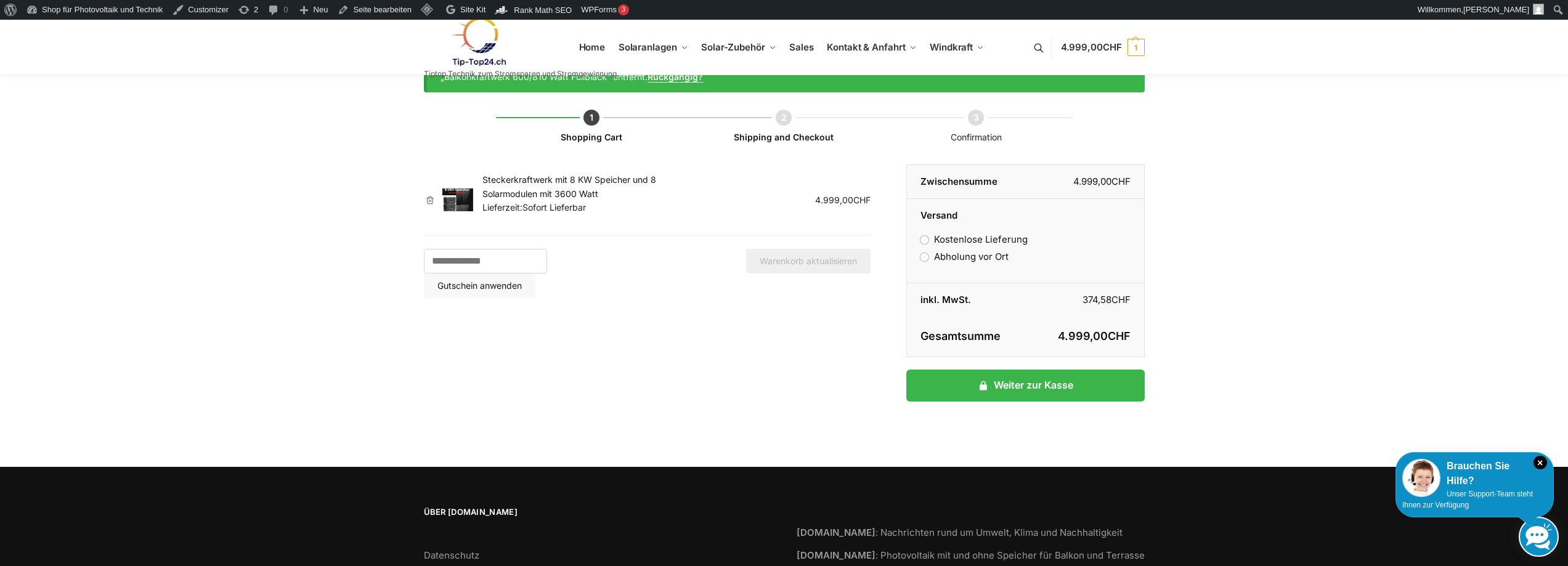
click at [431, 199] on link "×" at bounding box center [430, 201] width 12 height 9
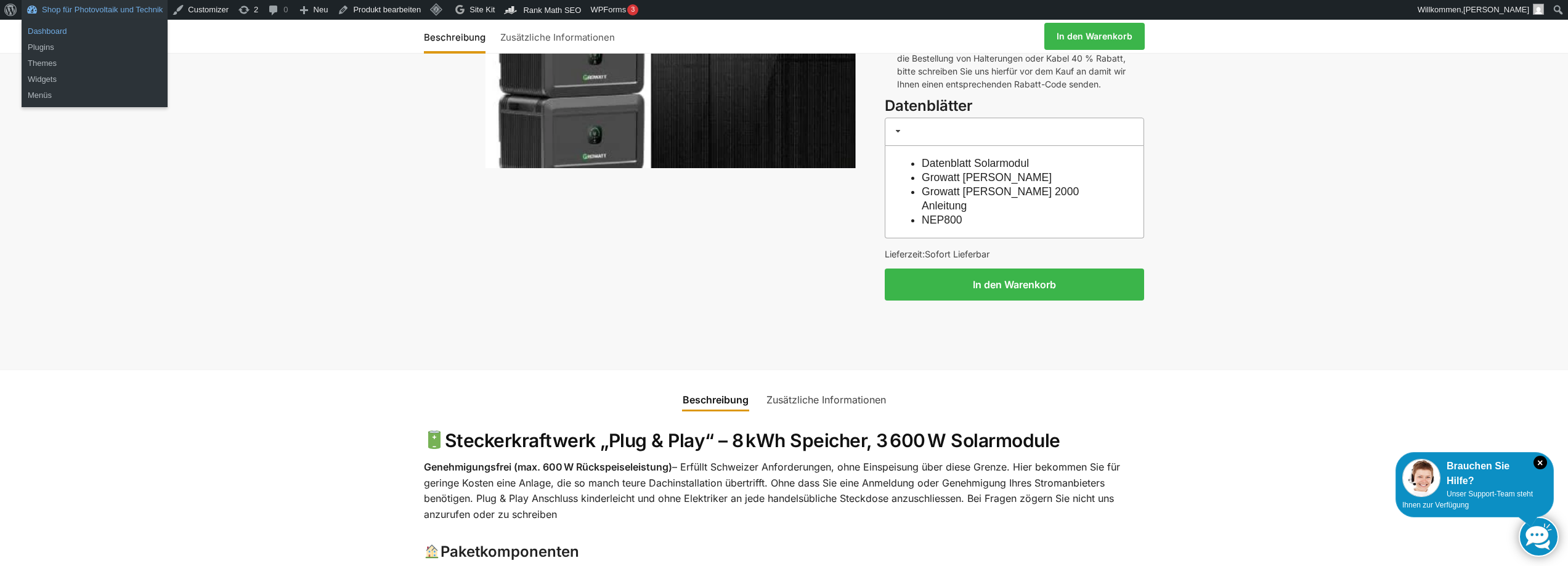
click at [58, 36] on link "Dashboard" at bounding box center [95, 31] width 146 height 16
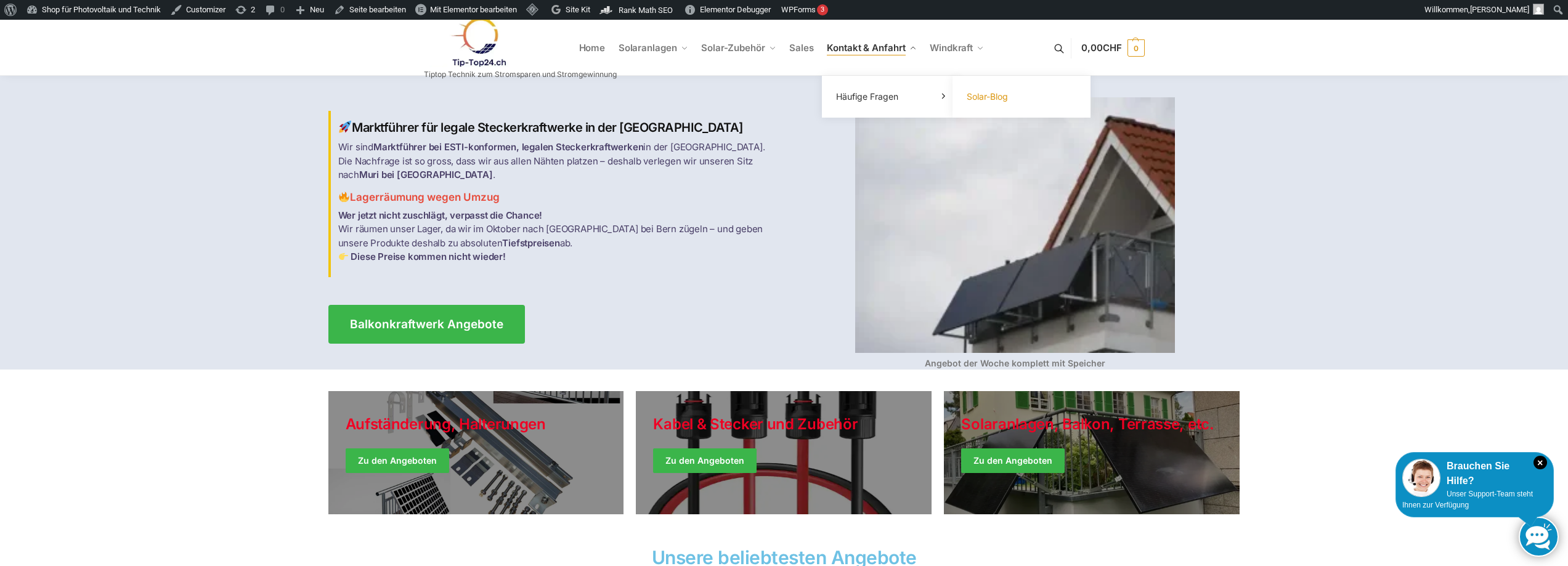
click at [983, 95] on span "Solar-Blog" at bounding box center [987, 96] width 42 height 10
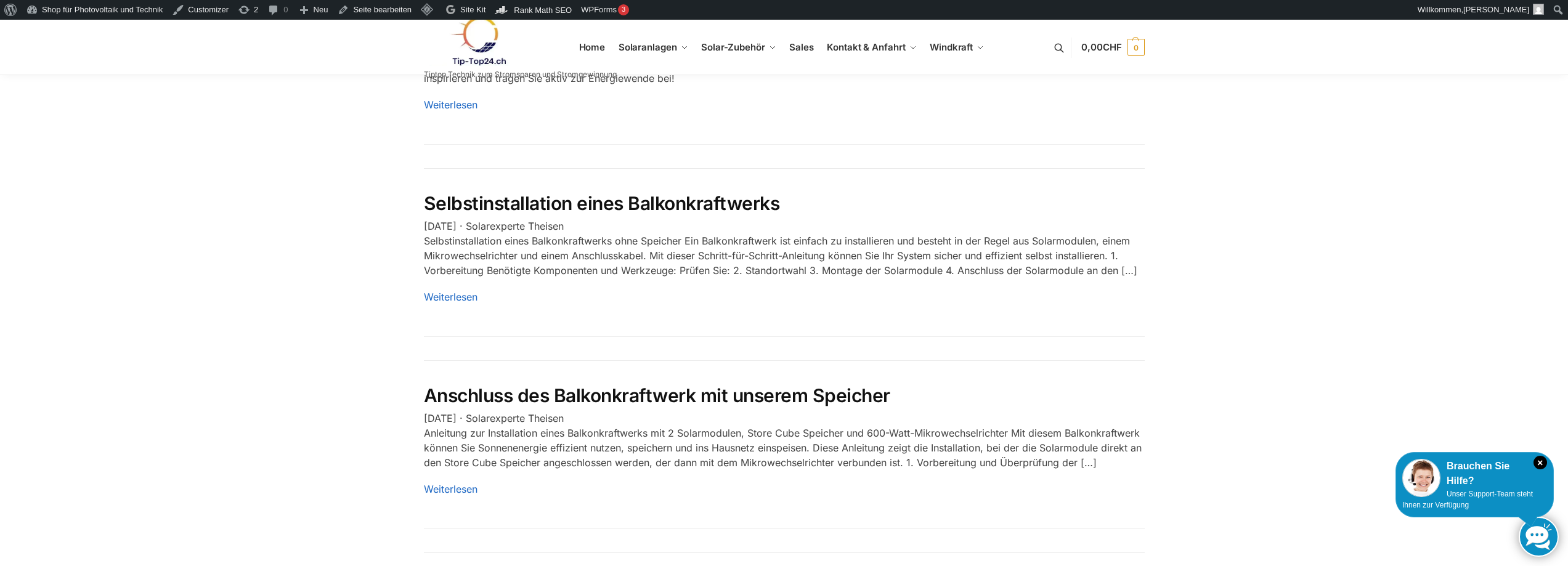
scroll to position [1726, 0]
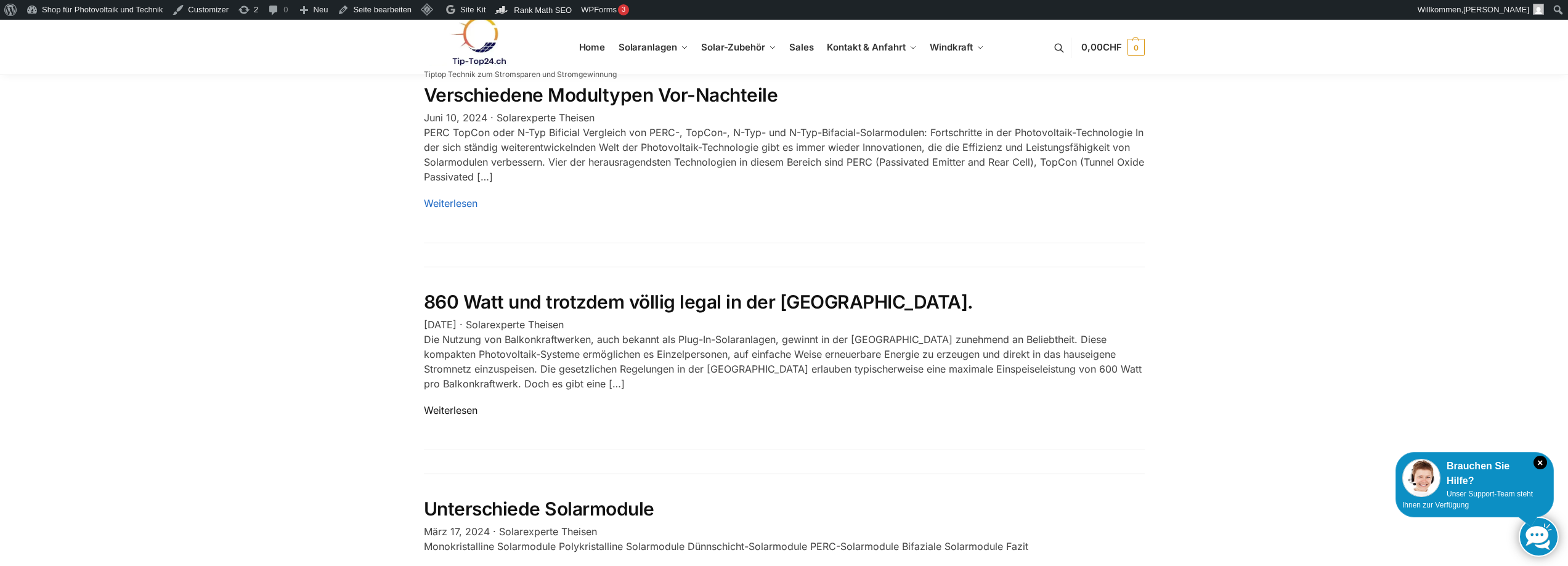
click at [450, 405] on link "Weiterlesen" at bounding box center [450, 411] width 54 height 12
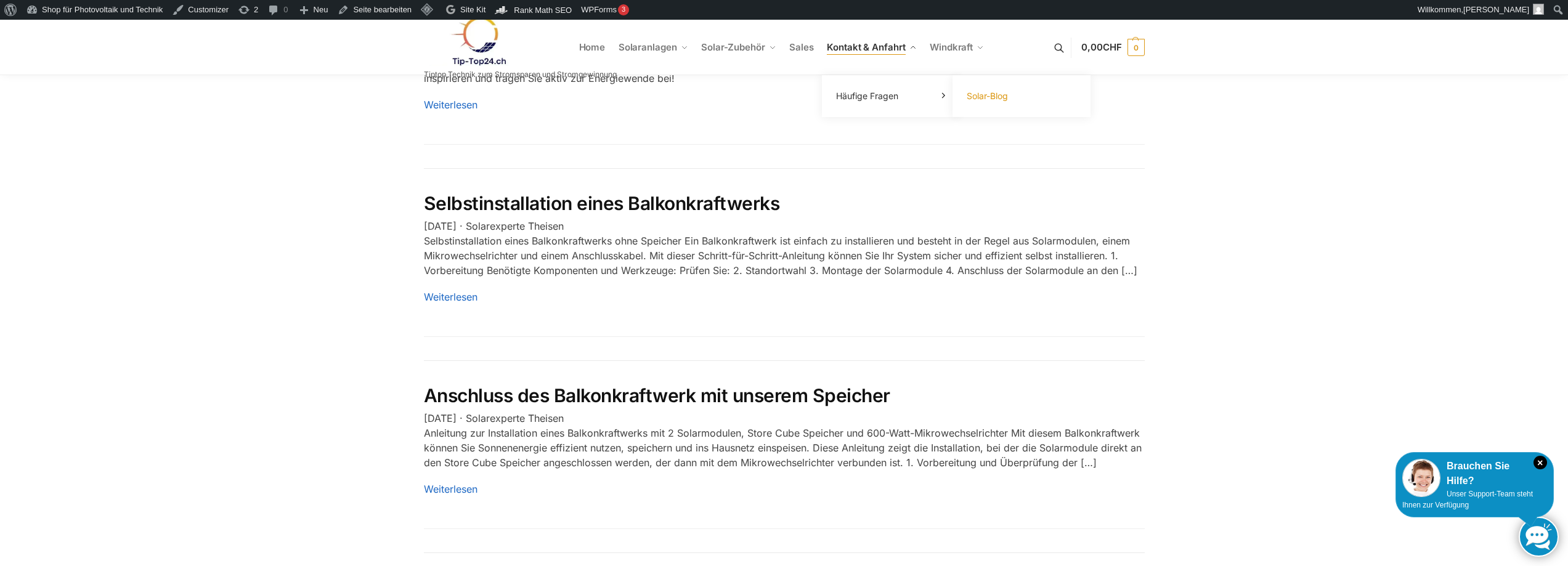
click at [1002, 102] on link "Solar-Blog" at bounding box center [1021, 96] width 123 height 17
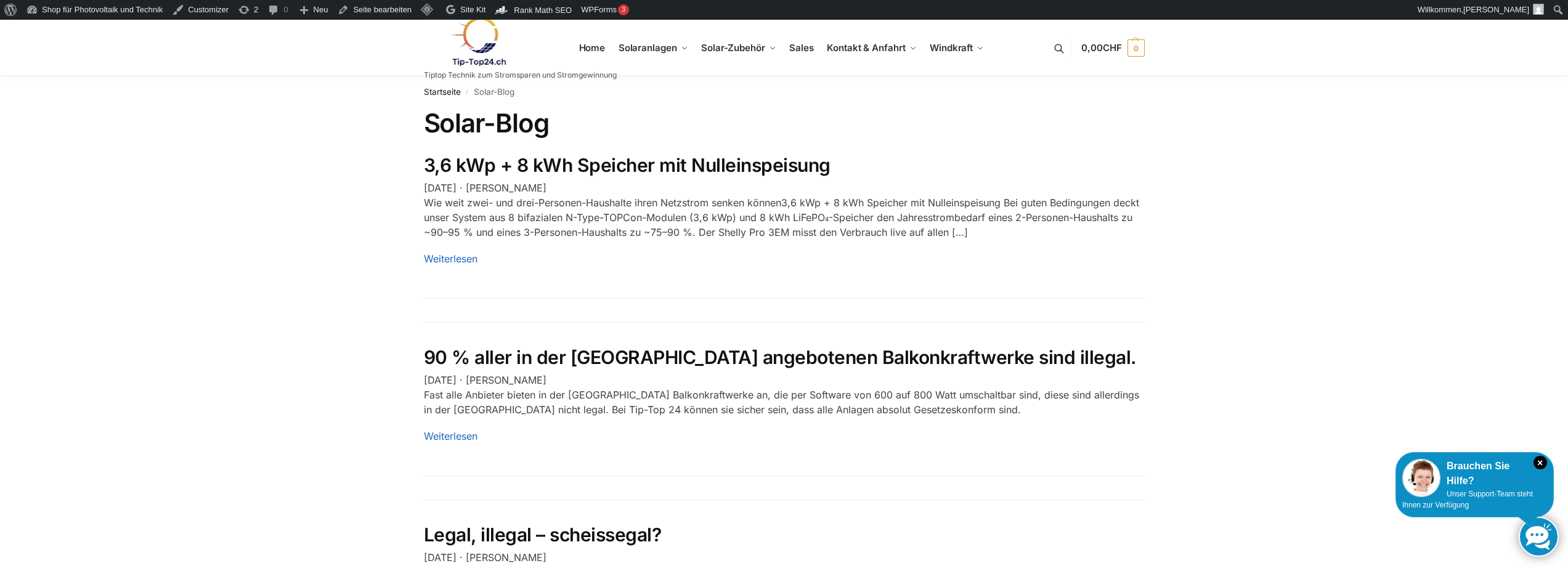
click at [445, 251] on article "3,6 kWp + 8 kWh Speicher mit Nulleinspeisung September 14, 2025 · Rupert Spoddi…" at bounding box center [784, 226] width 721 height 145
click at [445, 256] on link "Weiterlesen" at bounding box center [450, 259] width 54 height 12
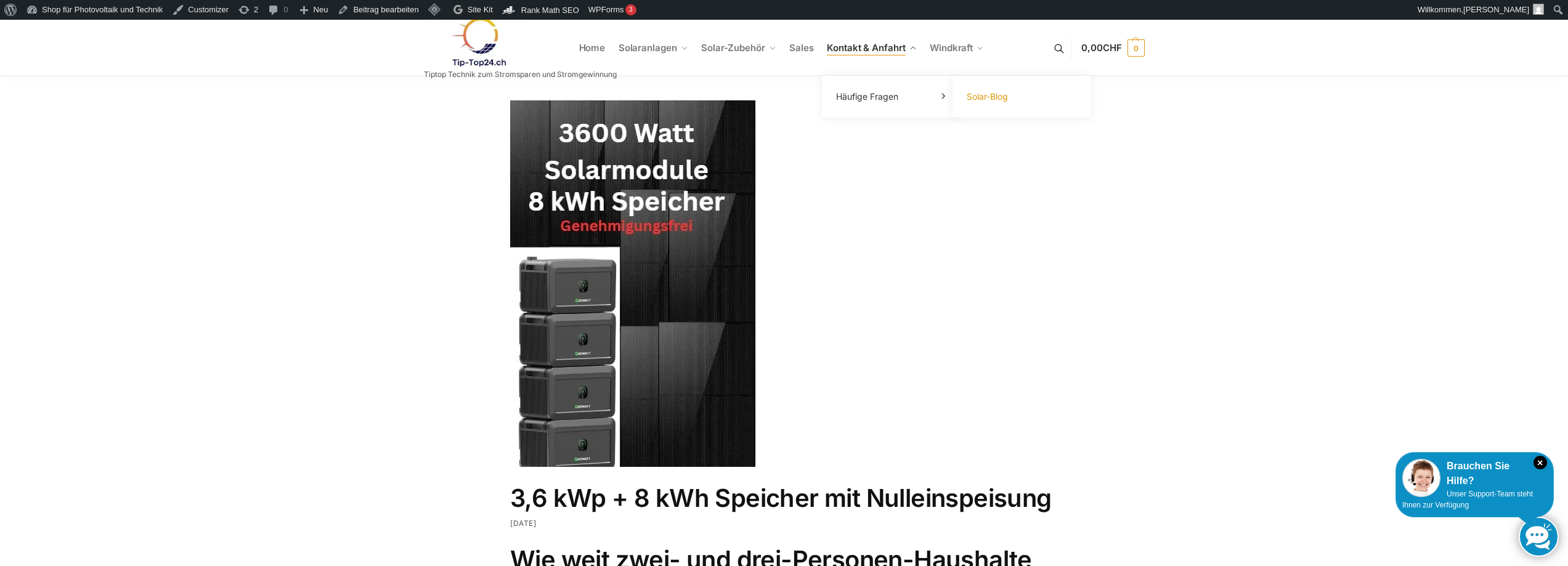
click at [987, 103] on link "Solar-Blog" at bounding box center [1021, 97] width 123 height 17
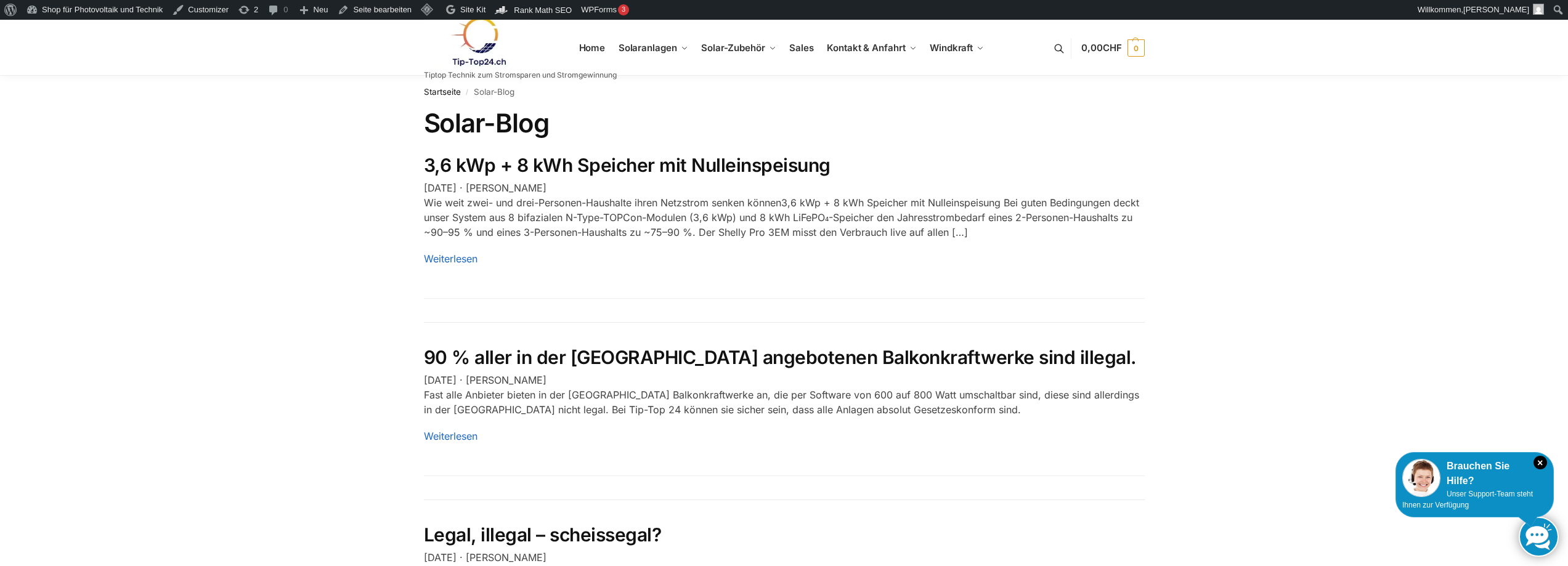
click at [589, 46] on div "MENU Tiptop Technik zum Stromsparen und Stromgewinnung" at bounding box center [520, 48] width 193 height 63
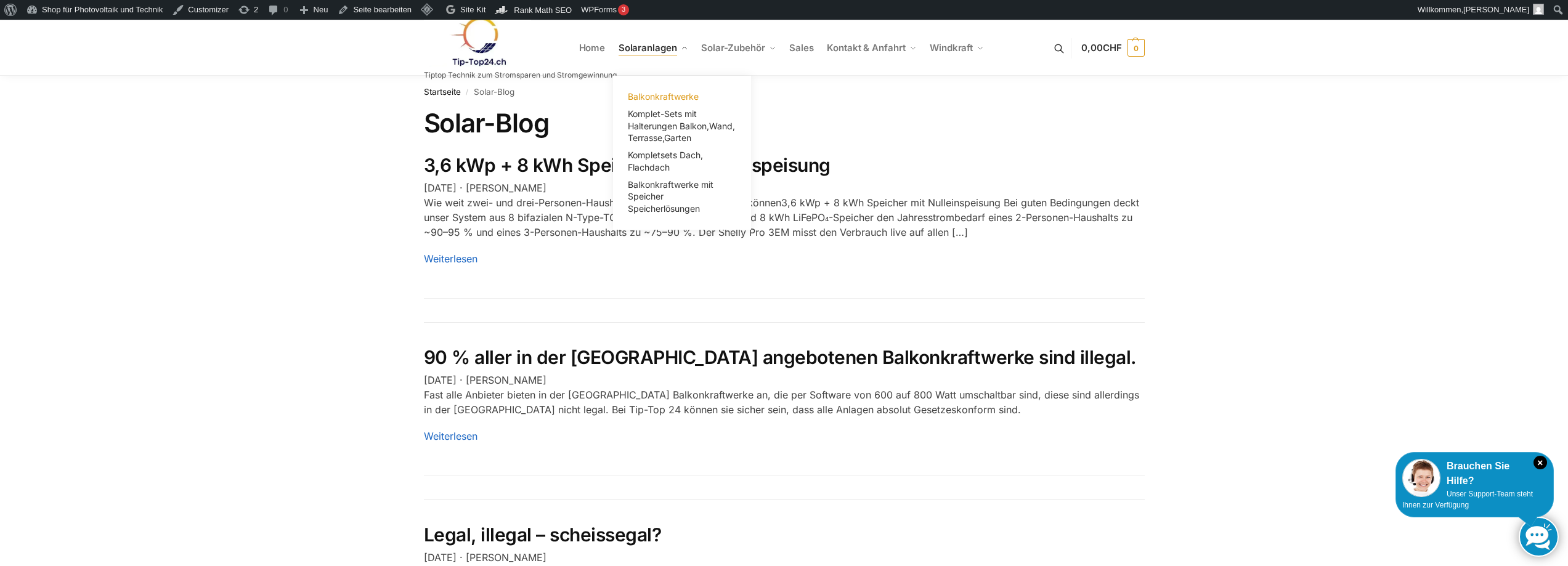
click at [650, 96] on span "Balkonkraftwerke" at bounding box center [663, 96] width 71 height 10
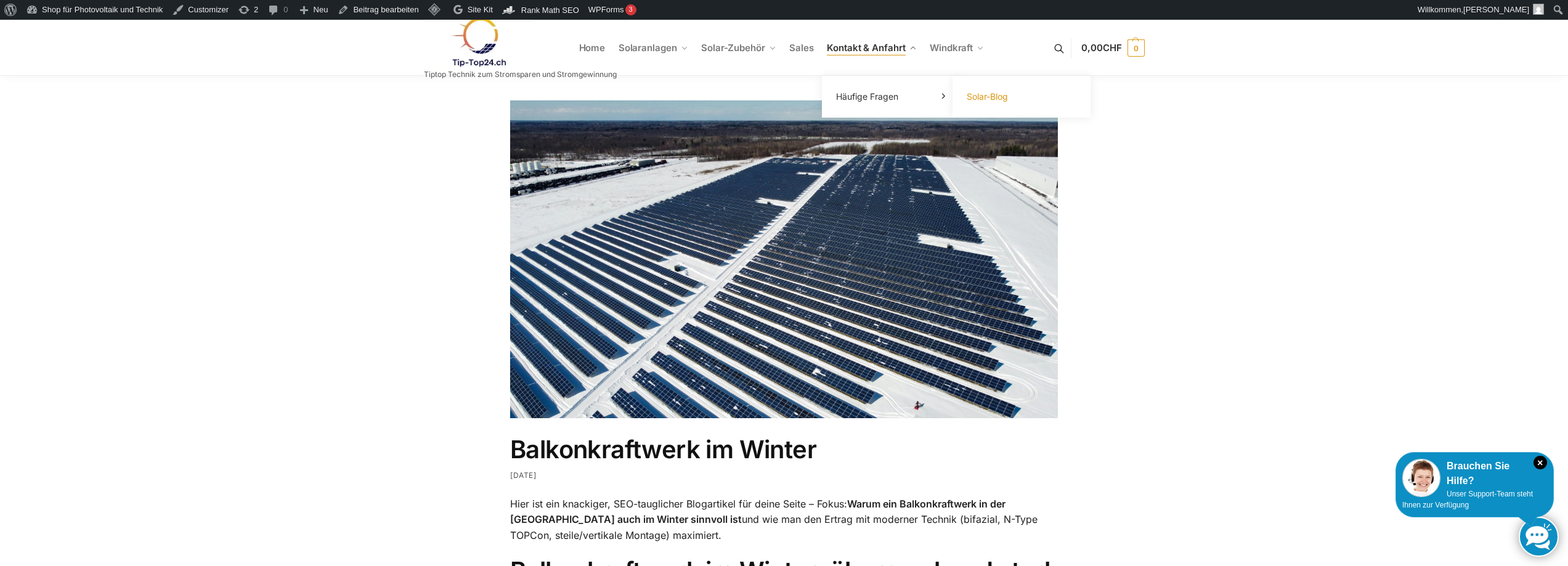
click at [992, 102] on link "Solar-Blog" at bounding box center [1021, 97] width 123 height 17
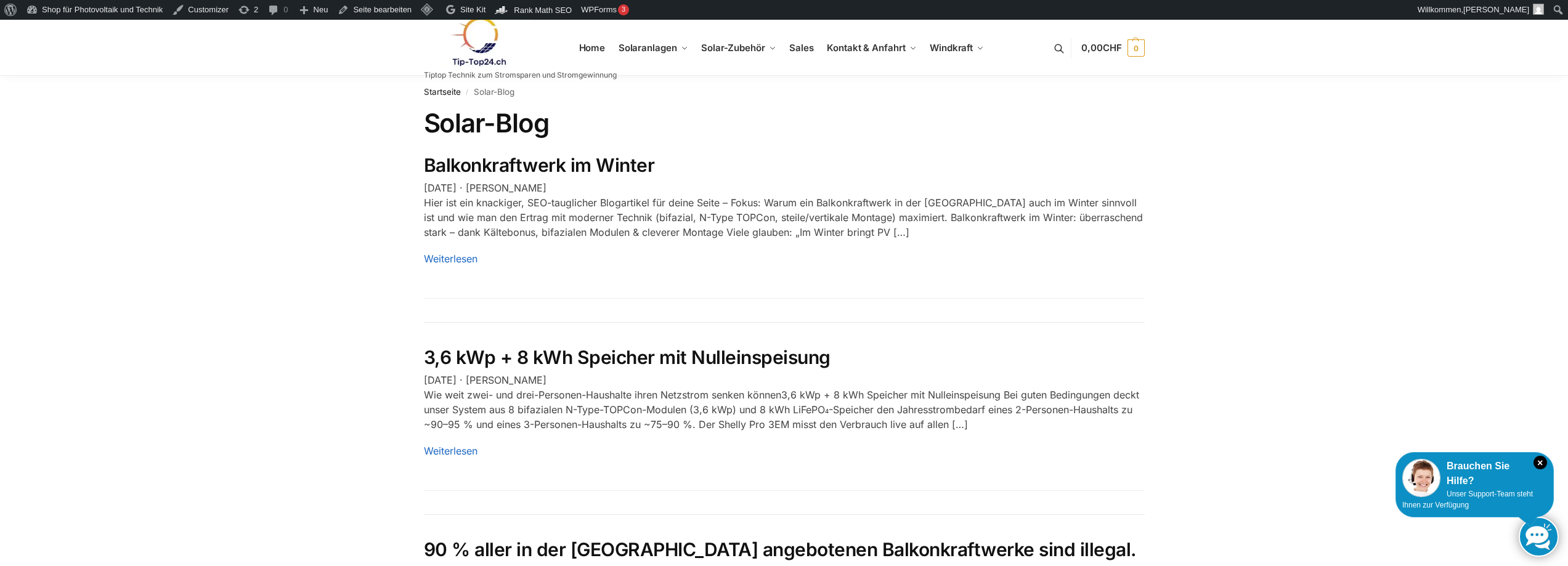
click at [480, 37] on img at bounding box center [477, 42] width 108 height 50
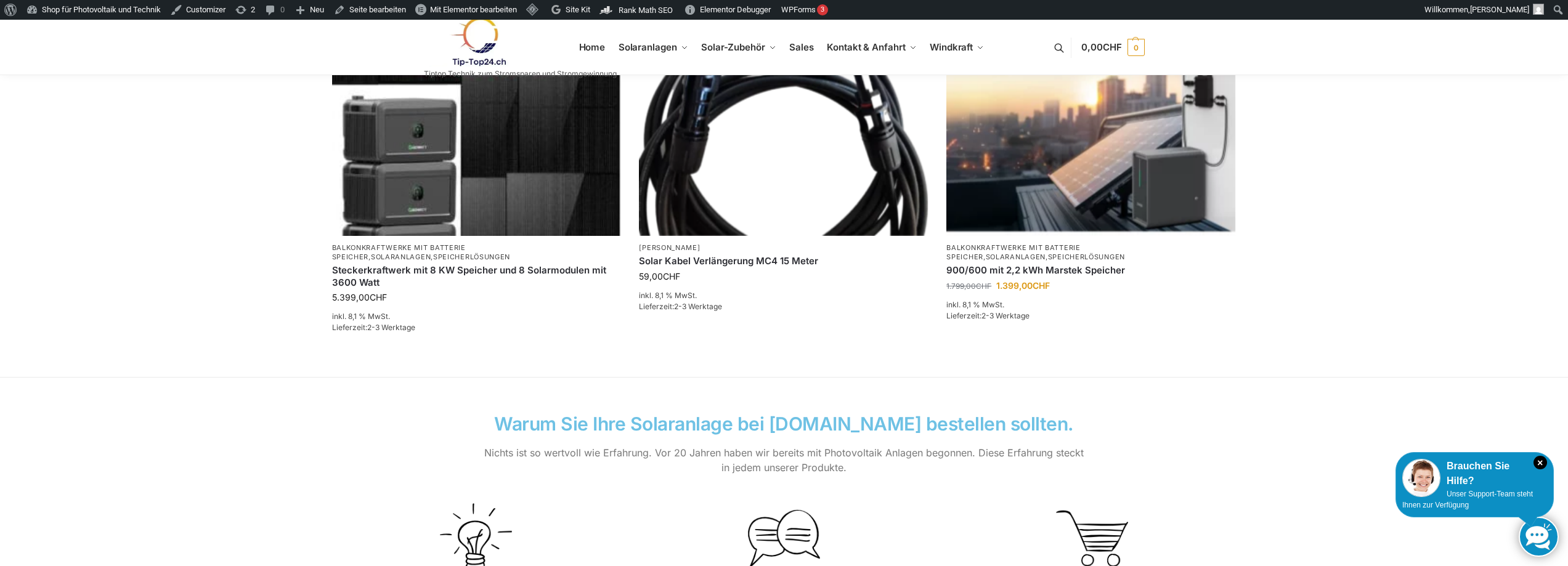
scroll to position [417, 0]
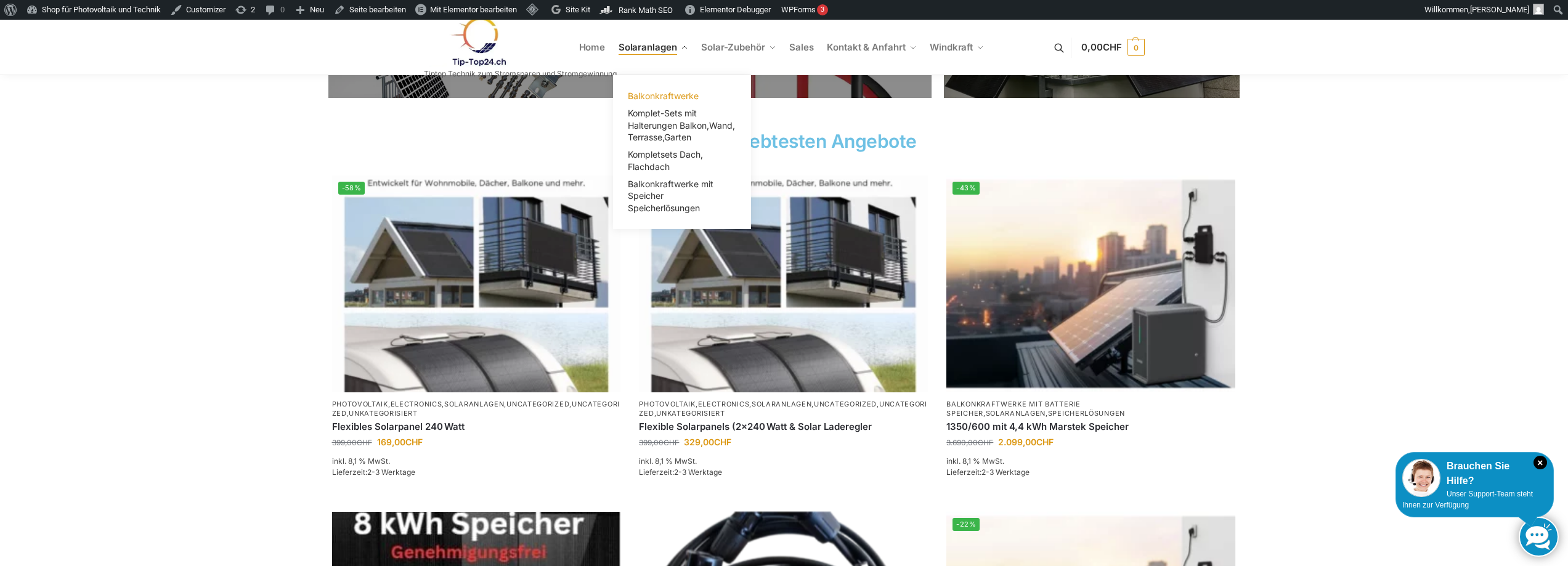
click at [650, 95] on span "Balkonkraftwerke" at bounding box center [663, 95] width 71 height 10
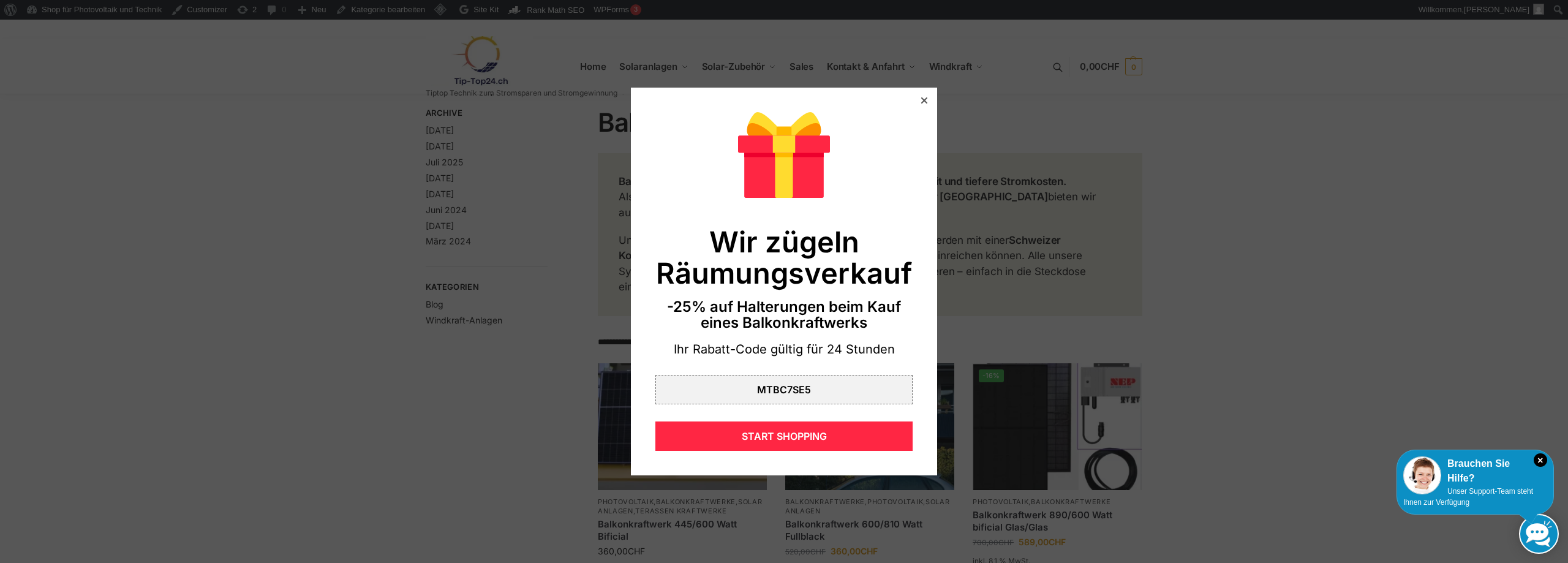
click at [922, 98] on icon at bounding box center [924, 100] width 6 height 6
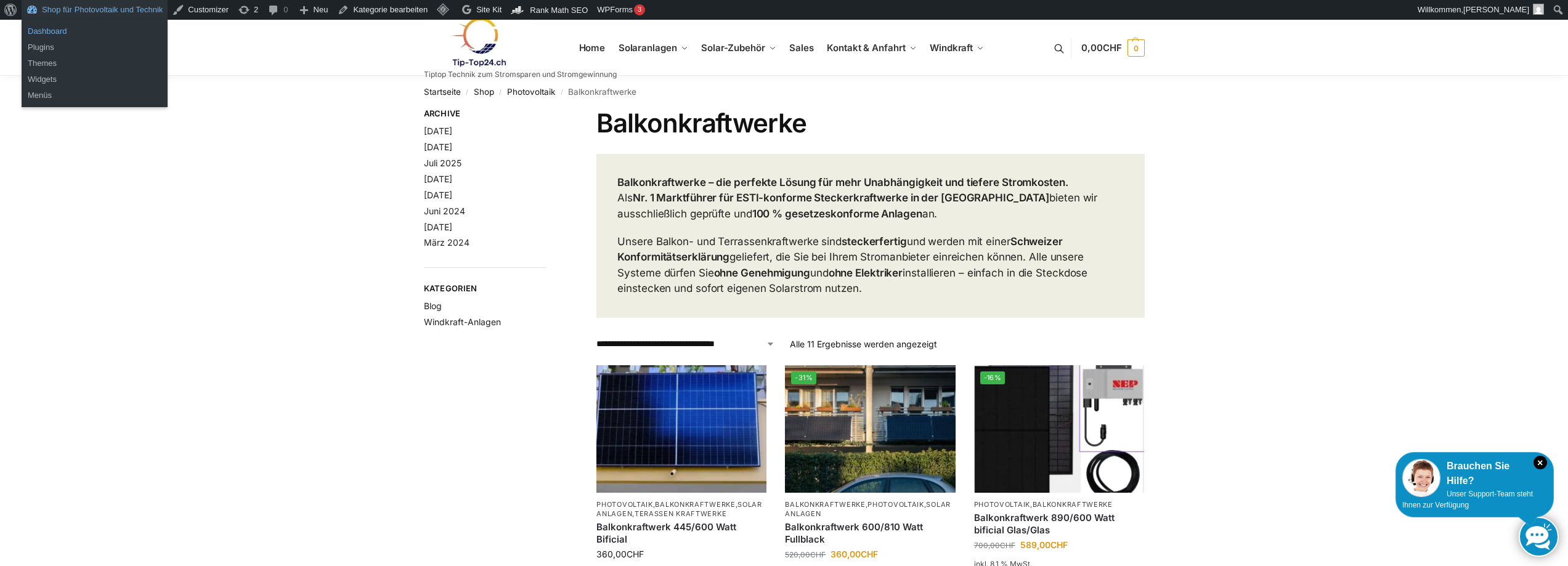
click link "Dashboard"
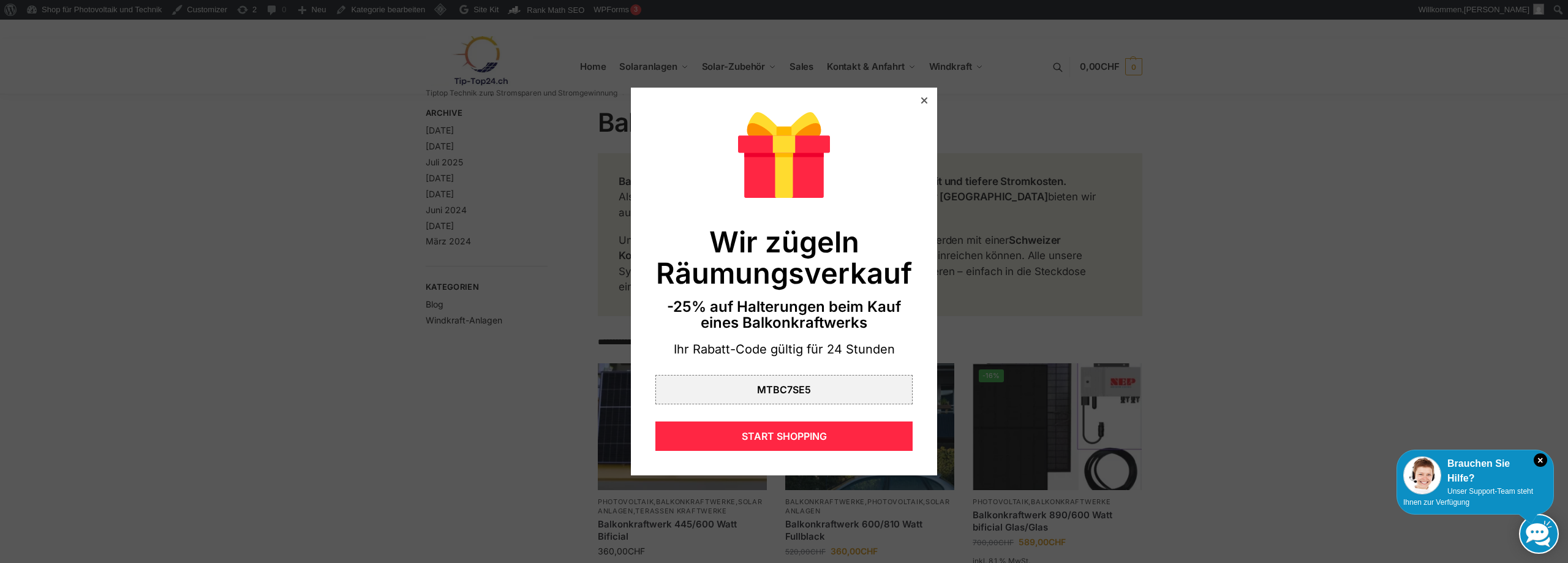
click at [922, 101] on icon at bounding box center [924, 100] width 6 height 6
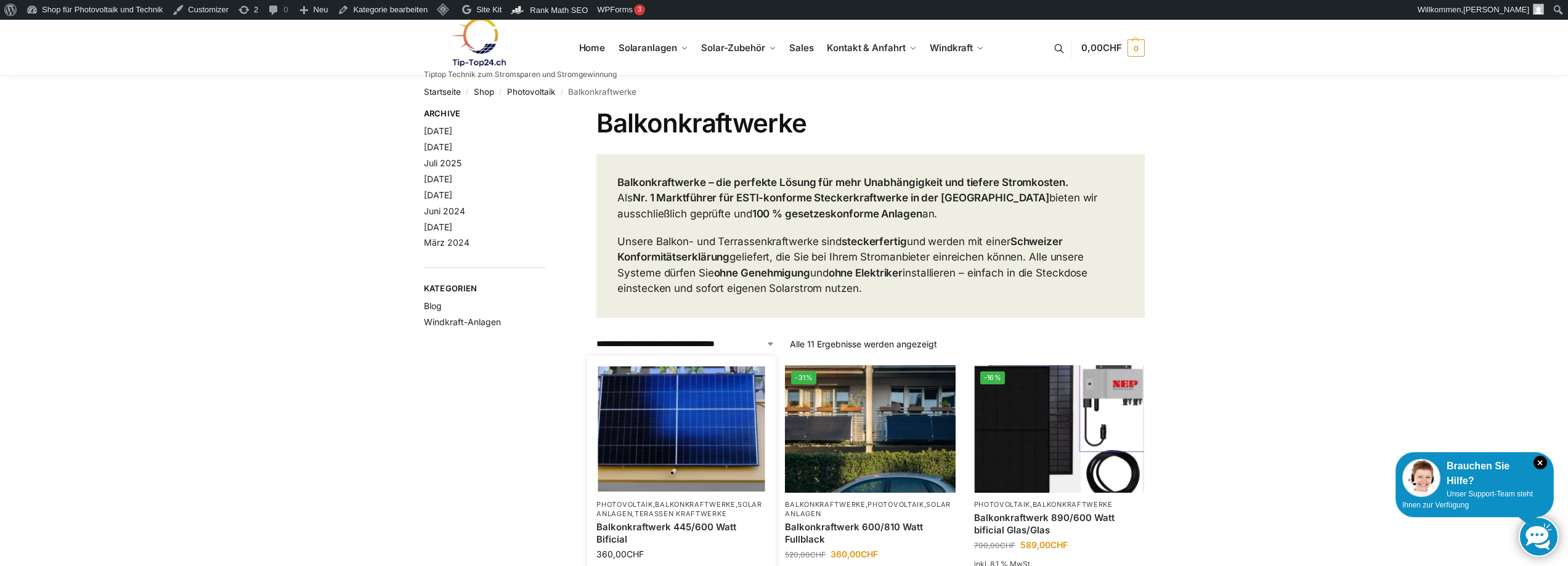
click at [691, 398] on img at bounding box center [681, 429] width 167 height 125
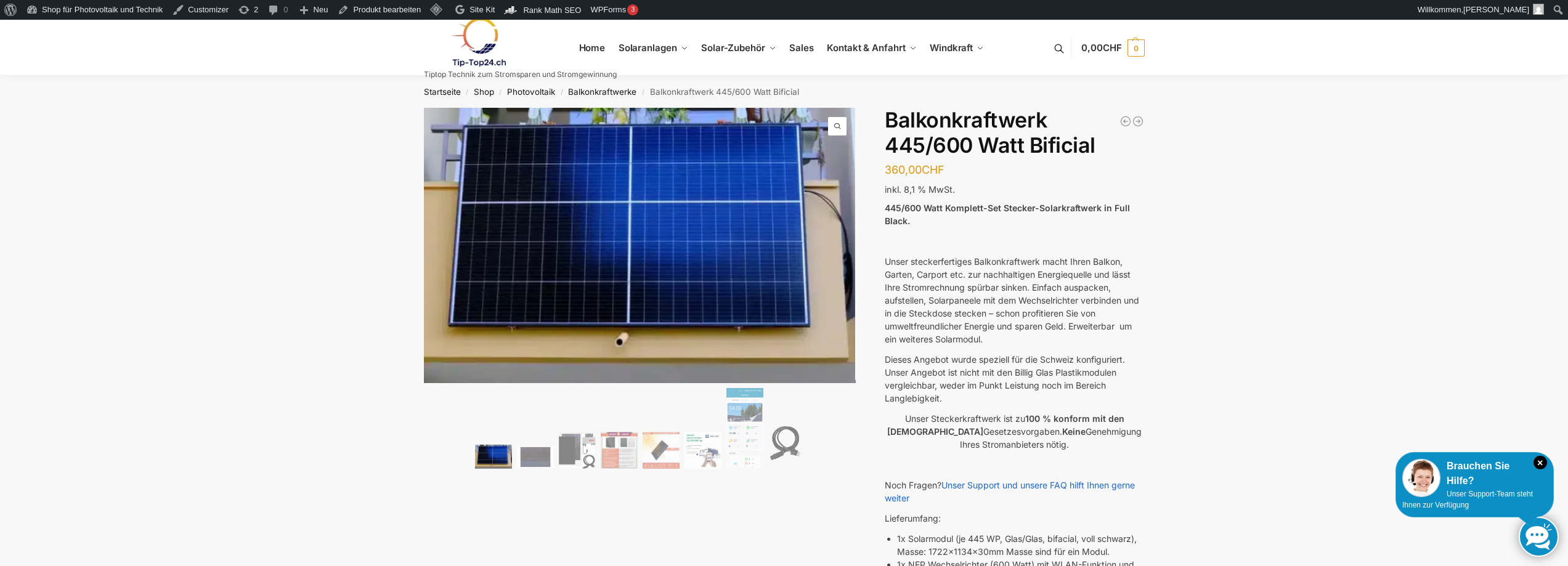
click at [594, 52] on link at bounding box center [520, 43] width 193 height 50
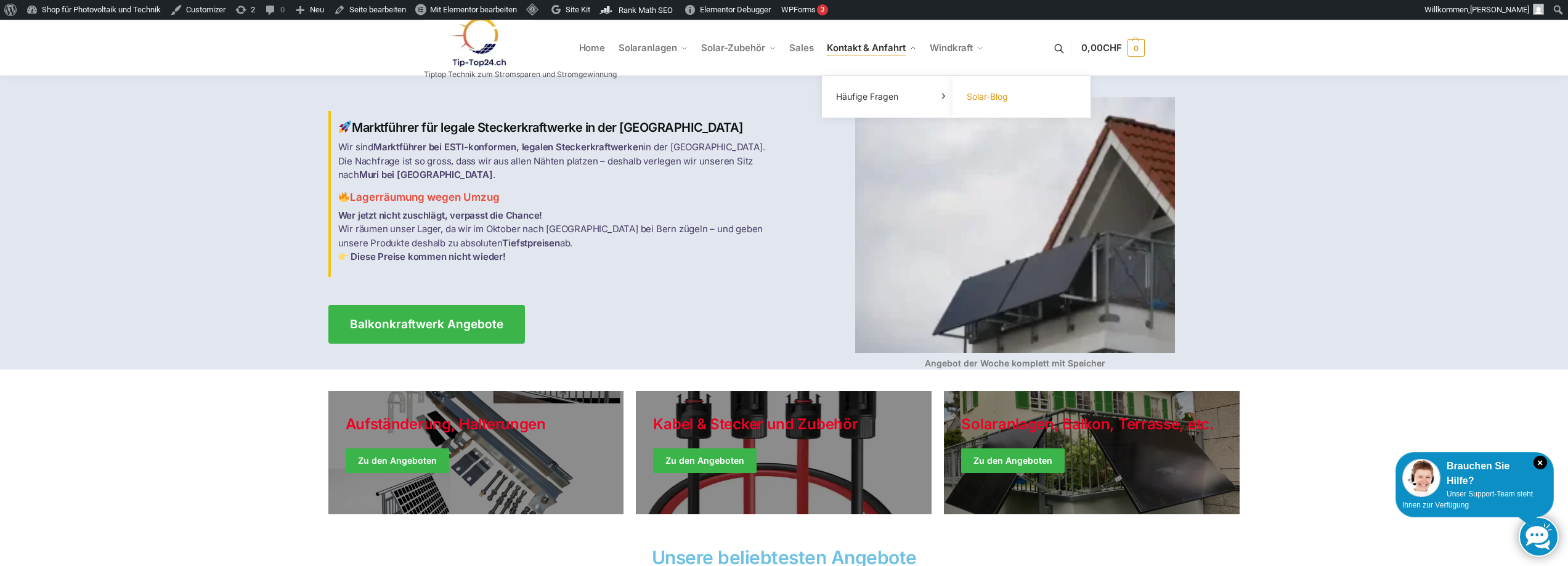
click at [974, 95] on span "Solar-Blog" at bounding box center [987, 96] width 42 height 10
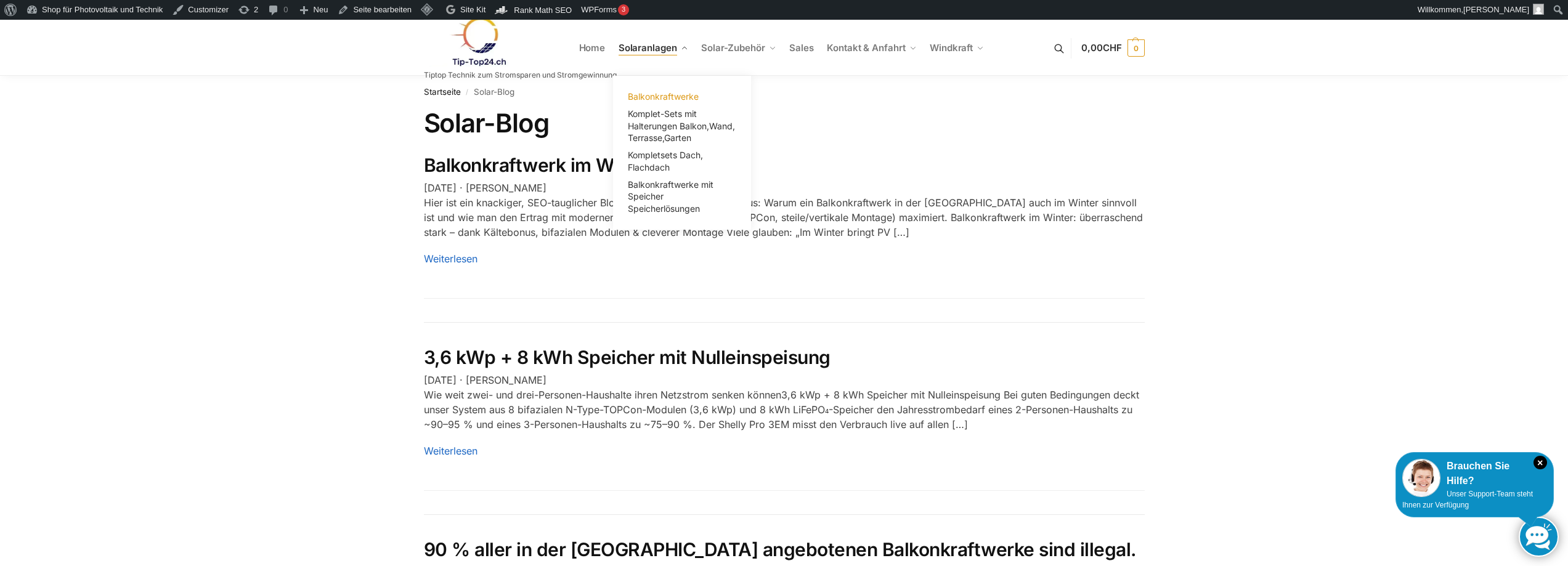
click at [655, 102] on span "Balkonkraftwerke" at bounding box center [663, 96] width 71 height 10
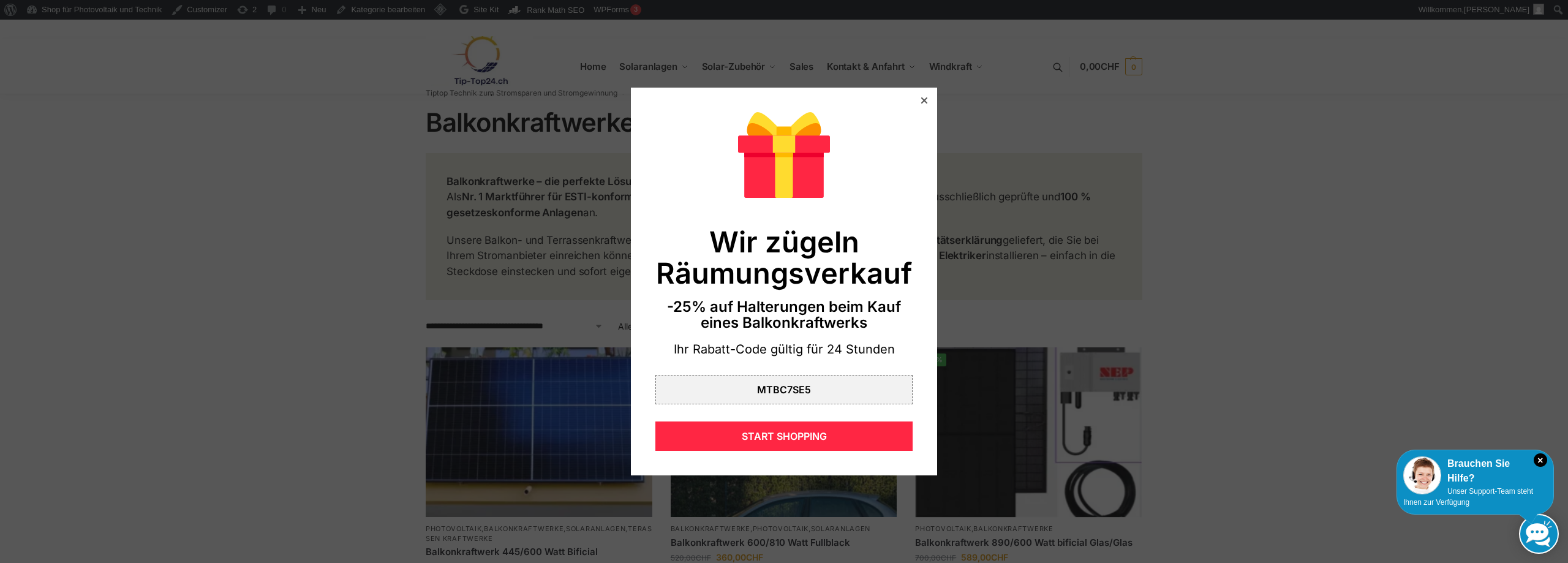
click at [920, 100] on div "Wir zügeln Räumungsverkauf -25% auf Halterungen beim Kauf eines Balkonkraftwerk…" at bounding box center [784, 282] width 306 height 389
click at [922, 102] on icon at bounding box center [924, 100] width 6 height 6
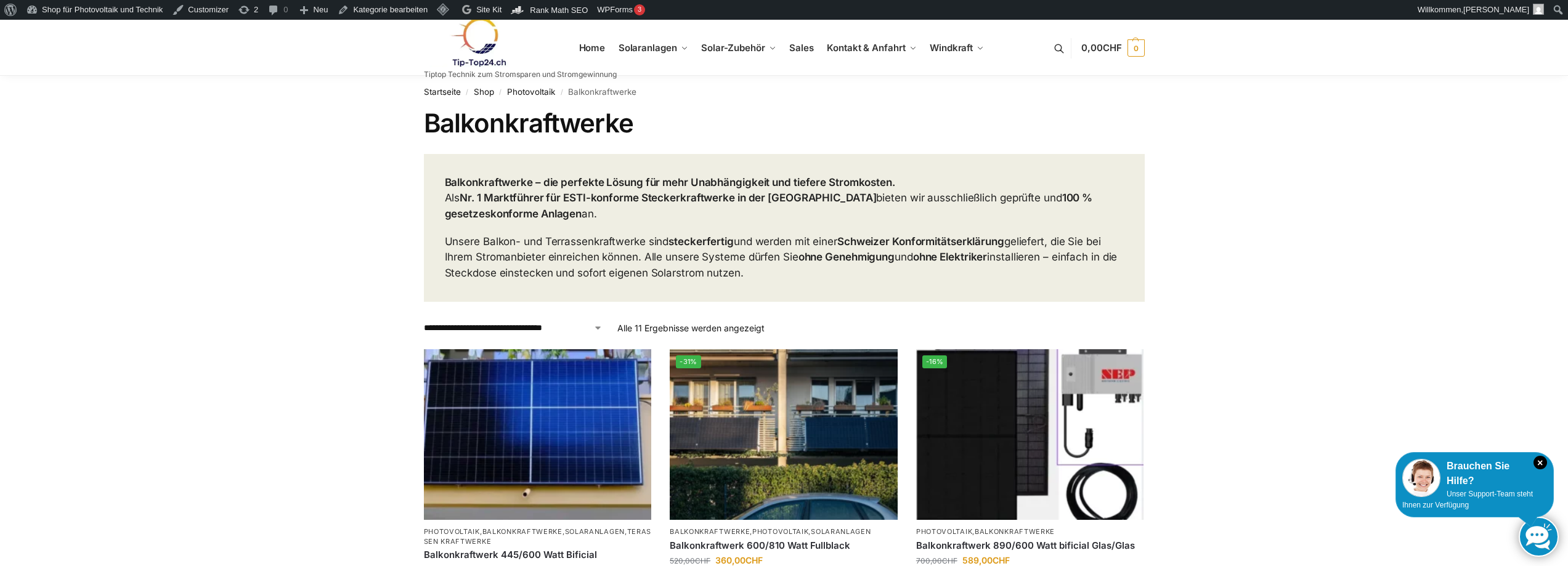
click at [585, 40] on link at bounding box center [520, 43] width 193 height 50
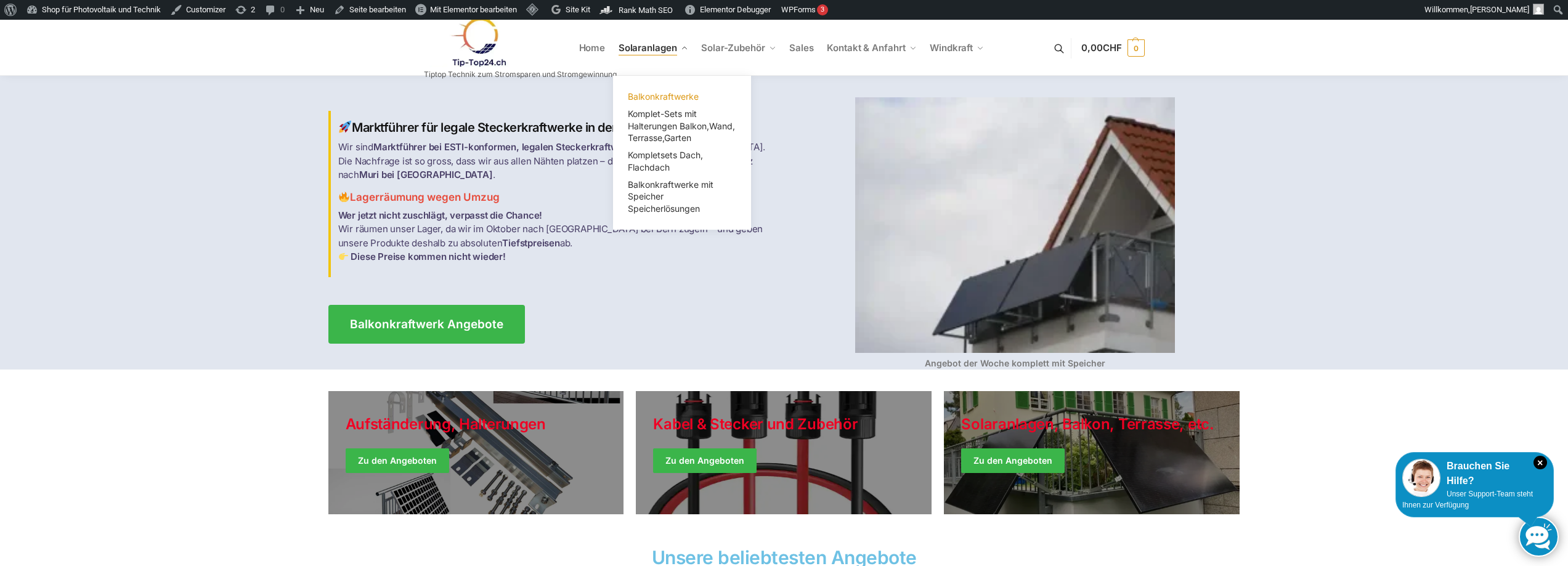
click at [662, 96] on span "Balkonkraftwerke" at bounding box center [663, 96] width 71 height 10
